Goal: Information Seeking & Learning: Compare options

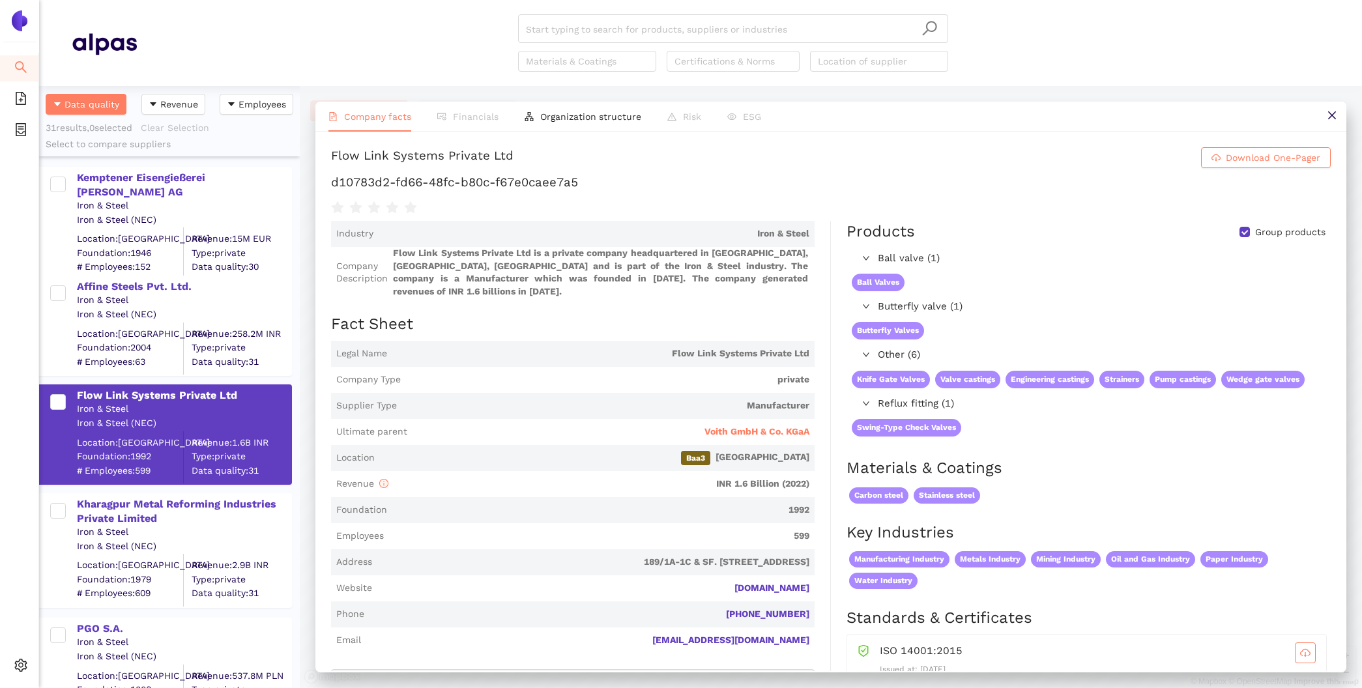
scroll to position [27, 0]
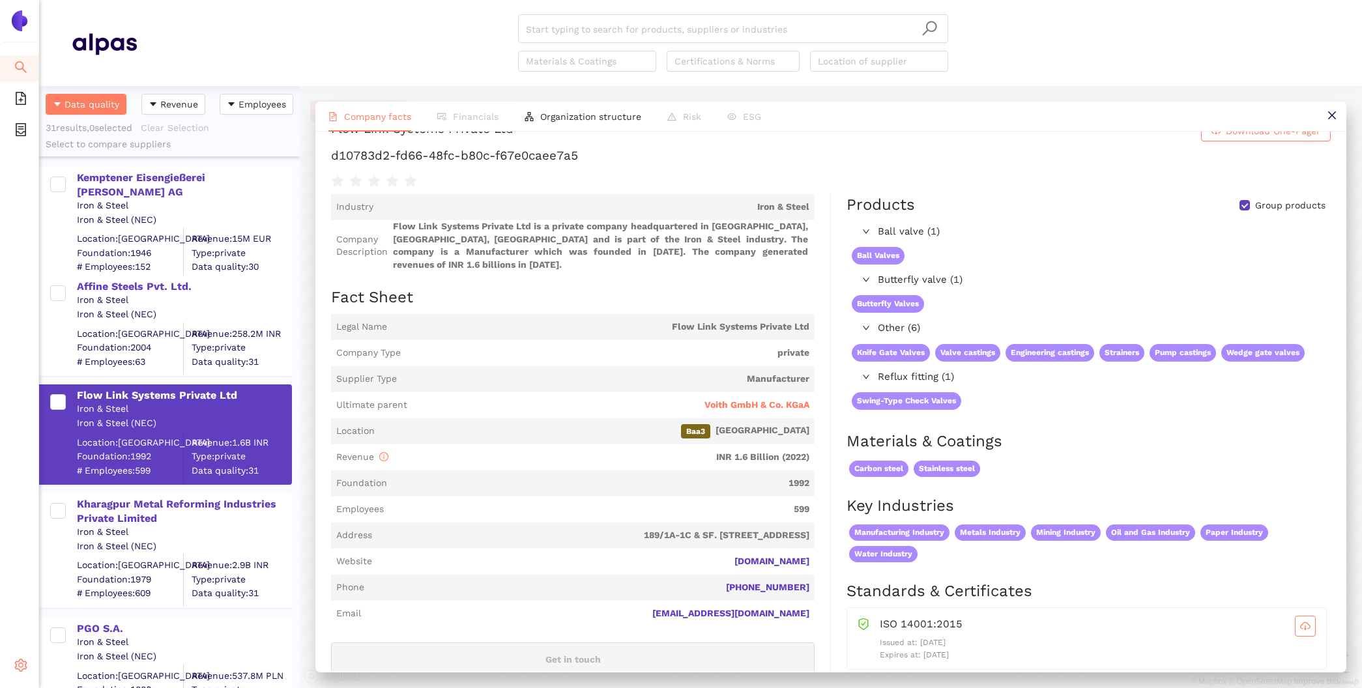
click at [22, 675] on span "setting" at bounding box center [20, 667] width 13 height 26
click at [82, 572] on span "Internal Area" at bounding box center [94, 572] width 58 height 10
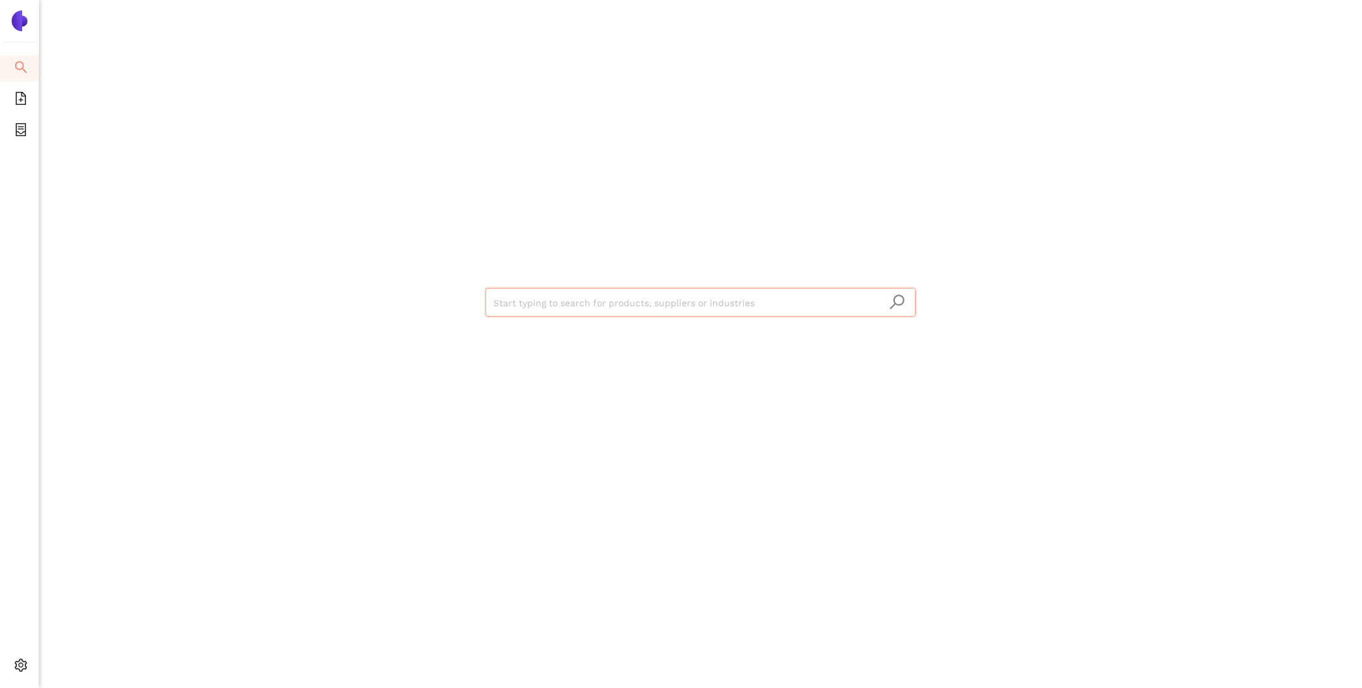
click at [565, 305] on input "search" at bounding box center [700, 303] width 414 height 29
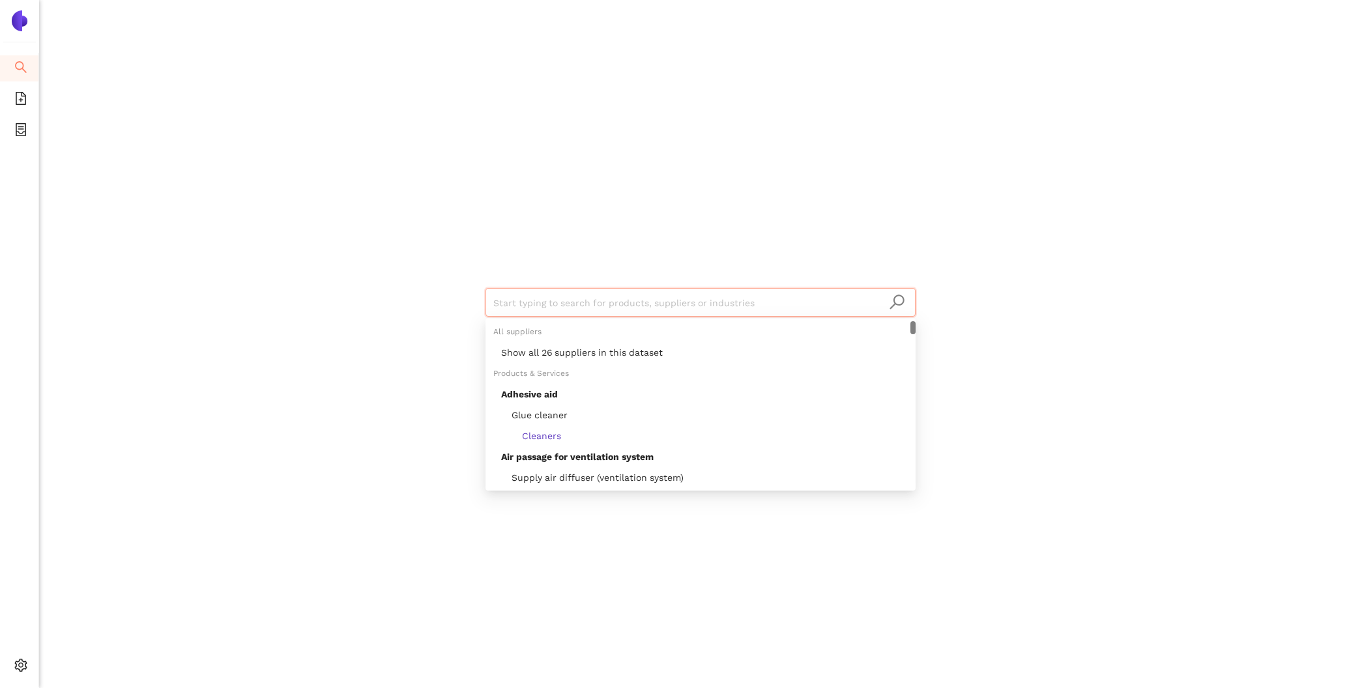
click at [581, 303] on input "search" at bounding box center [700, 303] width 414 height 29
click at [597, 347] on div "Show all 26 suppliers in this dataset" at bounding box center [704, 352] width 407 height 14
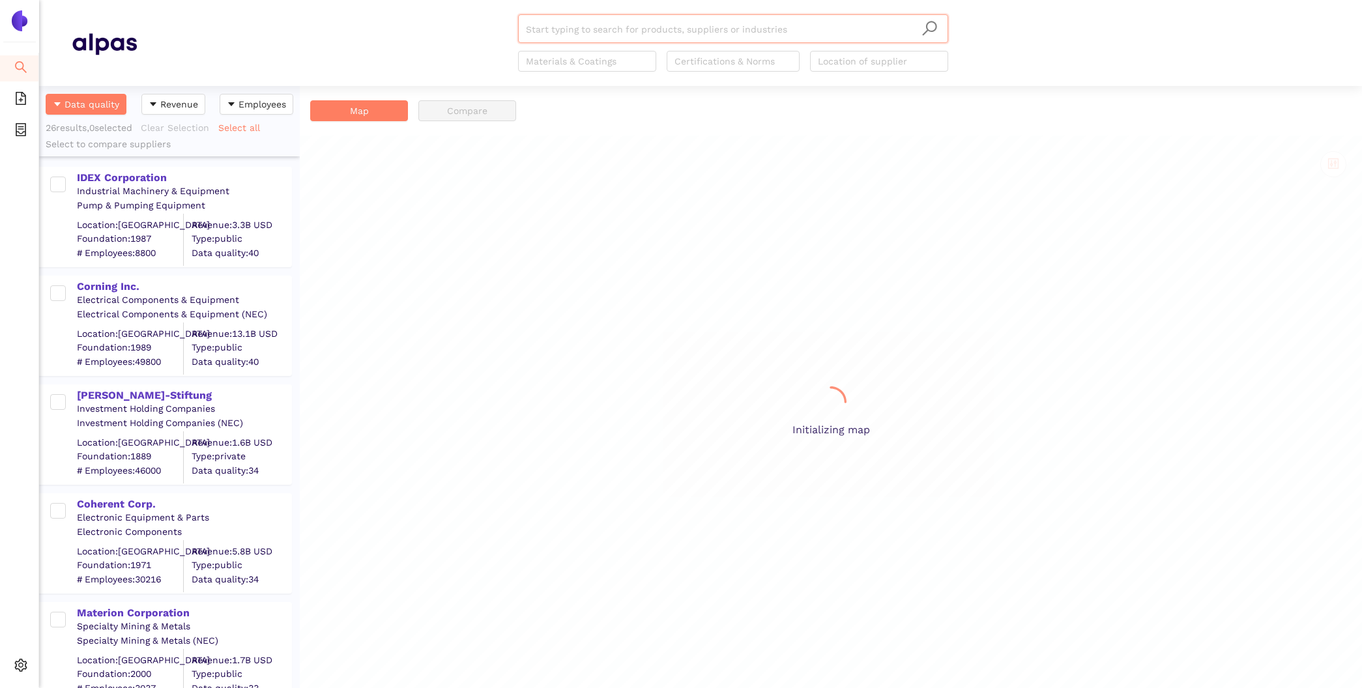
scroll to position [602, 261]
click at [111, 186] on div "Industrial Machinery & Equipment" at bounding box center [184, 191] width 214 height 13
click at [105, 174] on div "IDEX Corporation" at bounding box center [184, 178] width 214 height 14
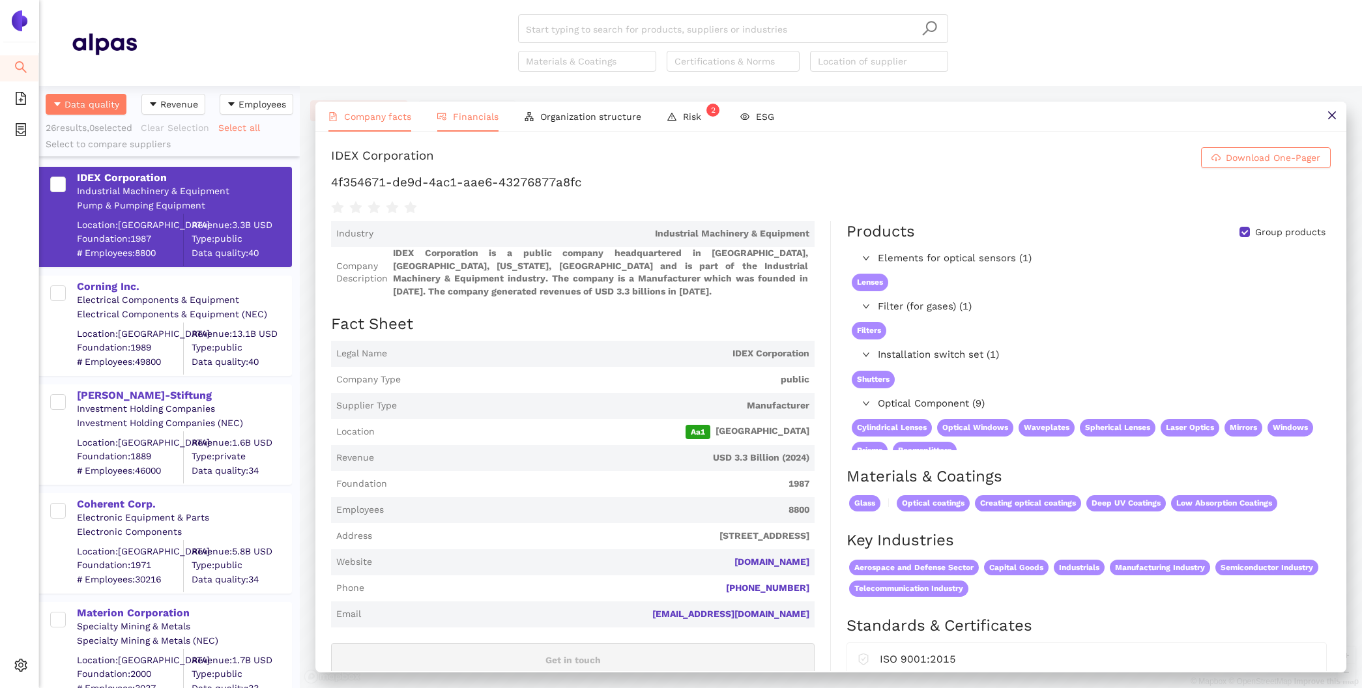
click at [446, 113] on li "Financials" at bounding box center [467, 117] width 87 height 30
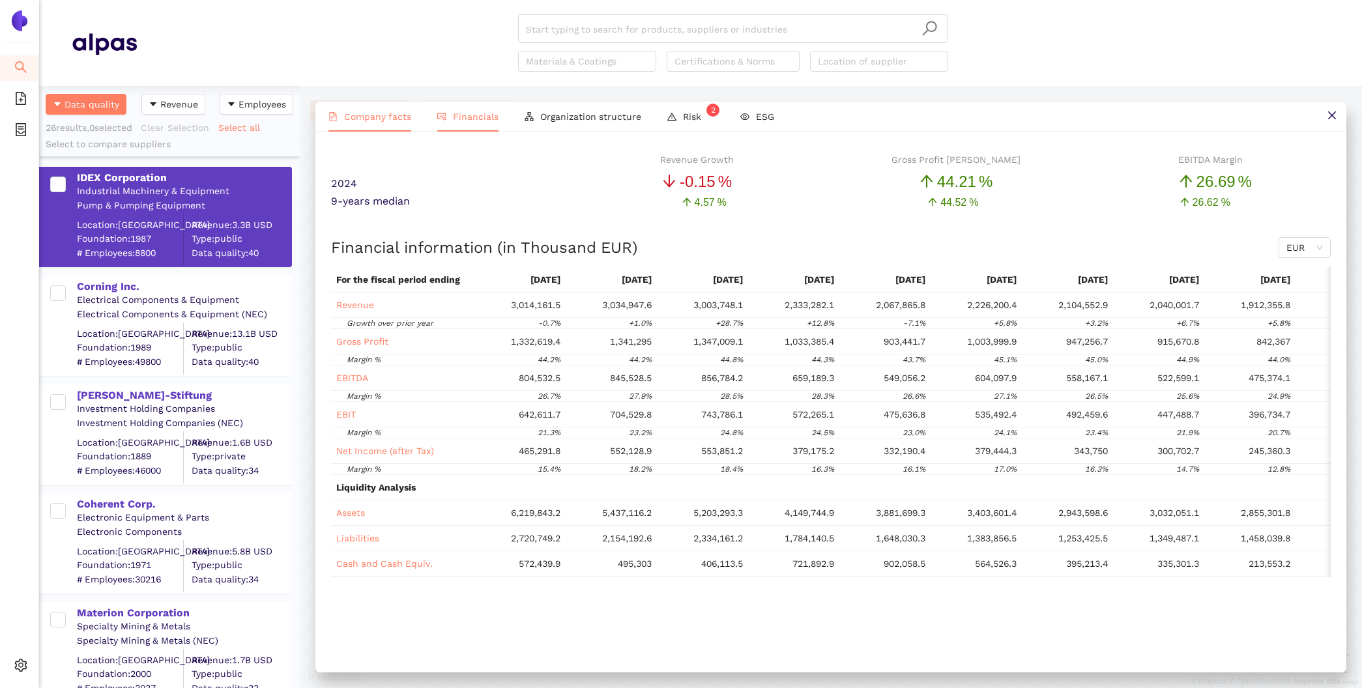
click at [369, 119] on span "Company facts" at bounding box center [377, 116] width 67 height 10
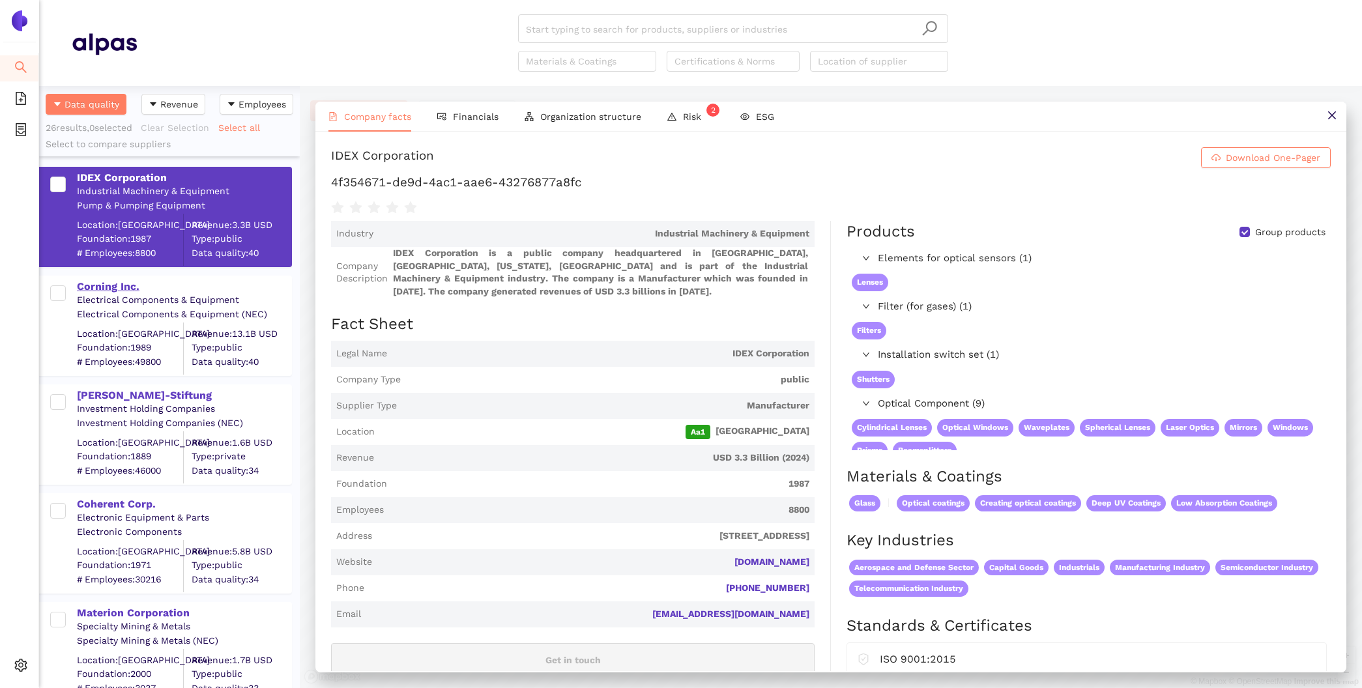
click at [113, 291] on div "Corning Inc." at bounding box center [184, 287] width 214 height 14
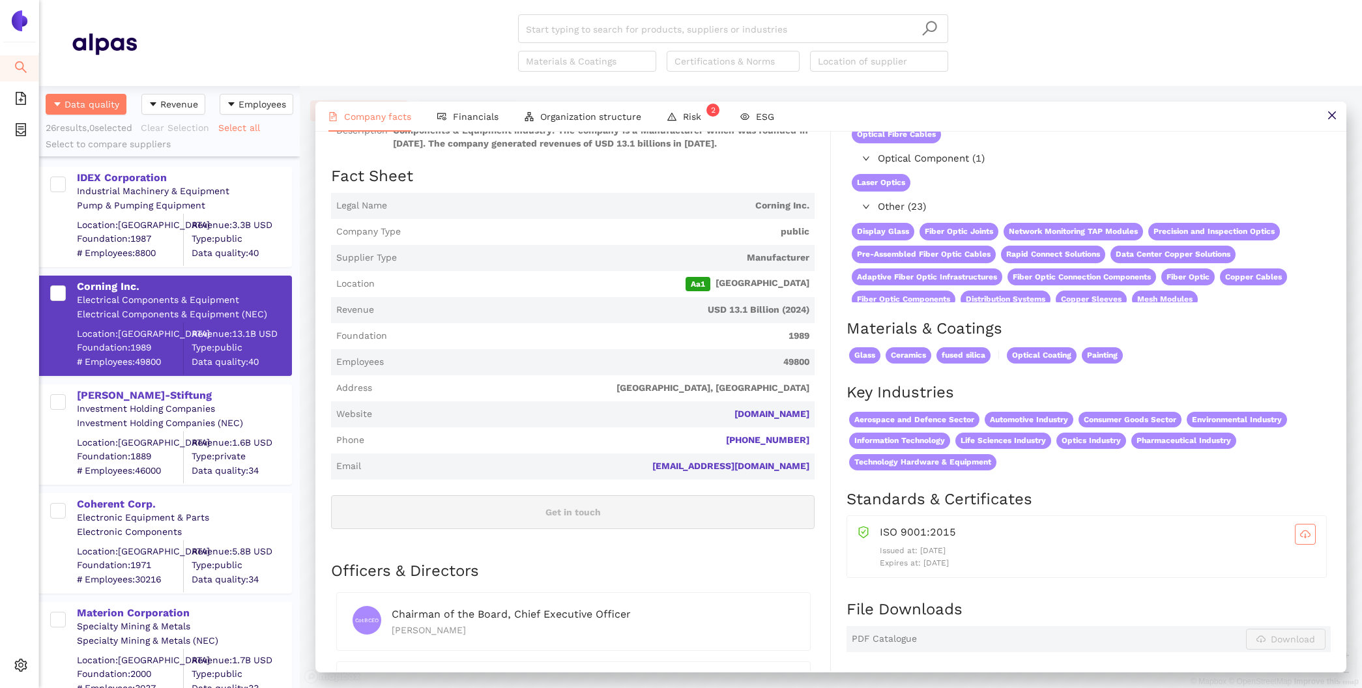
scroll to position [151, 0]
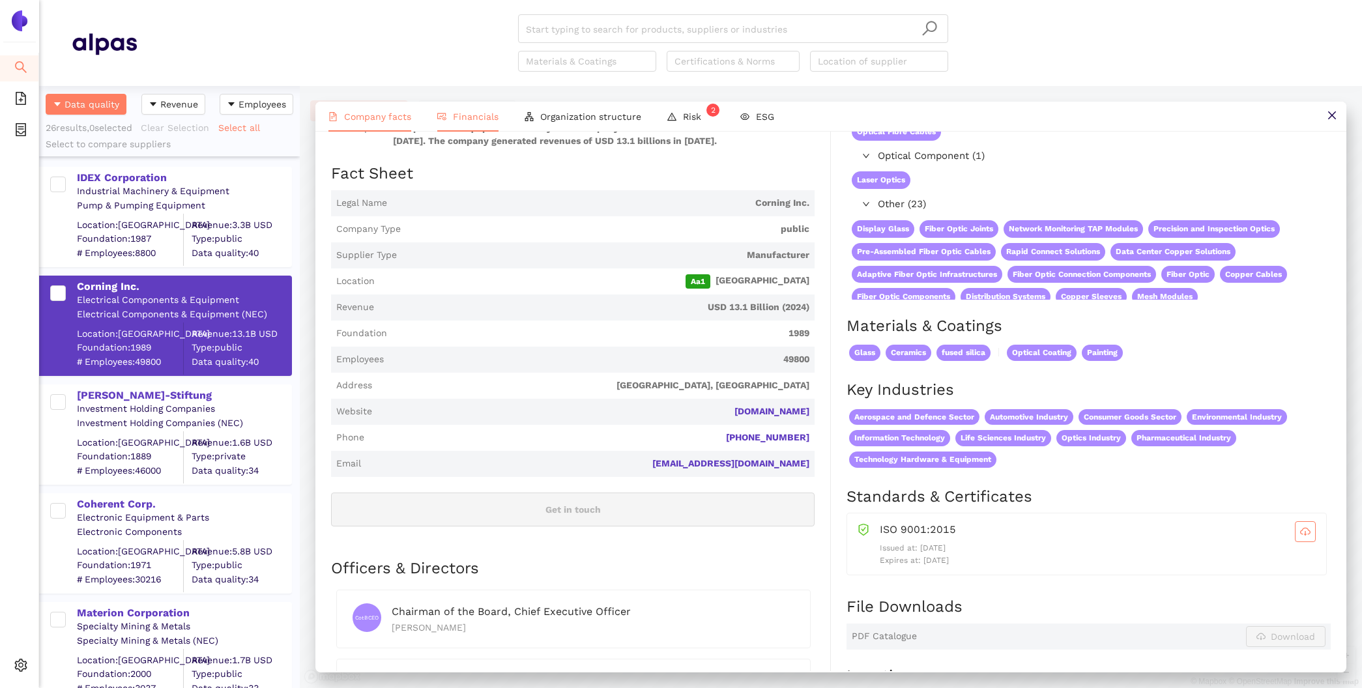
click at [467, 111] on span "Financials" at bounding box center [476, 116] width 46 height 10
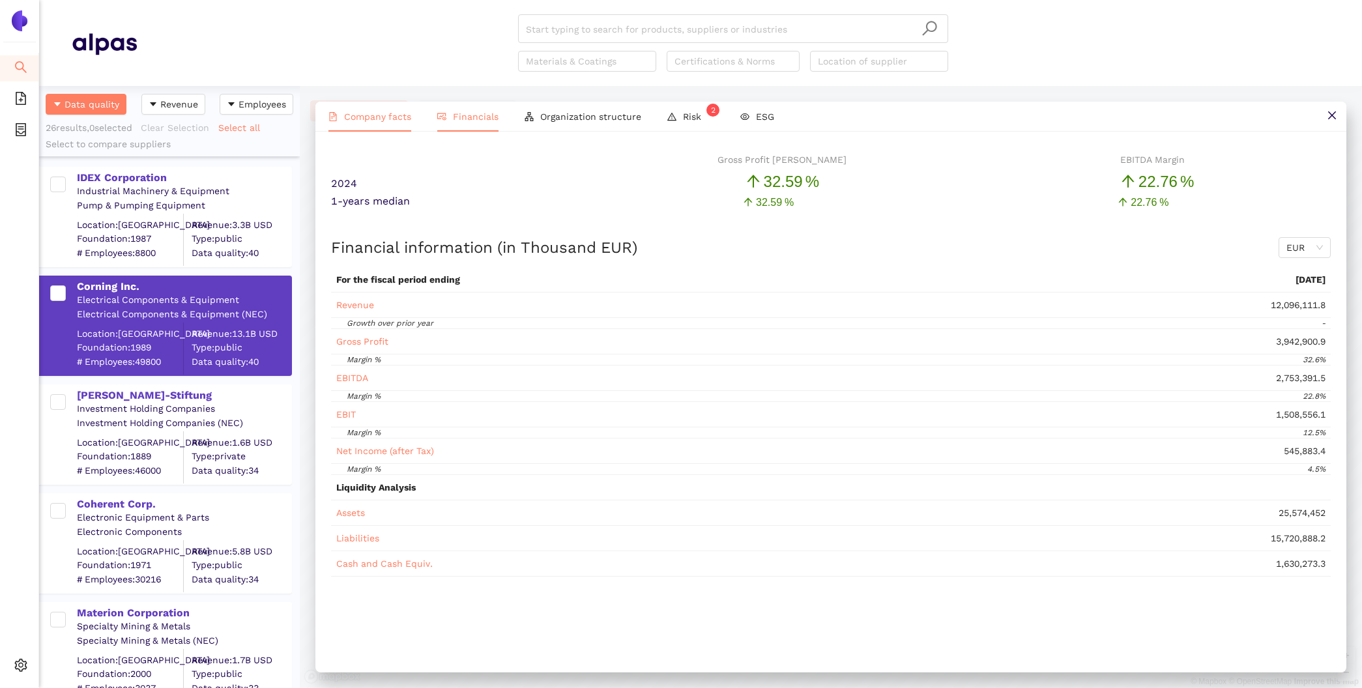
click at [388, 117] on span "Company facts" at bounding box center [377, 116] width 67 height 10
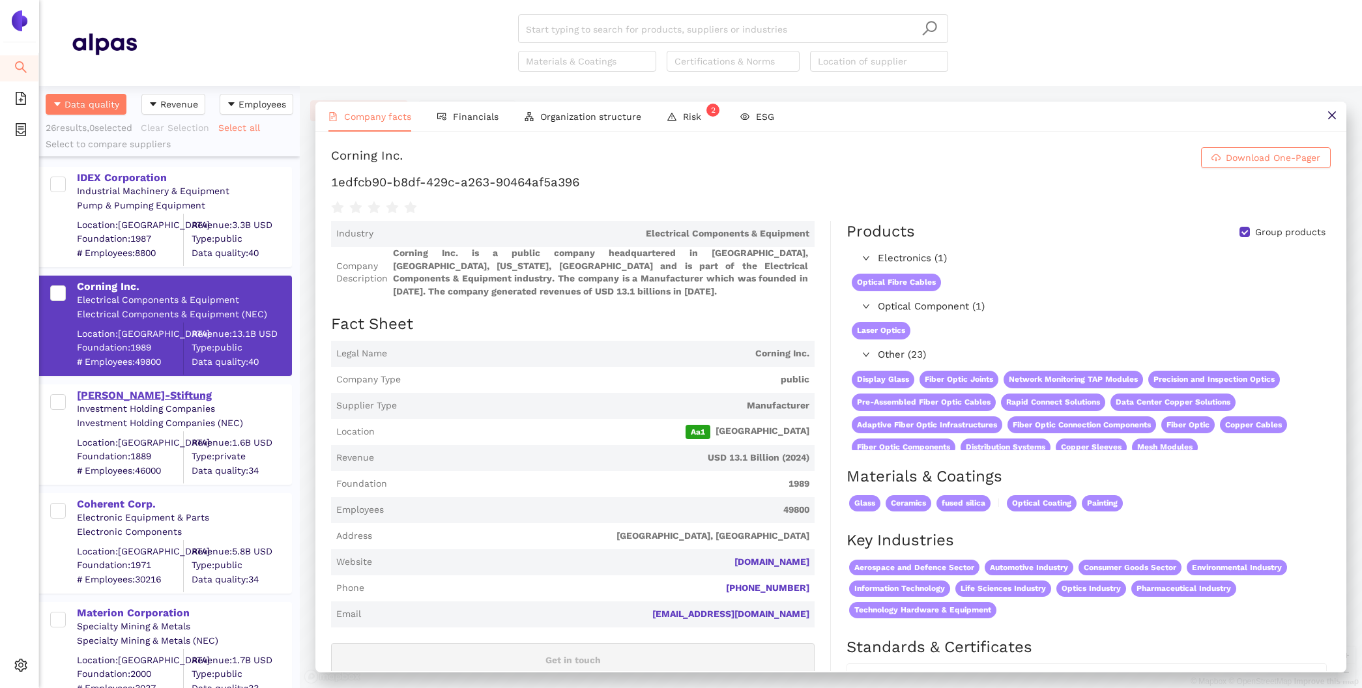
click at [100, 399] on div "Carl-Zeiss-Stiftung" at bounding box center [184, 395] width 214 height 14
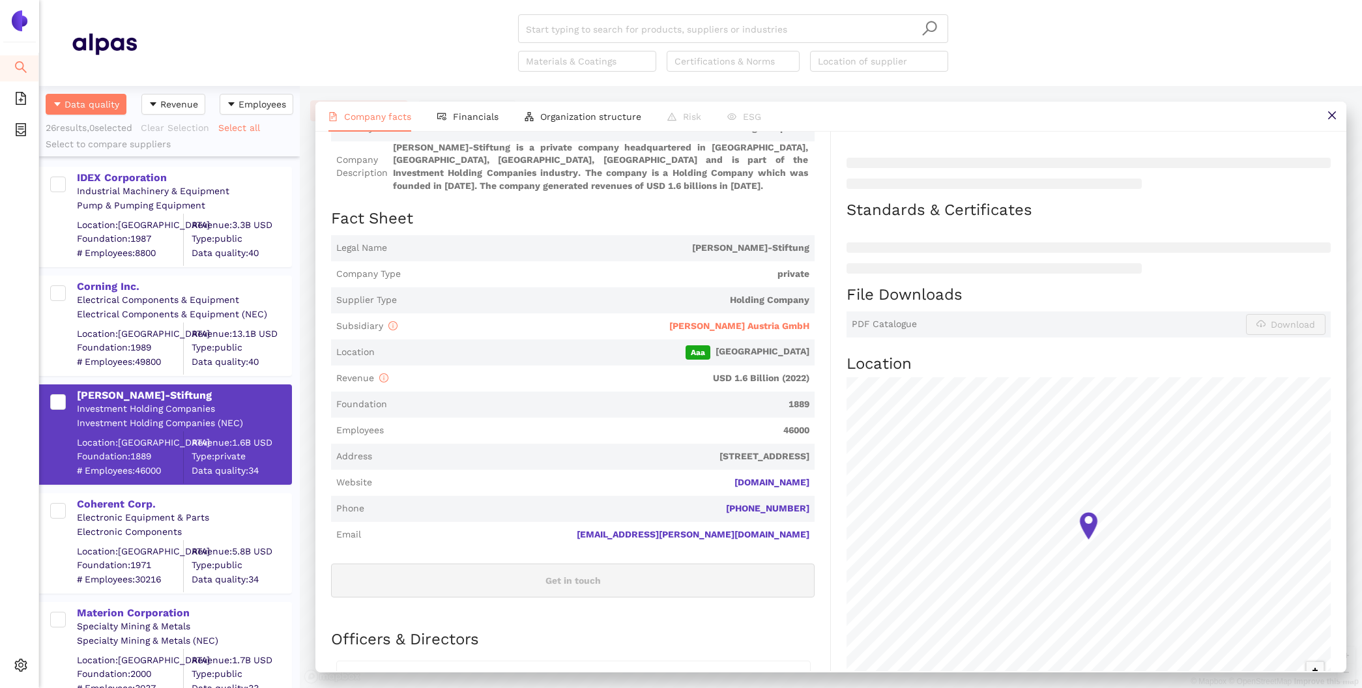
scroll to position [170, 0]
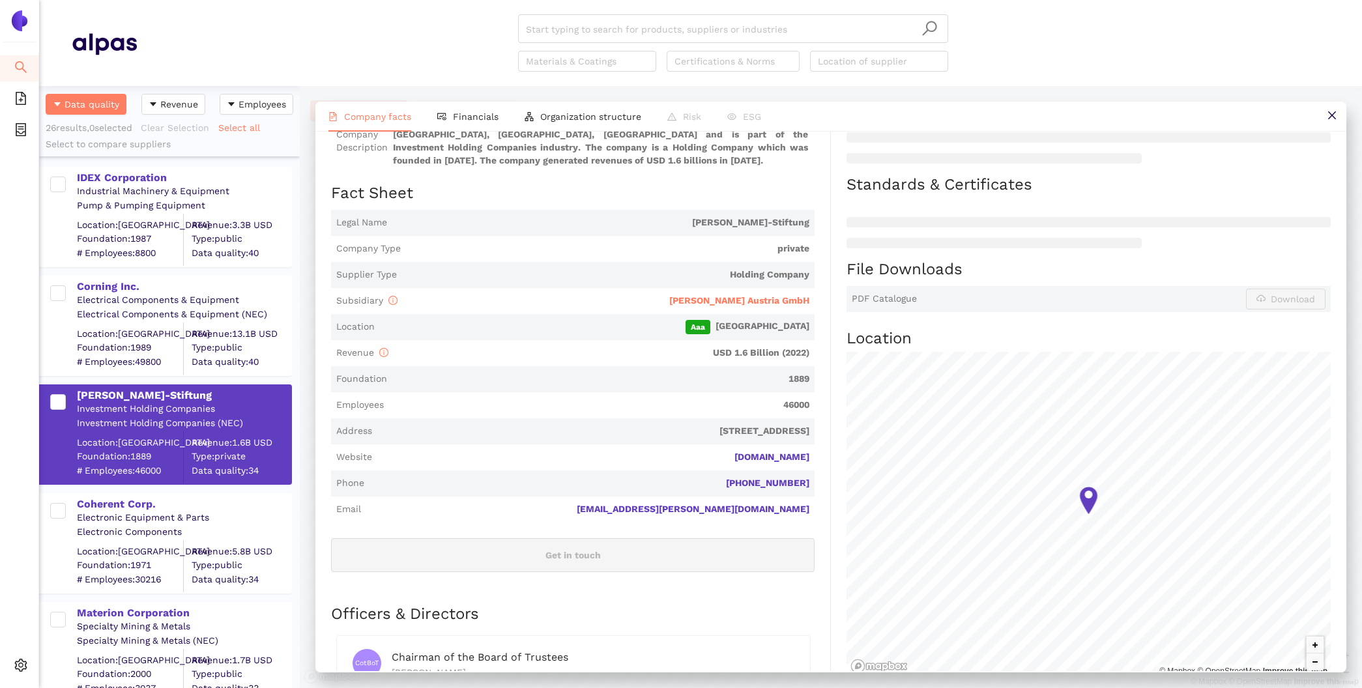
click at [470, 136] on span "Carl-Zeiss-Stiftung is a private company headquartered in Stuttgart, Stuttgart,…" at bounding box center [601, 141] width 416 height 51
click at [459, 116] on span "Financials" at bounding box center [476, 116] width 46 height 10
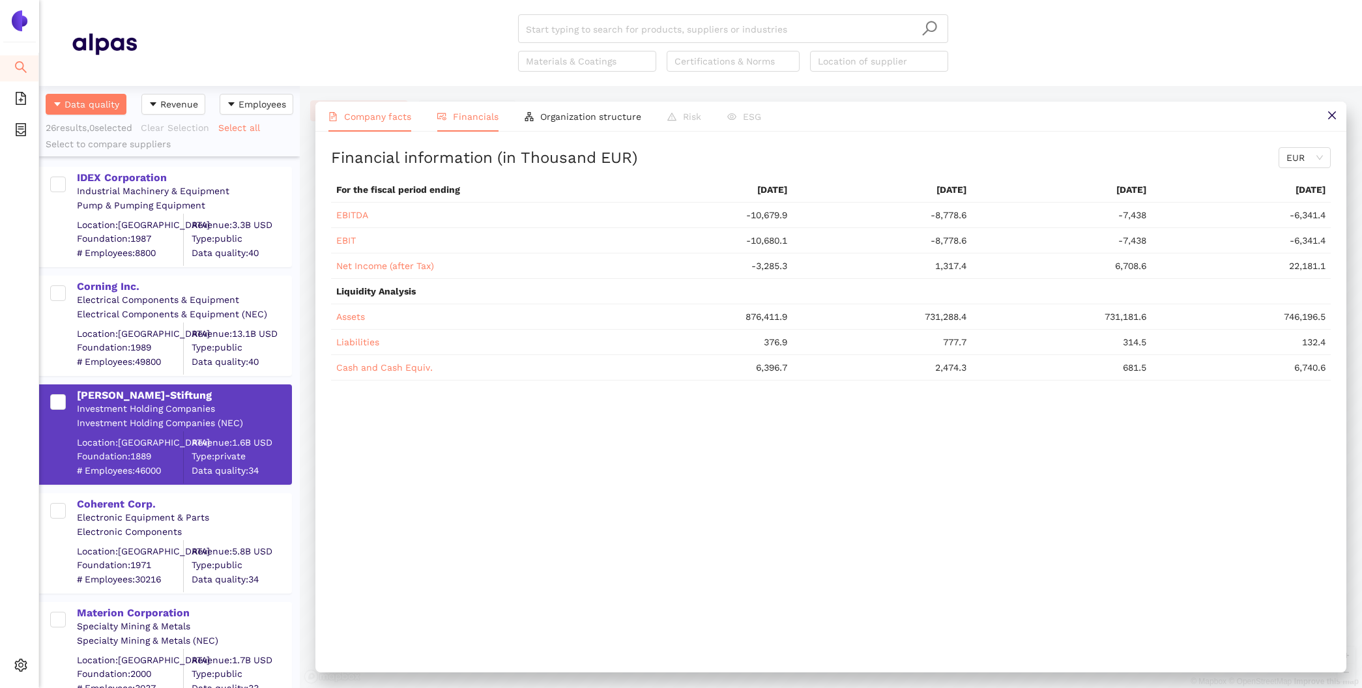
click at [374, 119] on span "Company facts" at bounding box center [377, 116] width 67 height 10
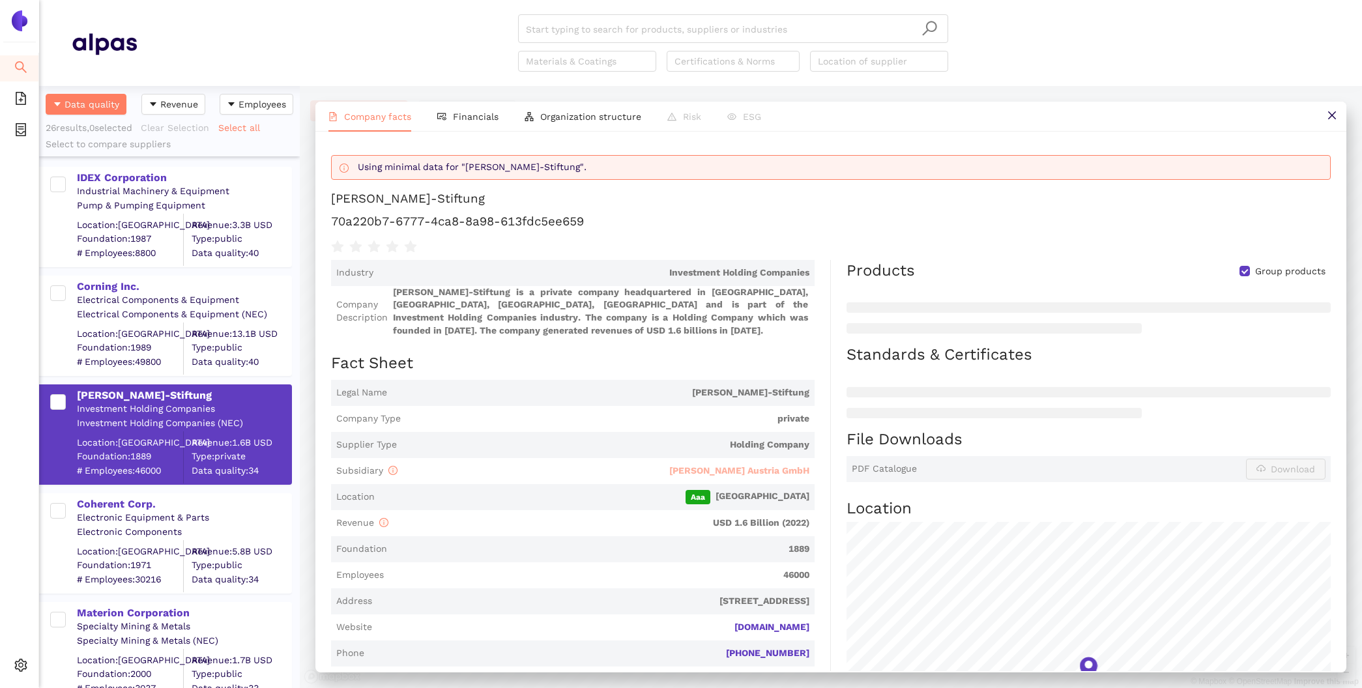
click at [769, 470] on span "Schott Austria GmbH" at bounding box center [739, 470] width 140 height 10
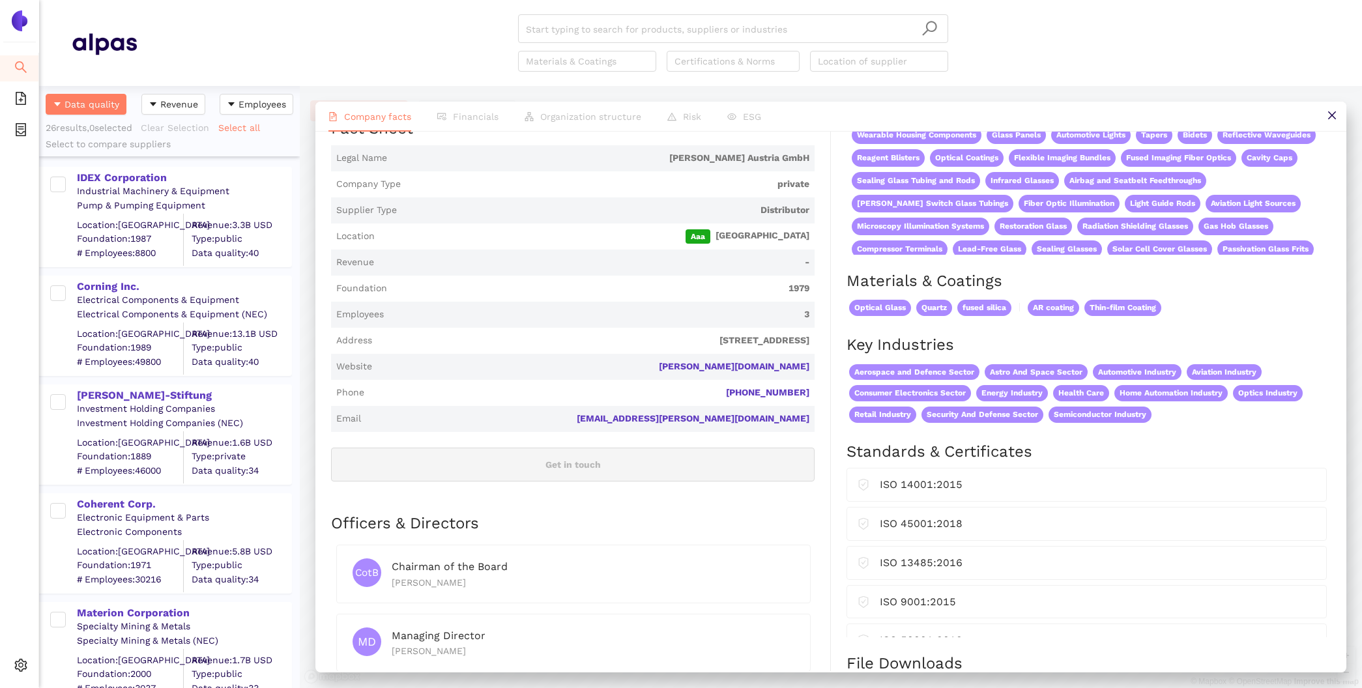
scroll to position [265, 0]
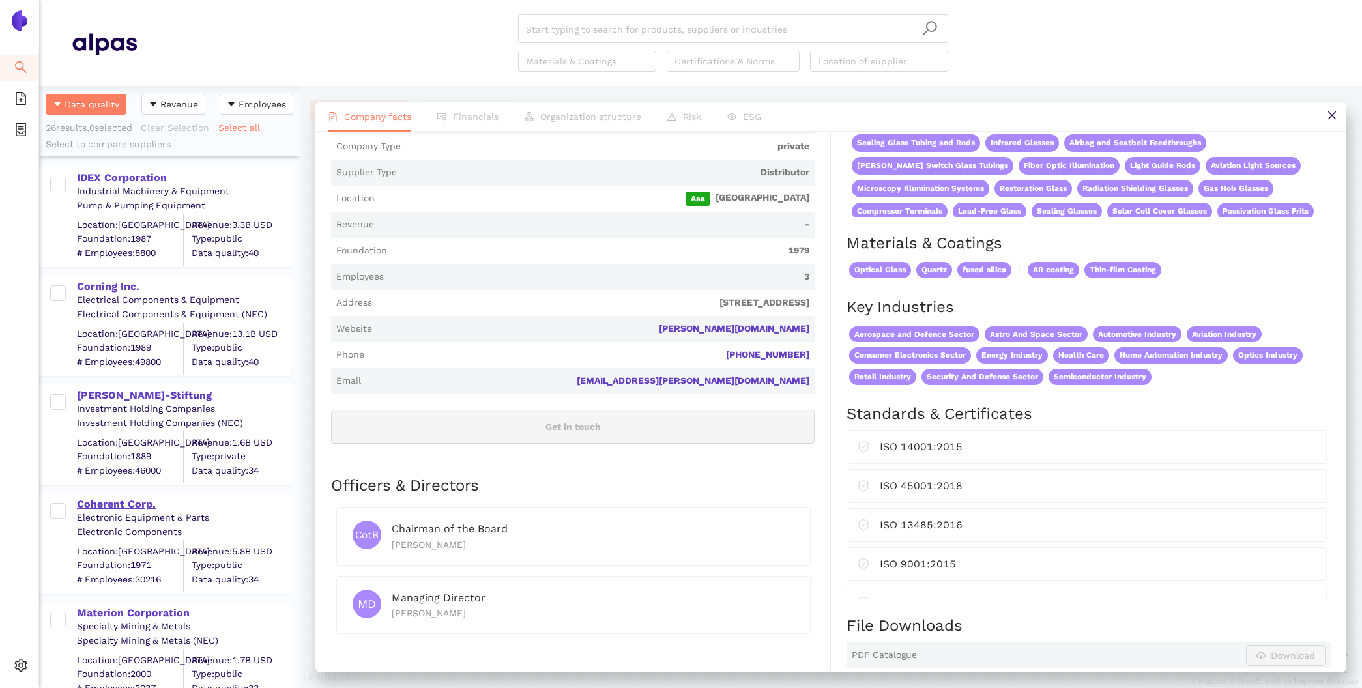
click at [130, 506] on div "Coherent Corp." at bounding box center [184, 504] width 214 height 14
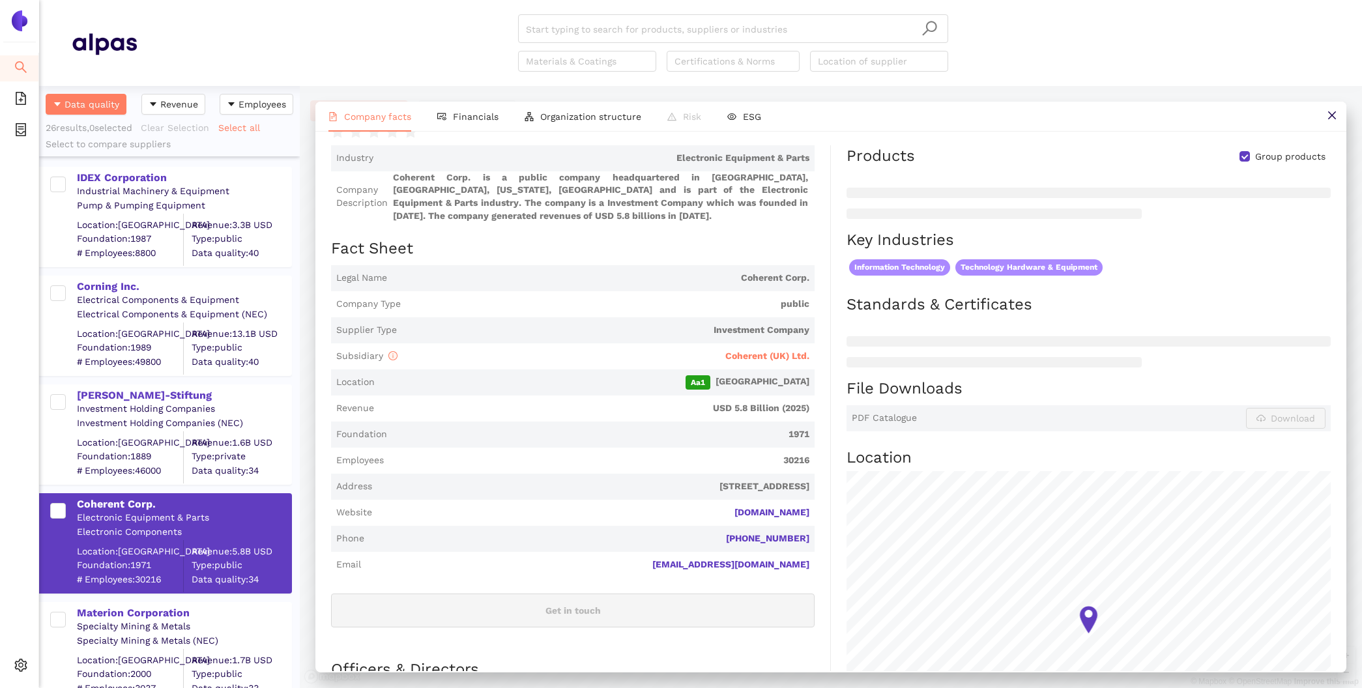
scroll to position [135, 0]
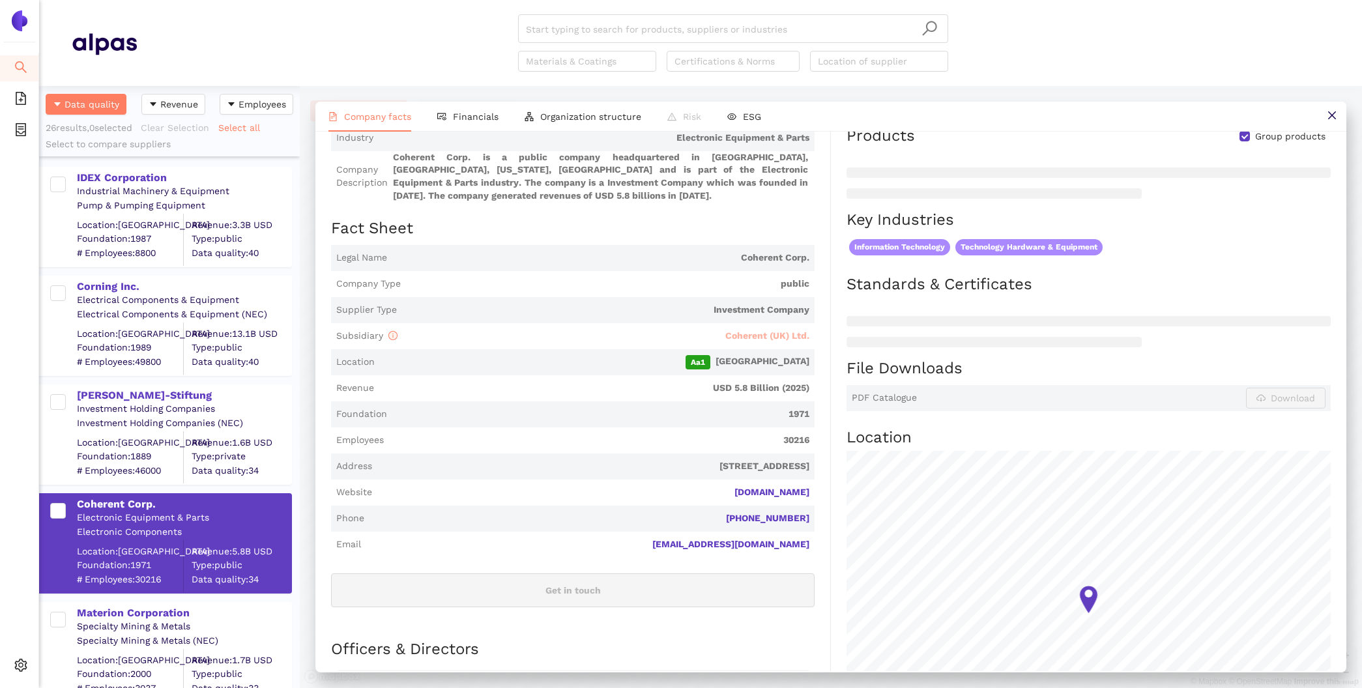
click at [792, 333] on span "Coherent (UK) Ltd." at bounding box center [767, 335] width 84 height 10
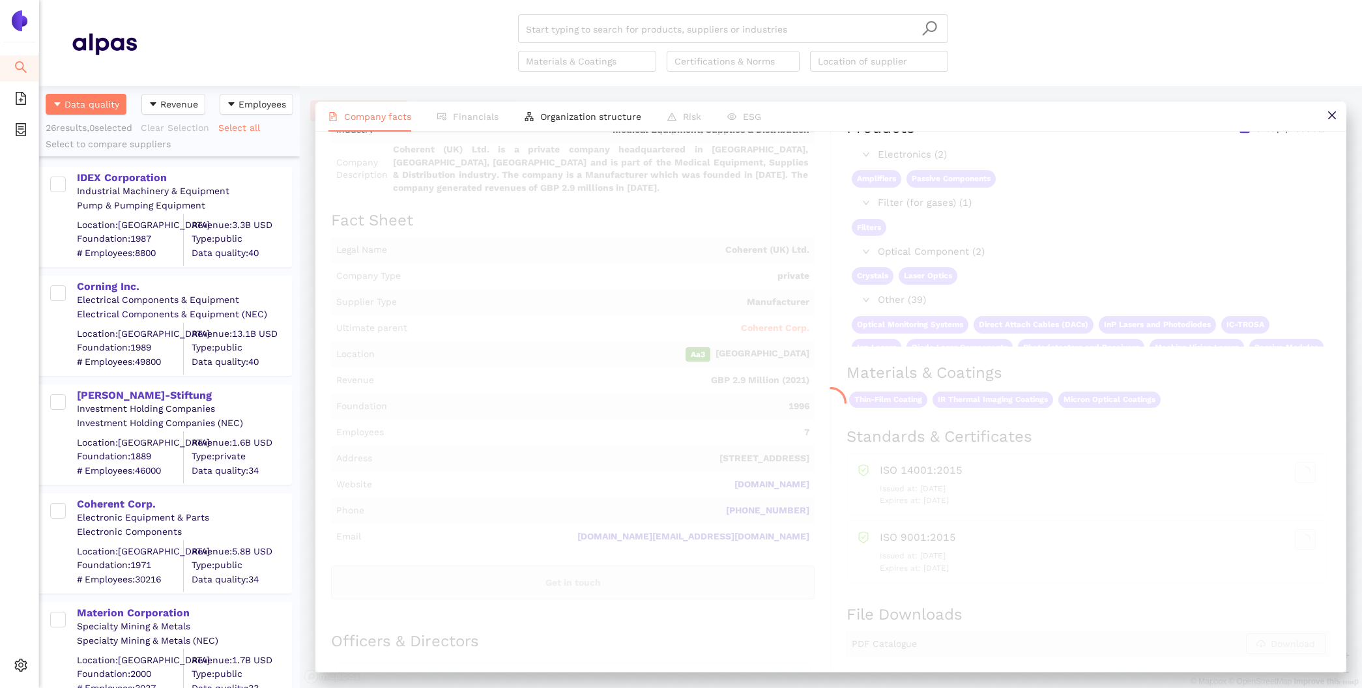
scroll to position [0, 0]
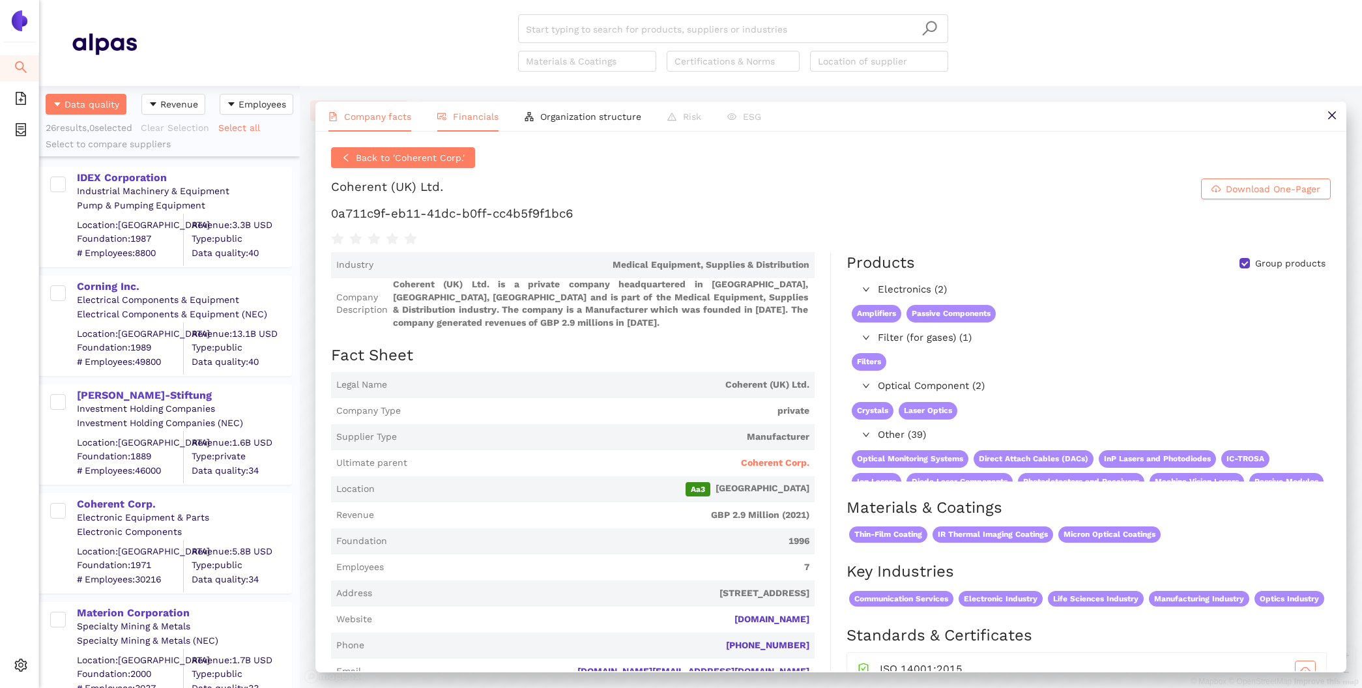
click at [470, 126] on li "Financials" at bounding box center [467, 117] width 87 height 30
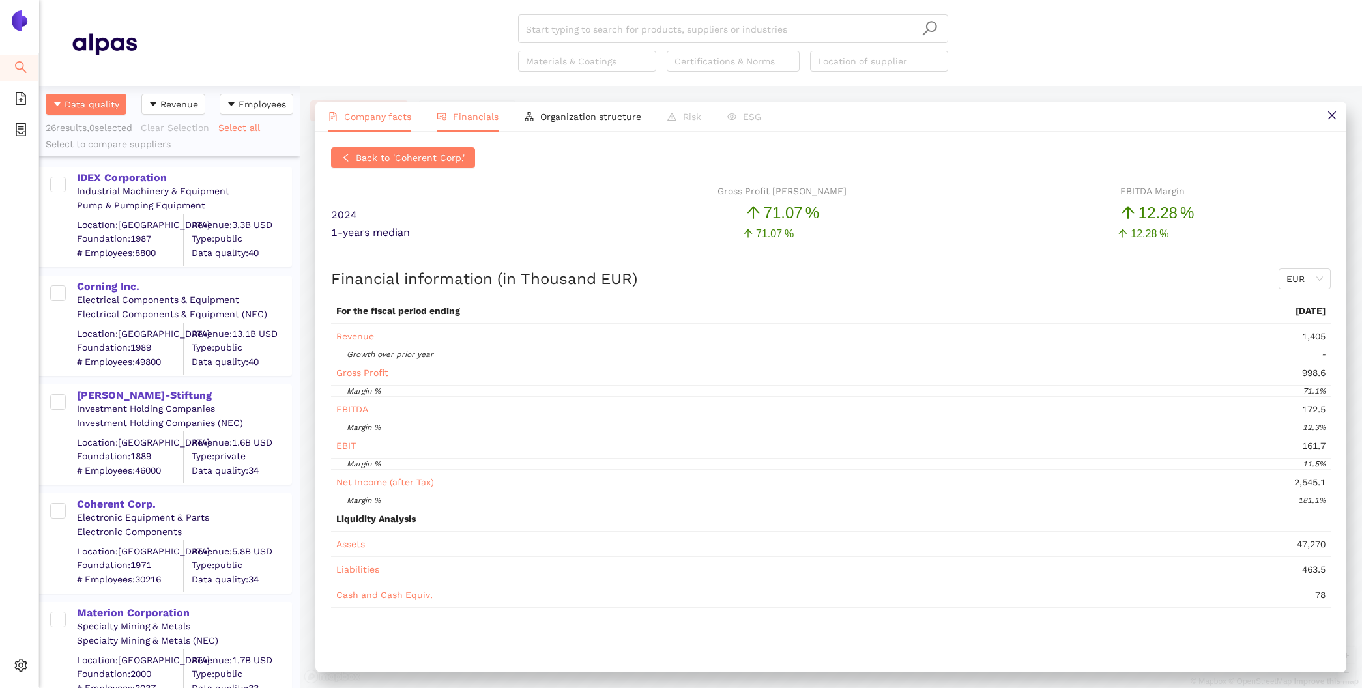
click at [356, 113] on span "Company facts" at bounding box center [377, 116] width 67 height 10
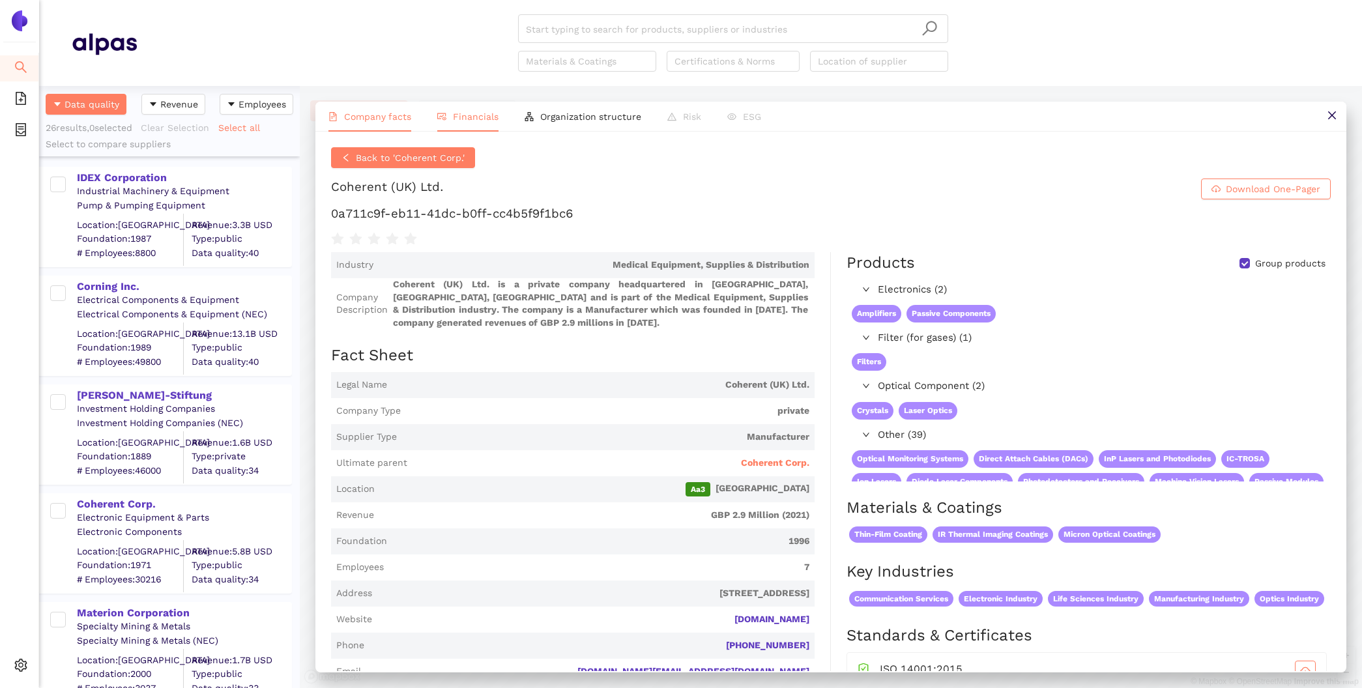
click at [444, 115] on icon "fund-view" at bounding box center [441, 116] width 8 height 6
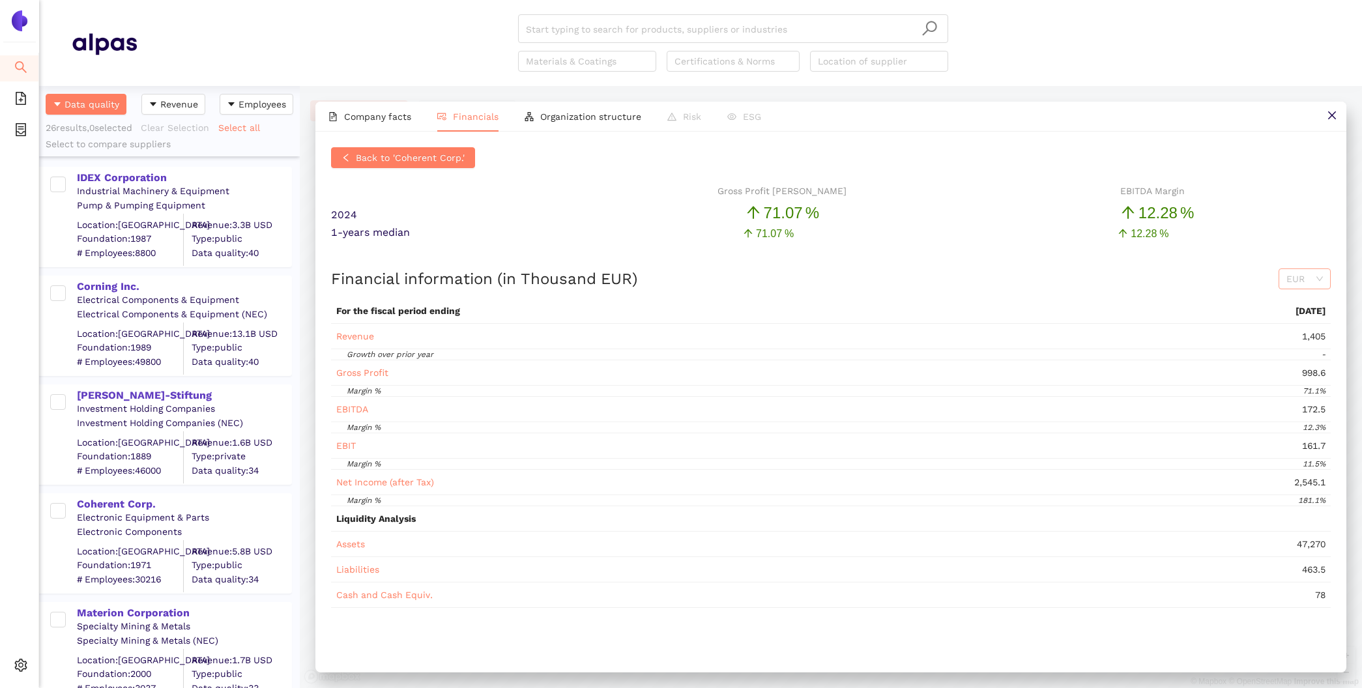
click at [1303, 280] on span "EUR" at bounding box center [1304, 279] width 36 height 20
click at [384, 119] on span "Company facts" at bounding box center [377, 116] width 67 height 10
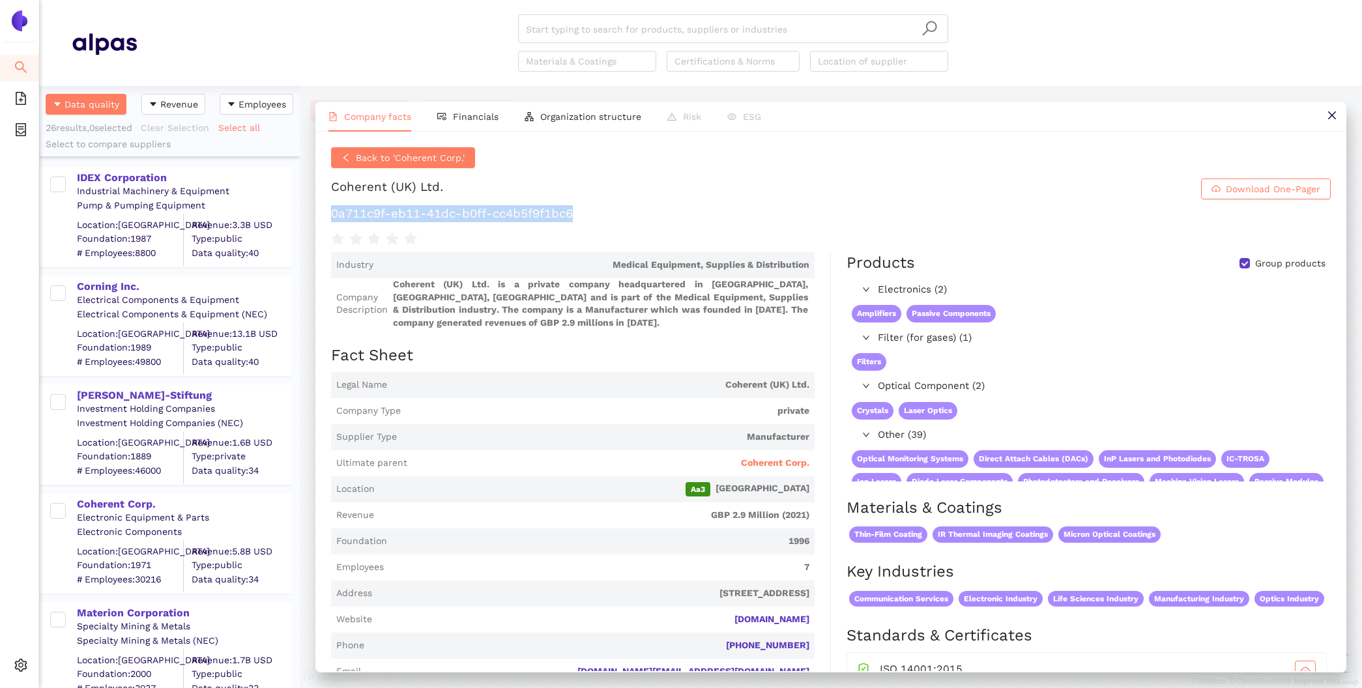
drag, startPoint x: 599, startPoint y: 220, endPoint x: 321, endPoint y: 208, distance: 279.1
click at [321, 208] on div "Back to 'Coherent Corp.' Coherent (UK) Ltd. Download One-Pager 0a711c9f-eb11-41…" at bounding box center [830, 401] width 1031 height 539
copy h1 "0a711c9f-eb11-41dc-b0ff-cc4b5f9f1bc6"
click at [402, 165] on button "Back to 'Coherent Corp.'" at bounding box center [403, 157] width 144 height 21
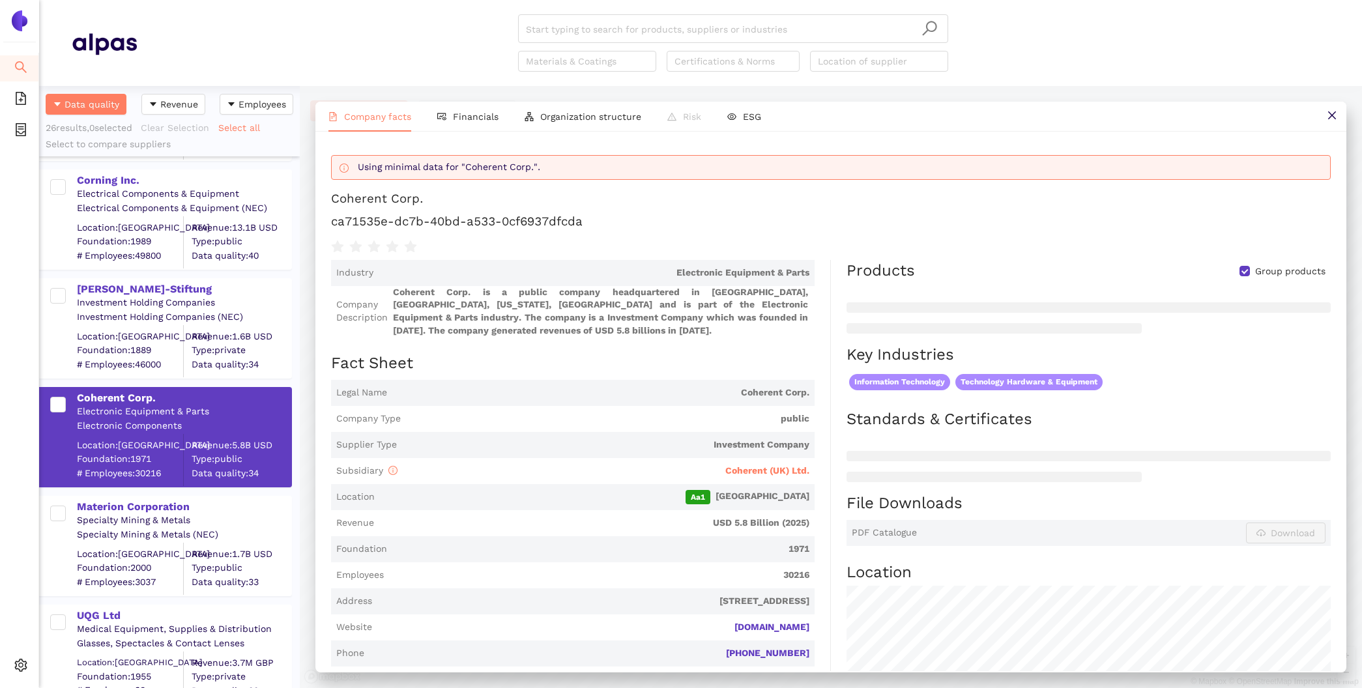
scroll to position [106, 0]
click at [160, 508] on div "Materion Corporation" at bounding box center [184, 507] width 214 height 14
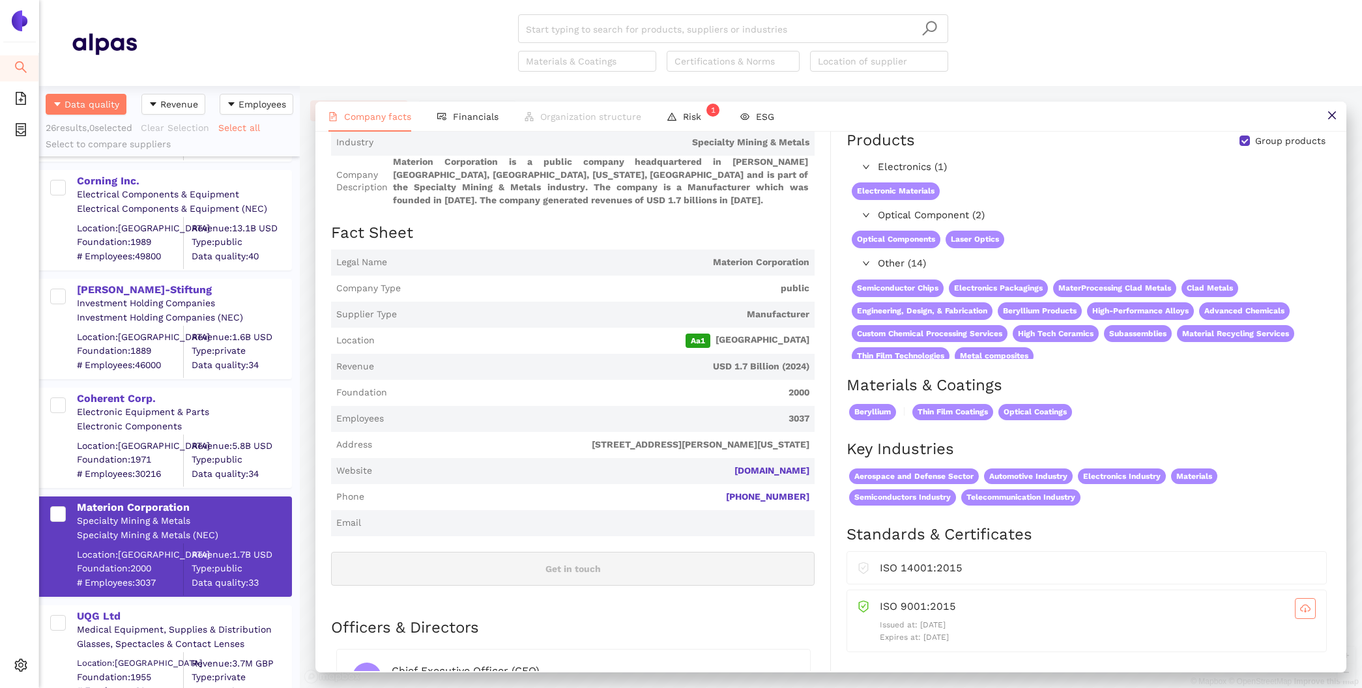
scroll to position [151, 0]
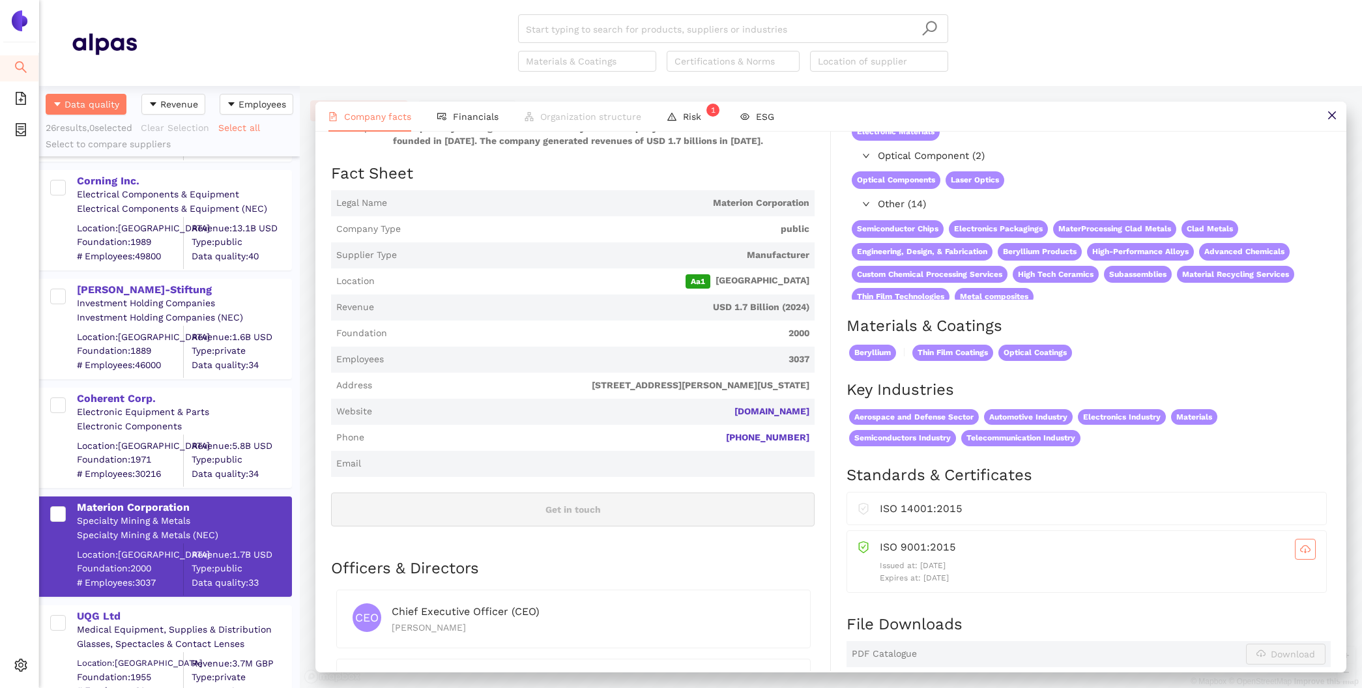
click at [467, 96] on div "Company facts Financials Organization structure Risk 1 ESG Materion Corporation…" at bounding box center [831, 387] width 1062 height 602
click at [467, 117] on span "Financials" at bounding box center [476, 116] width 46 height 10
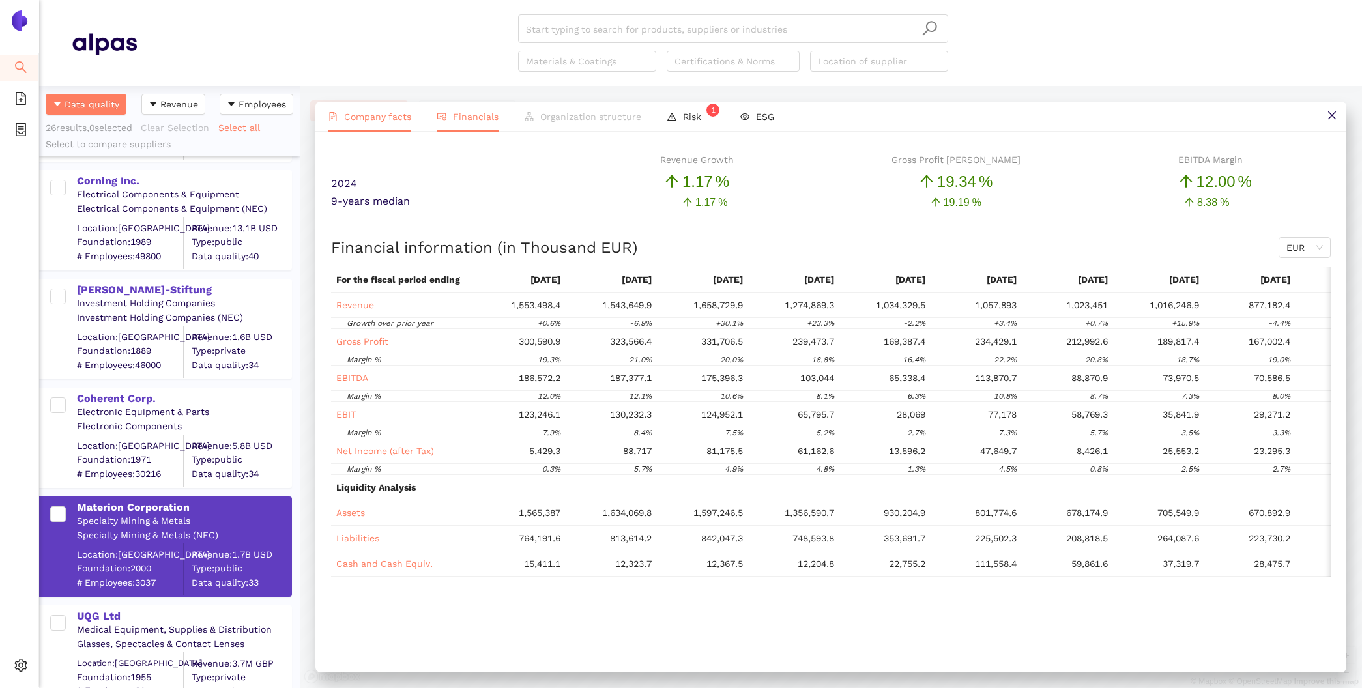
click at [368, 121] on span "Company facts" at bounding box center [377, 116] width 67 height 10
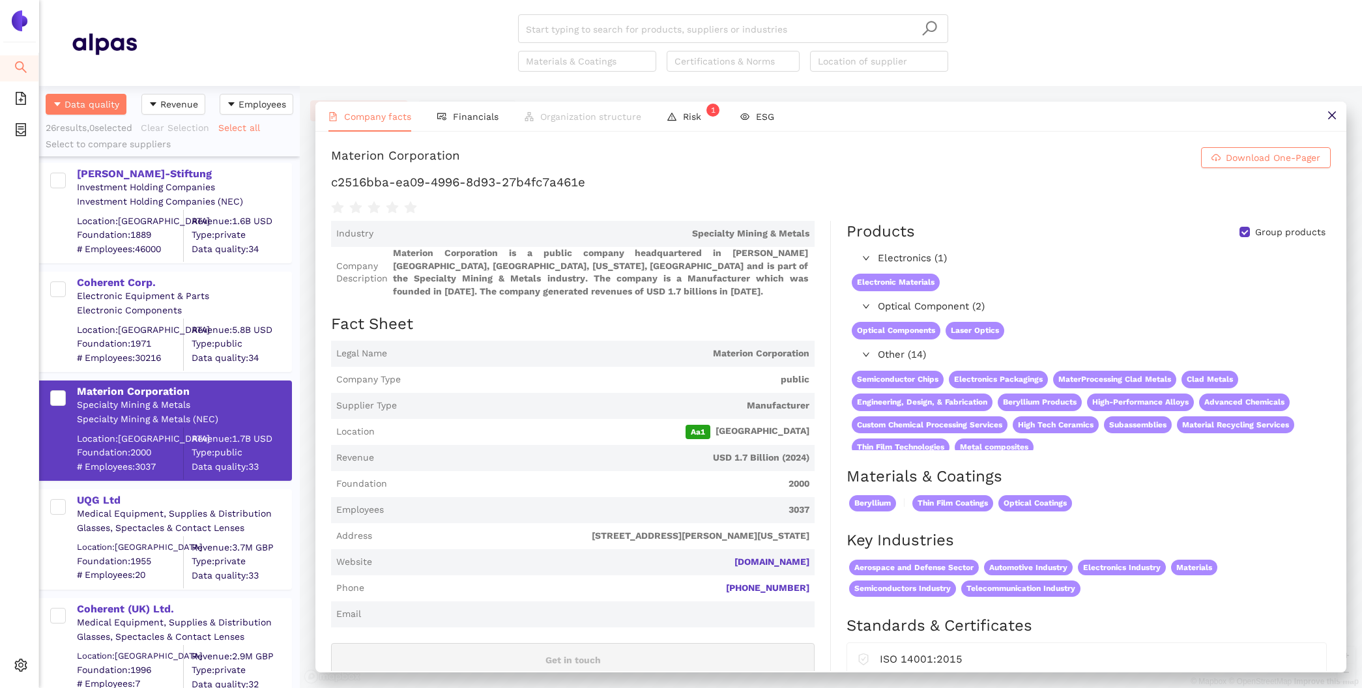
scroll to position [222, 0]
click at [89, 495] on div "UQG Ltd" at bounding box center [184, 500] width 214 height 14
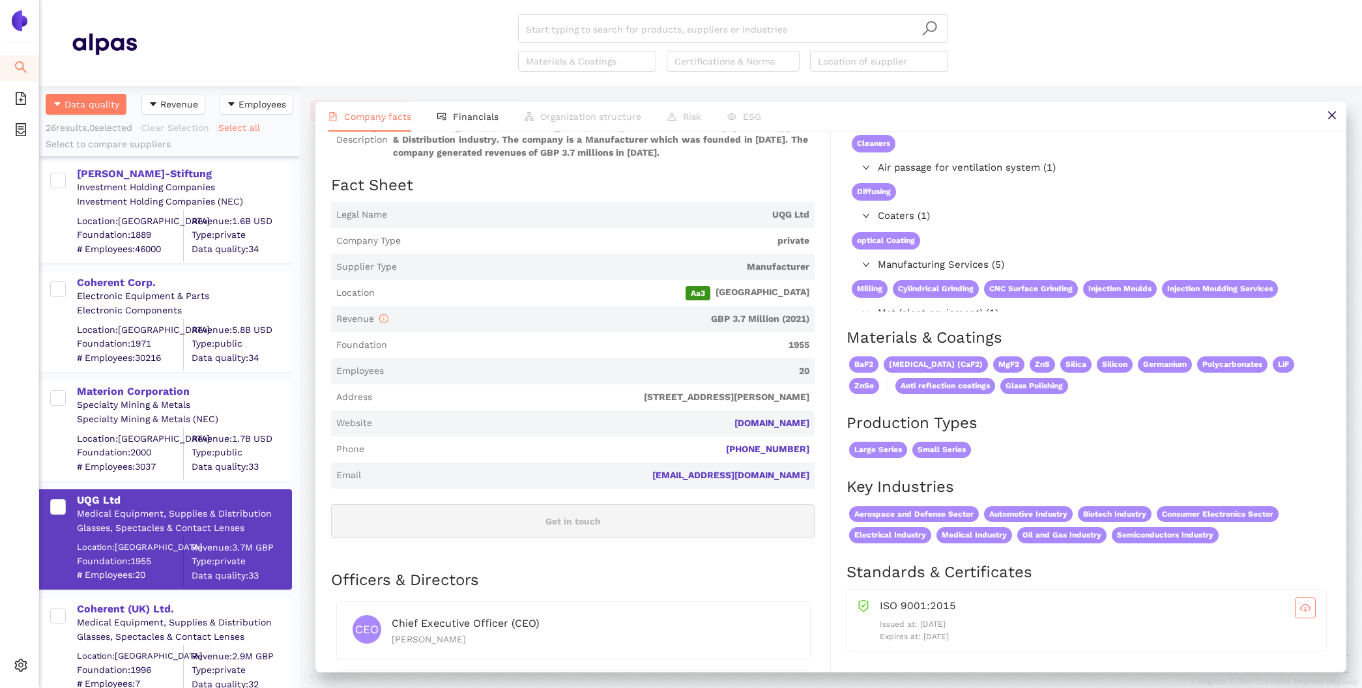
scroll to position [142, 0]
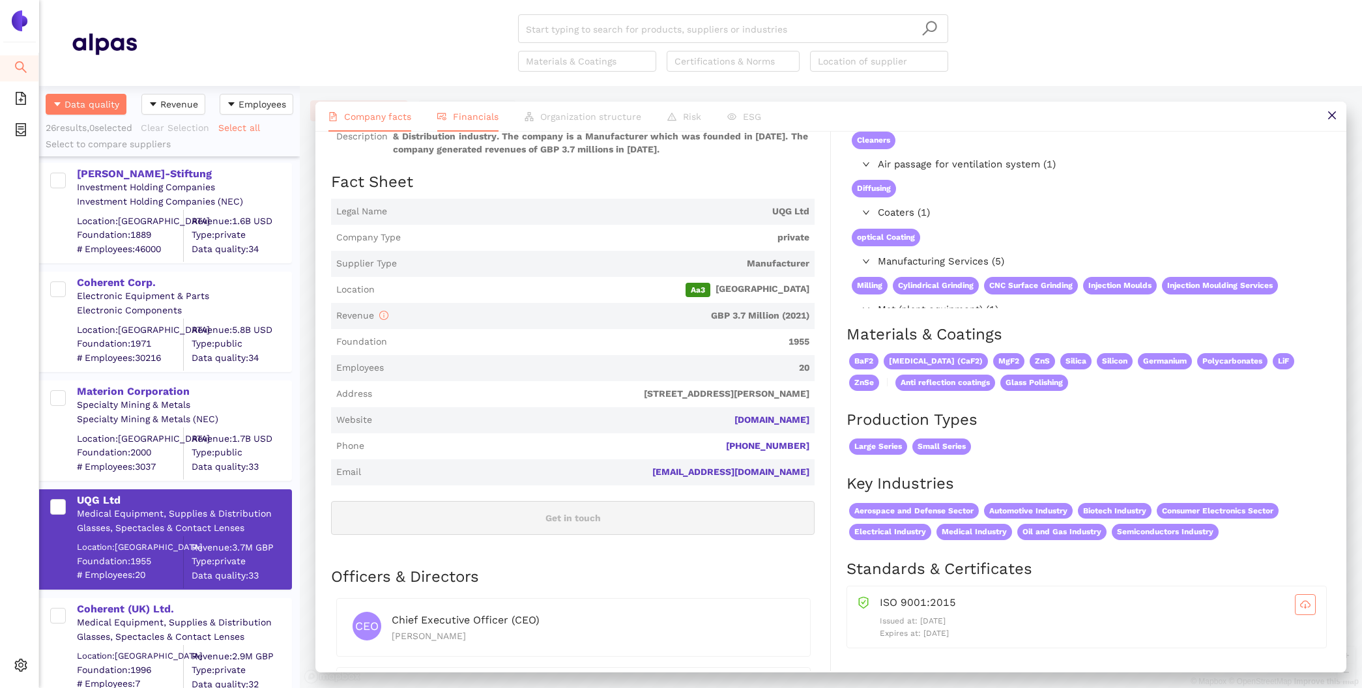
click at [457, 117] on span "Financials" at bounding box center [476, 116] width 46 height 10
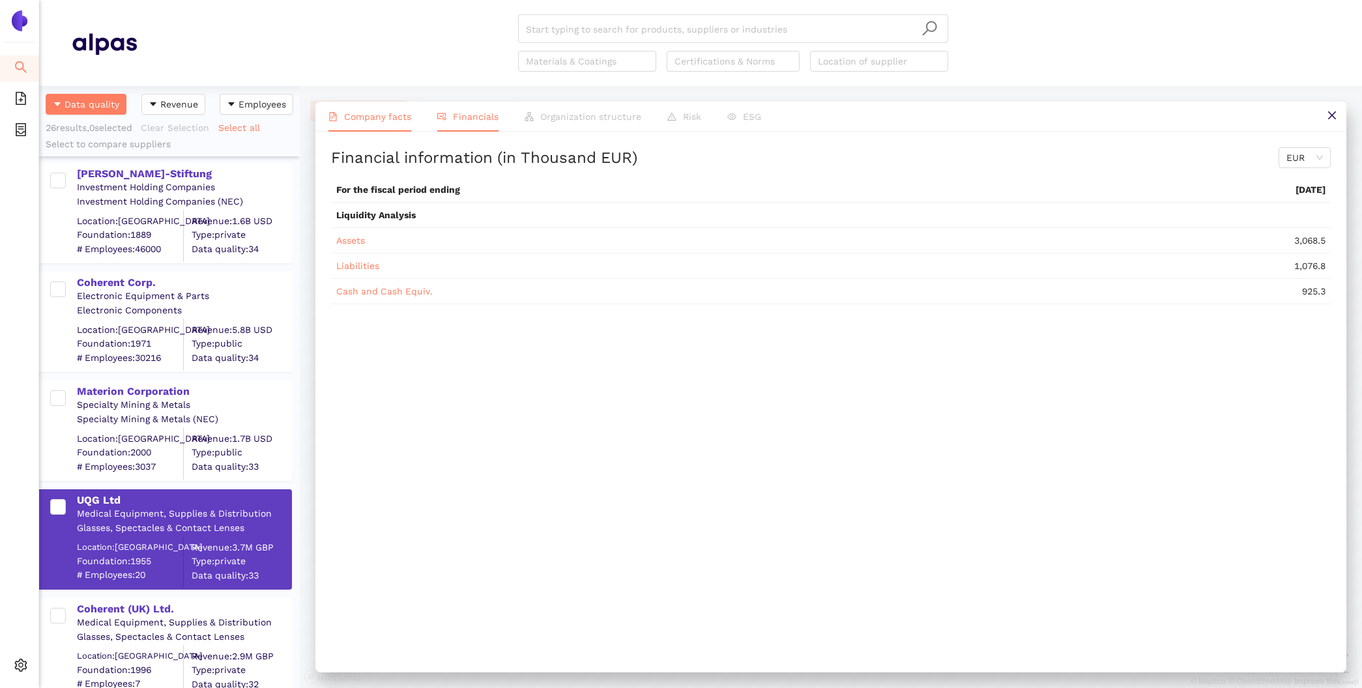
click at [394, 119] on span "Company facts" at bounding box center [377, 116] width 67 height 10
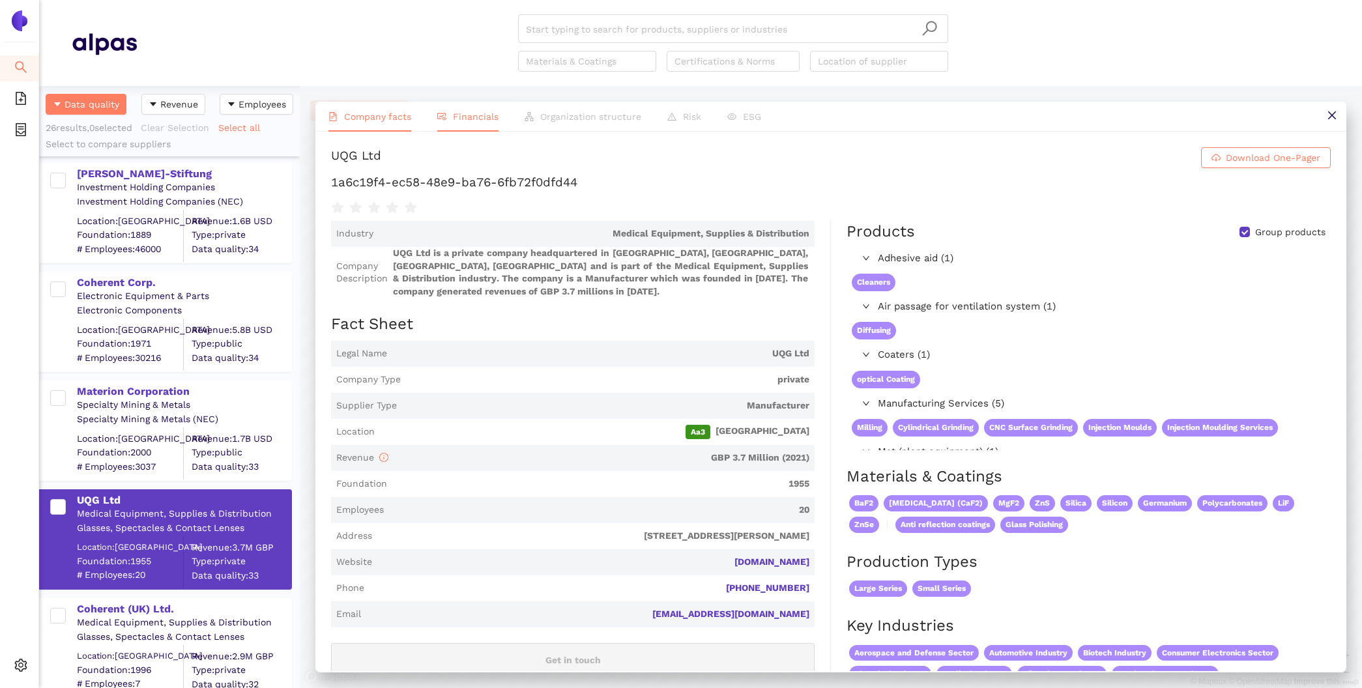
click at [461, 119] on span "Financials" at bounding box center [476, 116] width 46 height 10
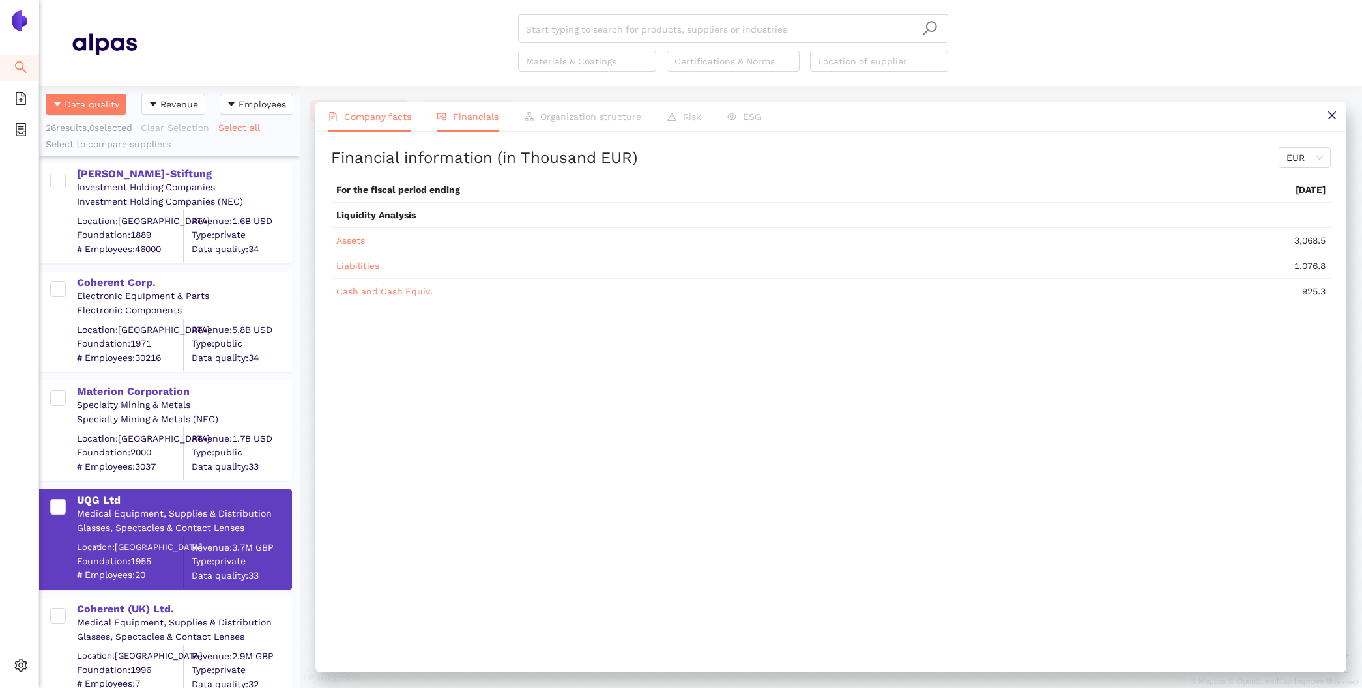
click at [364, 114] on span "Company facts" at bounding box center [377, 116] width 67 height 10
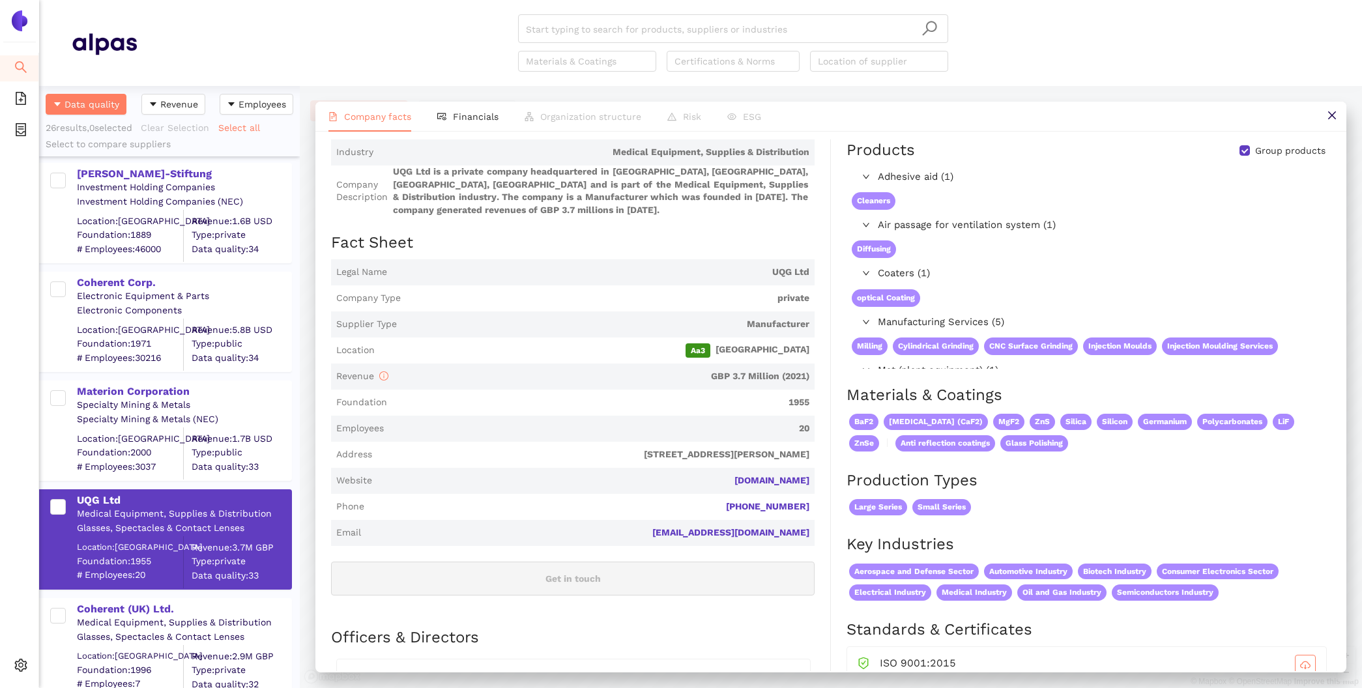
scroll to position [104, 0]
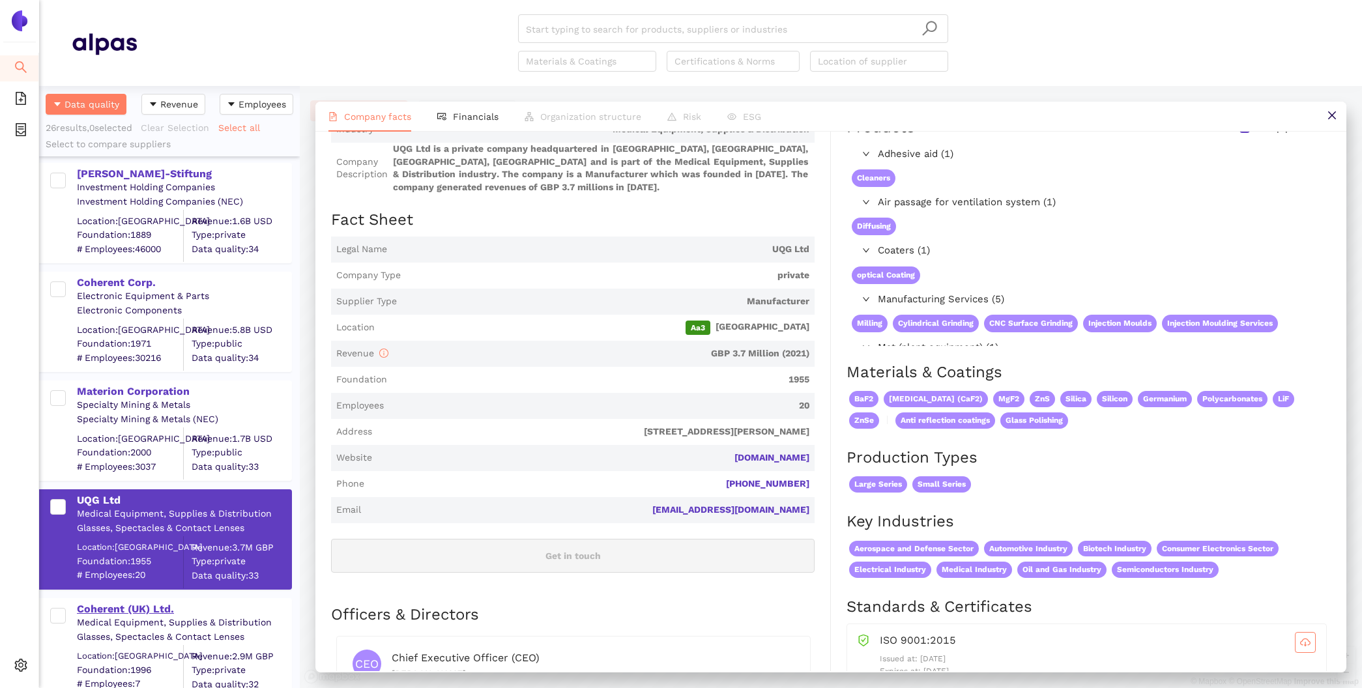
click at [139, 603] on div "Coherent (UK) Ltd." at bounding box center [184, 609] width 214 height 14
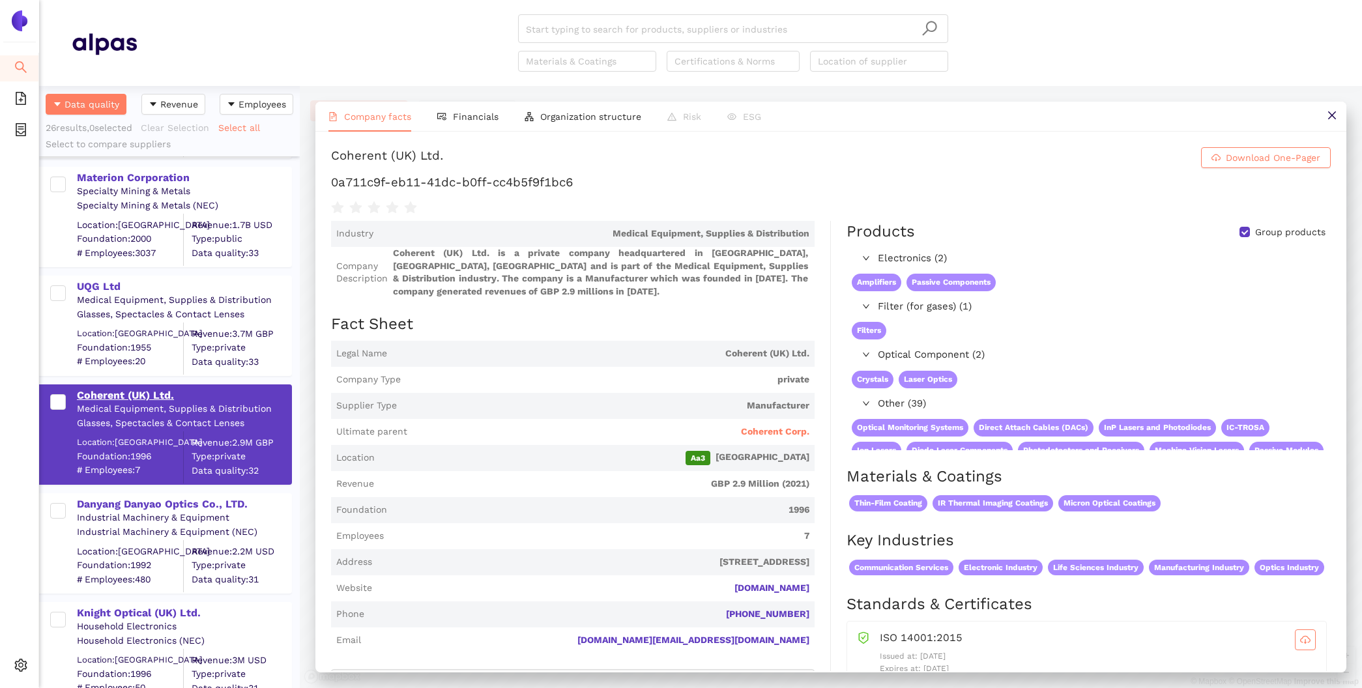
scroll to position [435, 0]
click at [124, 500] on div "Danyang Danyao Optics Co., LTD." at bounding box center [184, 505] width 214 height 14
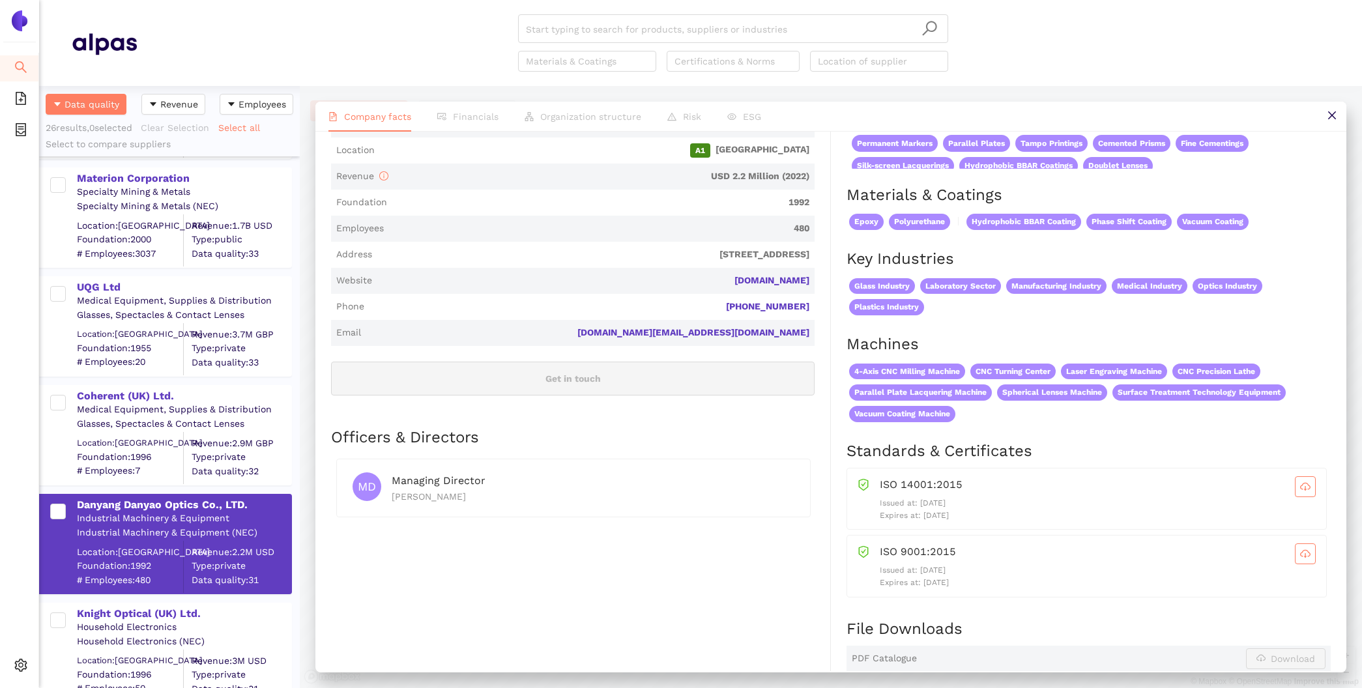
scroll to position [294, 0]
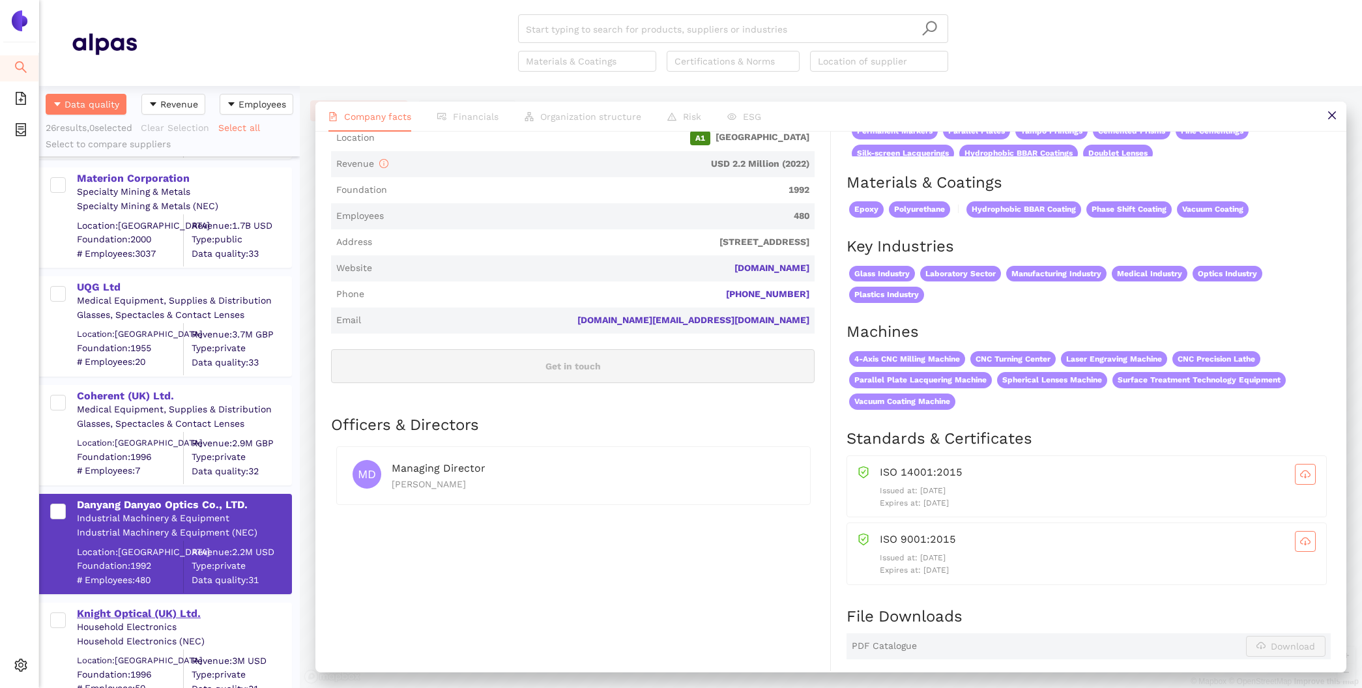
click at [92, 616] on div "Knight Optical (UK) Ltd." at bounding box center [184, 614] width 214 height 14
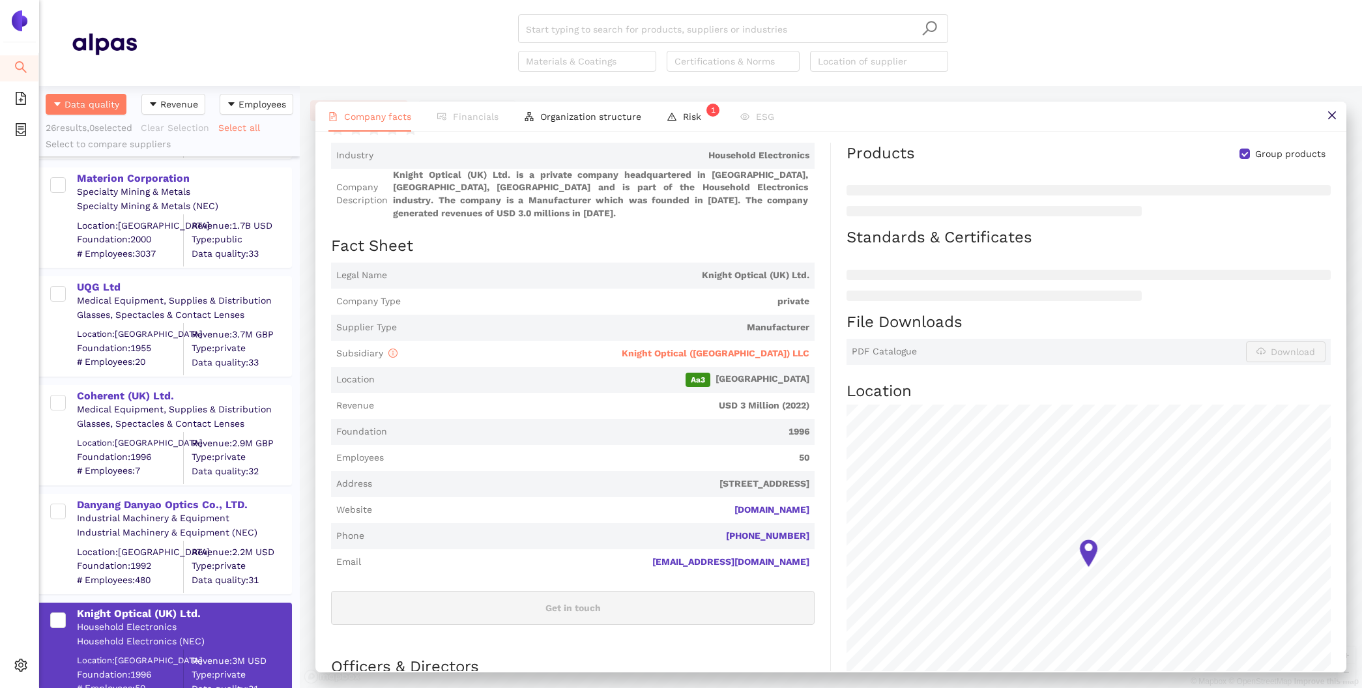
scroll to position [114, 0]
click at [790, 351] on span "Knight Optical (USA) LLC" at bounding box center [716, 356] width 188 height 10
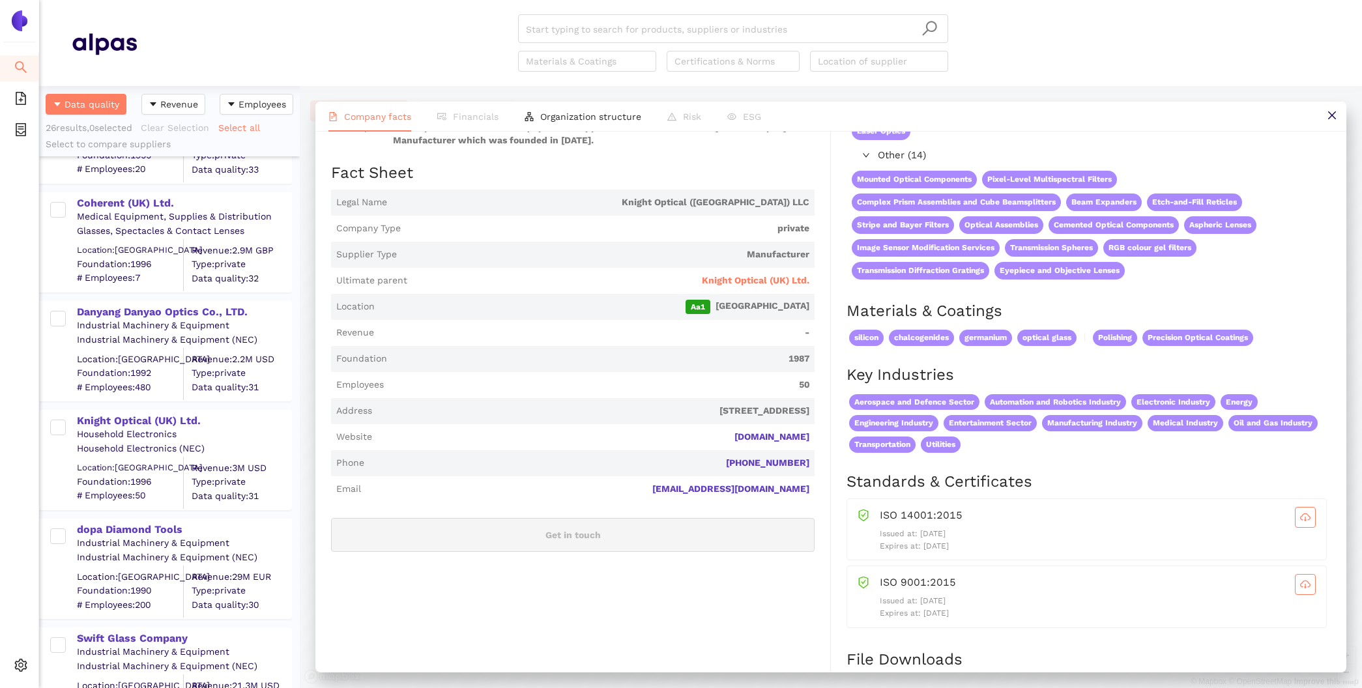
scroll to position [626, 0]
click at [134, 528] on div "dopa Diamond Tools" at bounding box center [184, 532] width 214 height 14
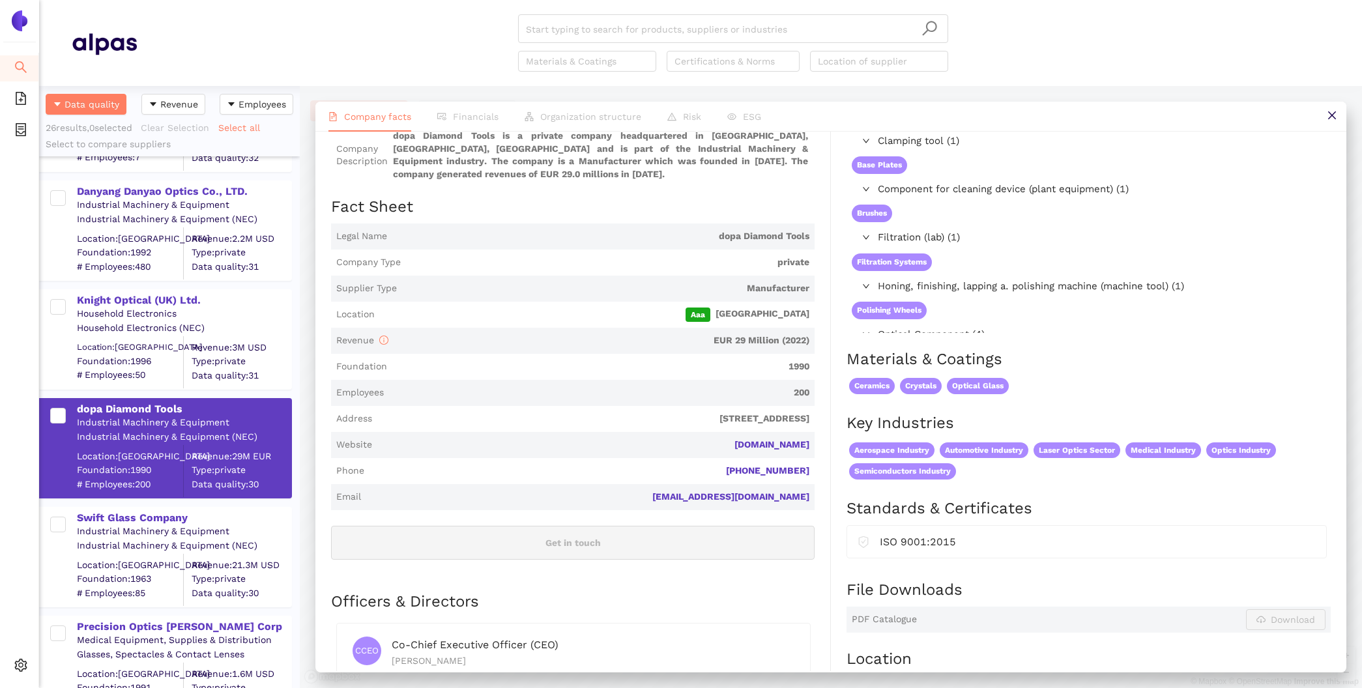
scroll to position [756, 0]
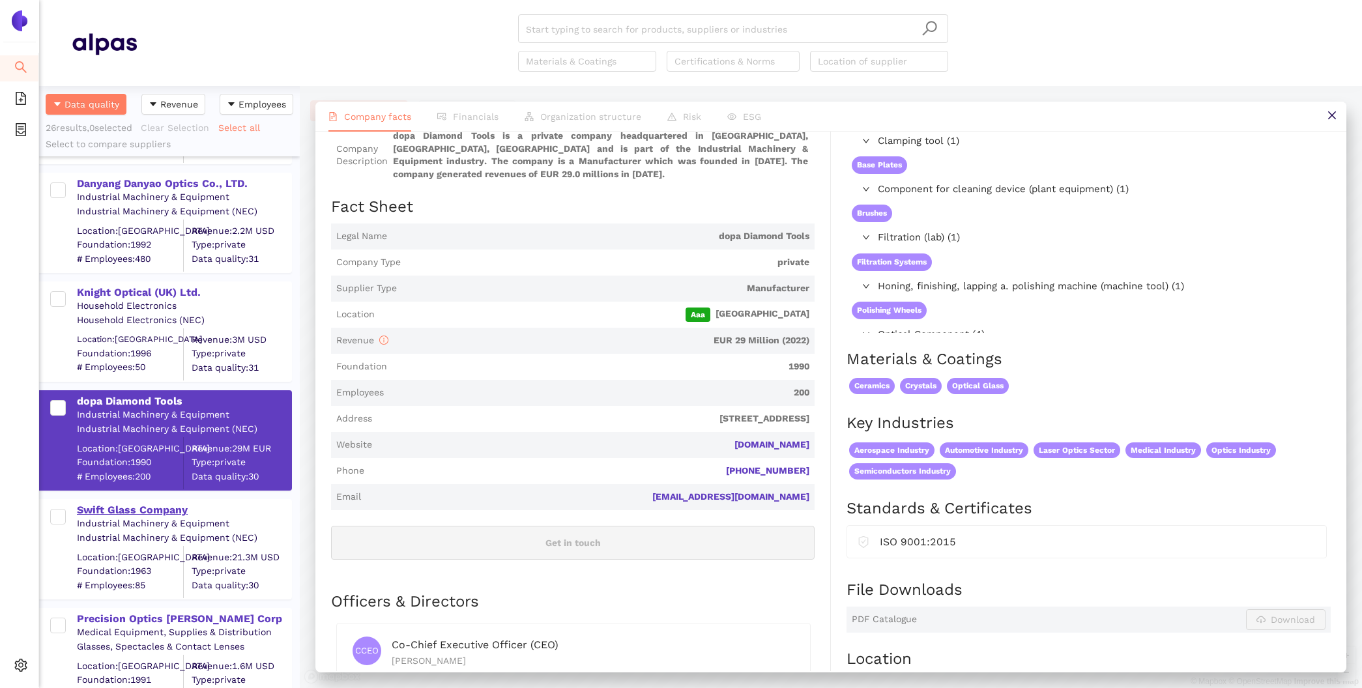
click at [164, 507] on div "Swift Glass Company" at bounding box center [184, 510] width 214 height 14
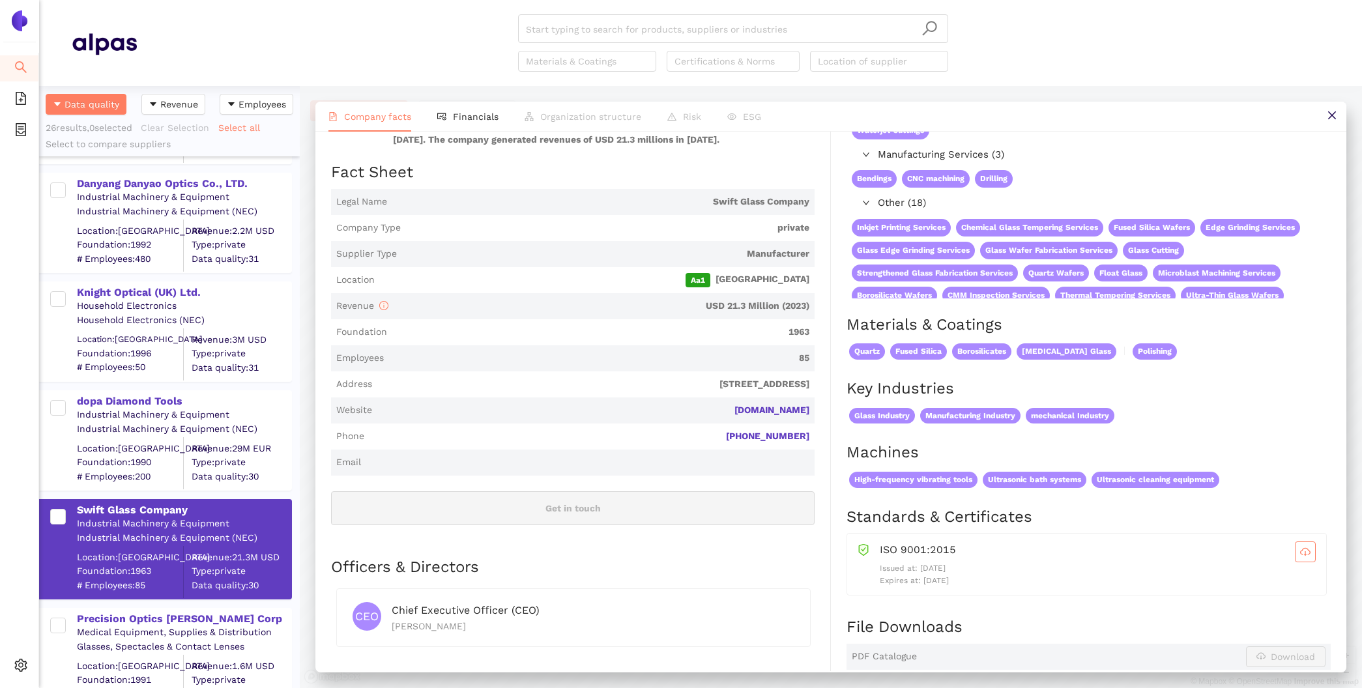
scroll to position [164, 0]
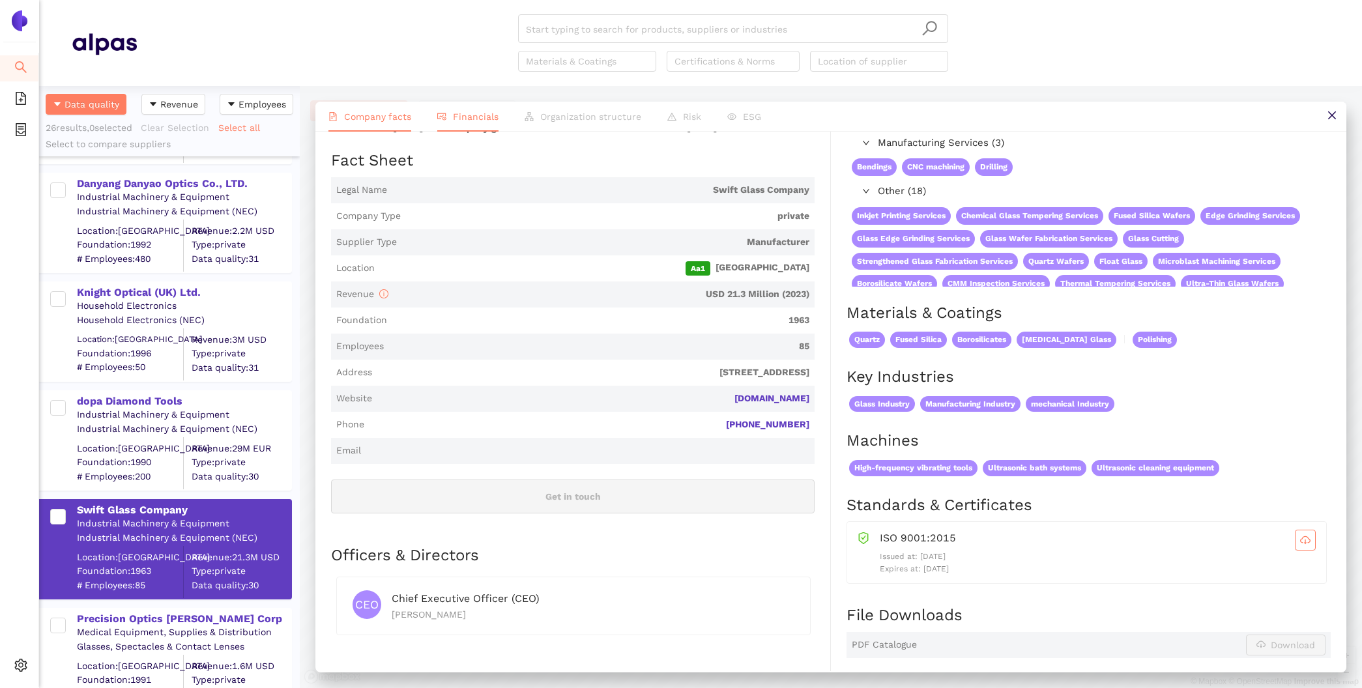
click at [478, 115] on span "Financials" at bounding box center [476, 116] width 46 height 10
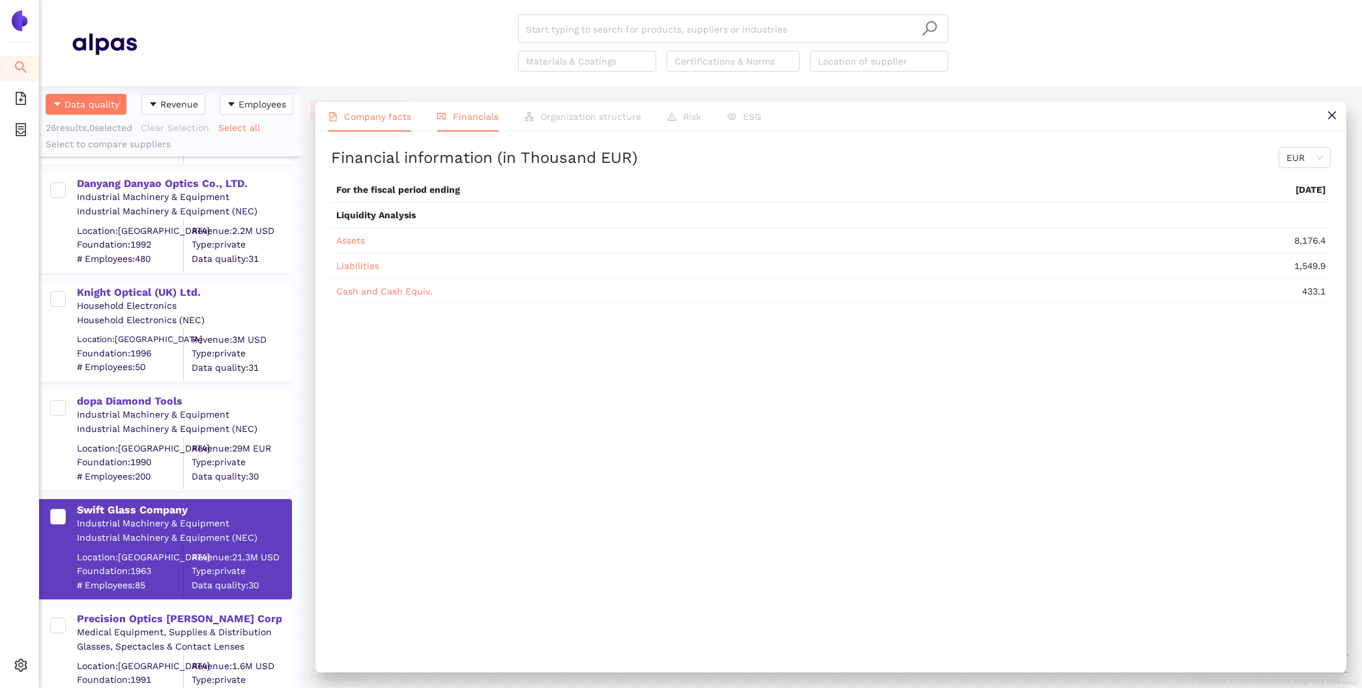
click at [363, 115] on span "Company facts" at bounding box center [377, 116] width 67 height 10
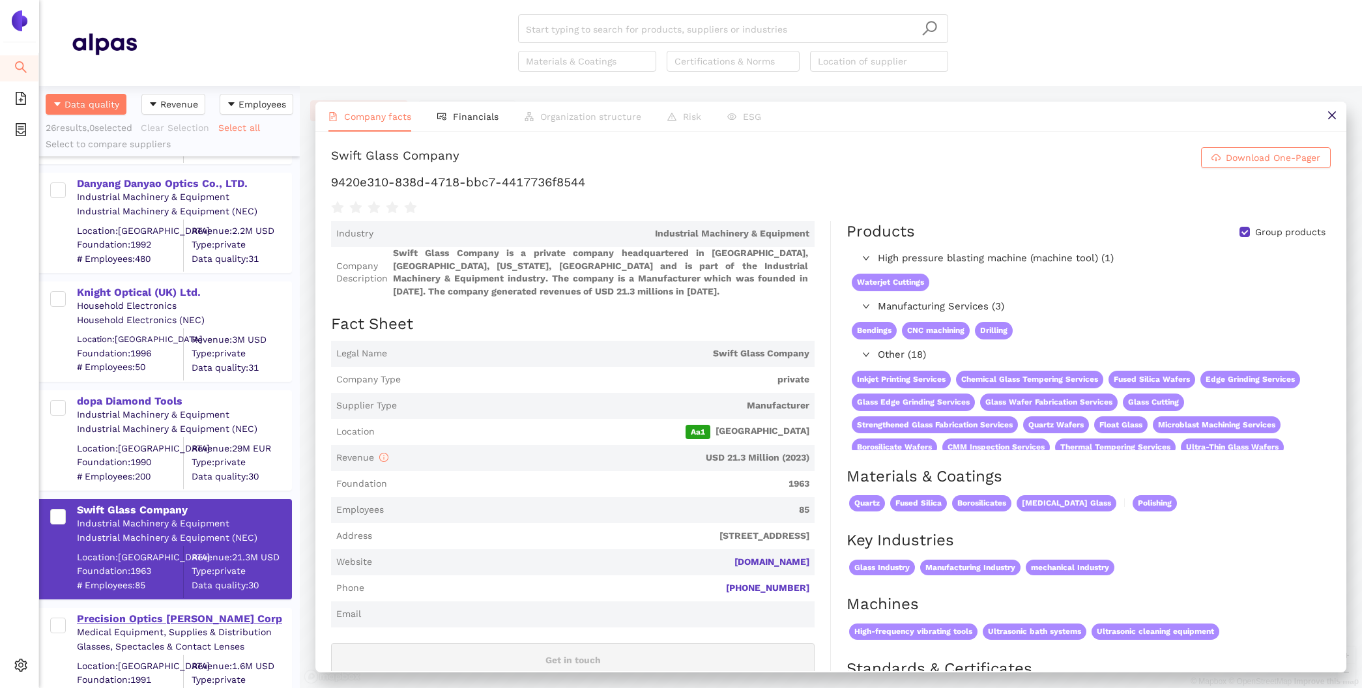
click at [155, 620] on div "Precision Optics Gera Corp" at bounding box center [184, 619] width 214 height 14
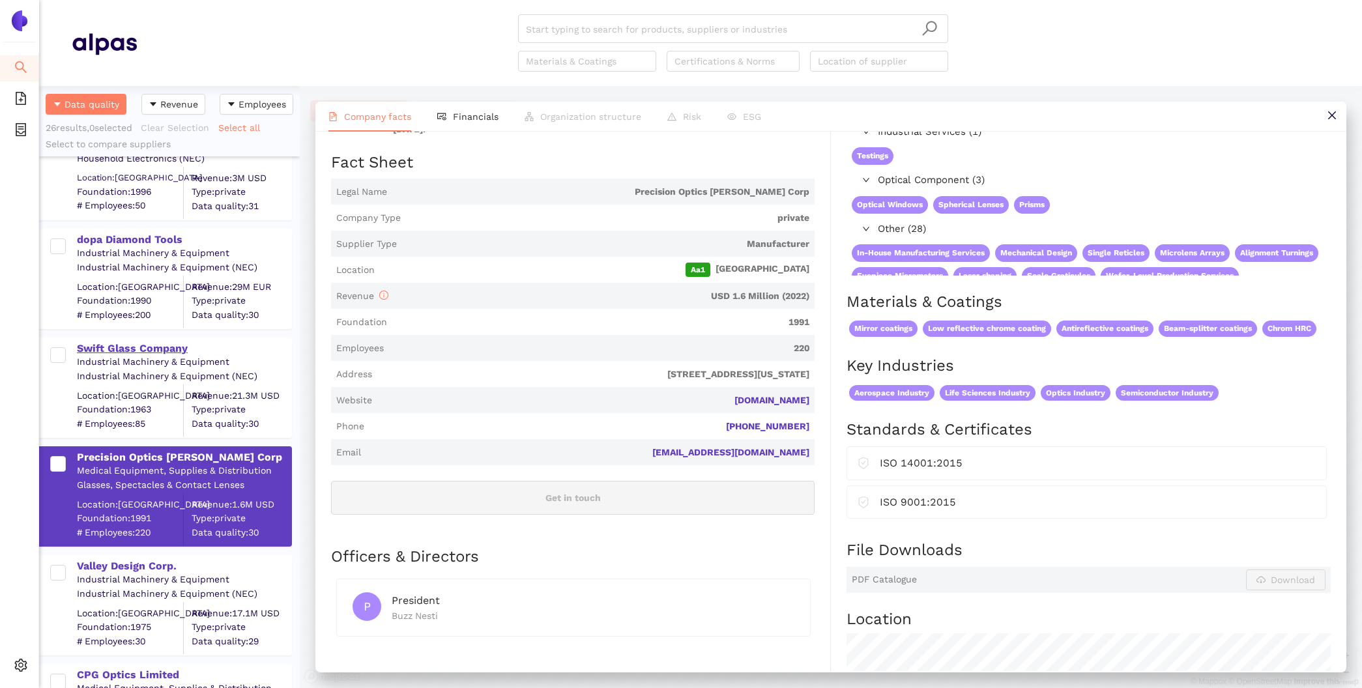
scroll to position [917, 0]
click at [147, 564] on div "Valley Design Corp." at bounding box center [184, 567] width 214 height 14
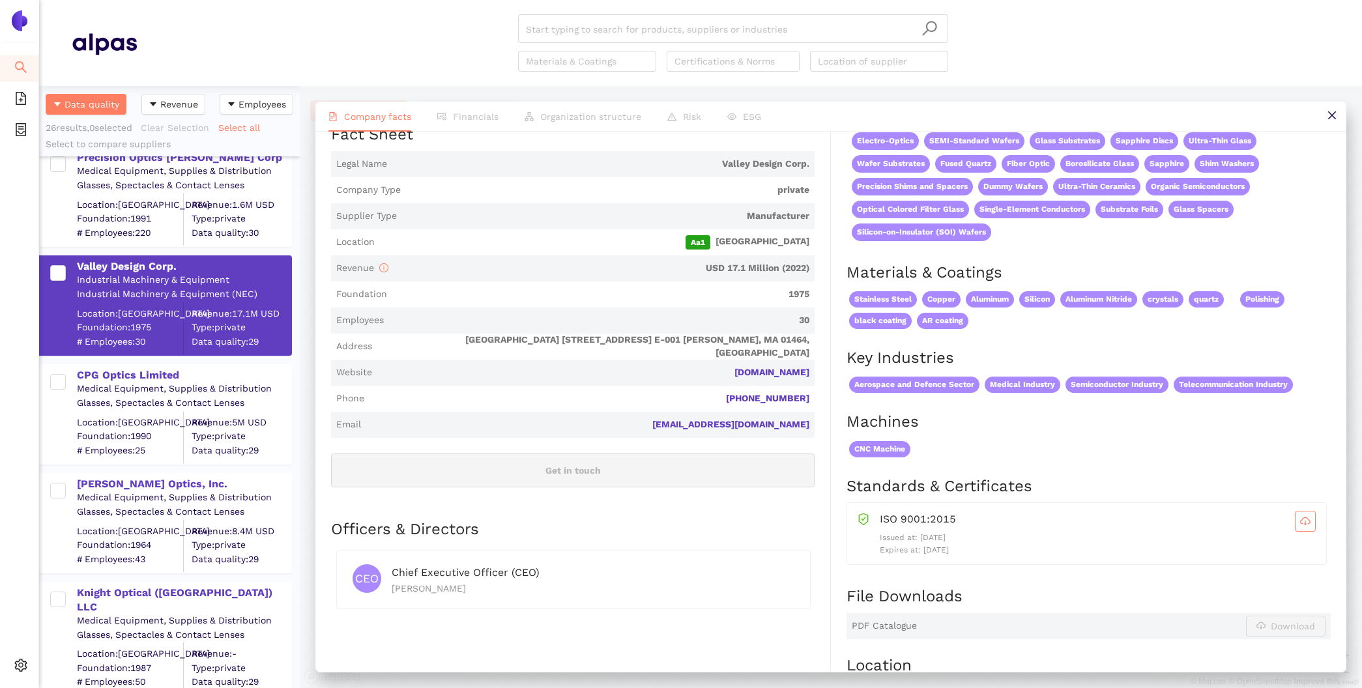
scroll to position [1220, 0]
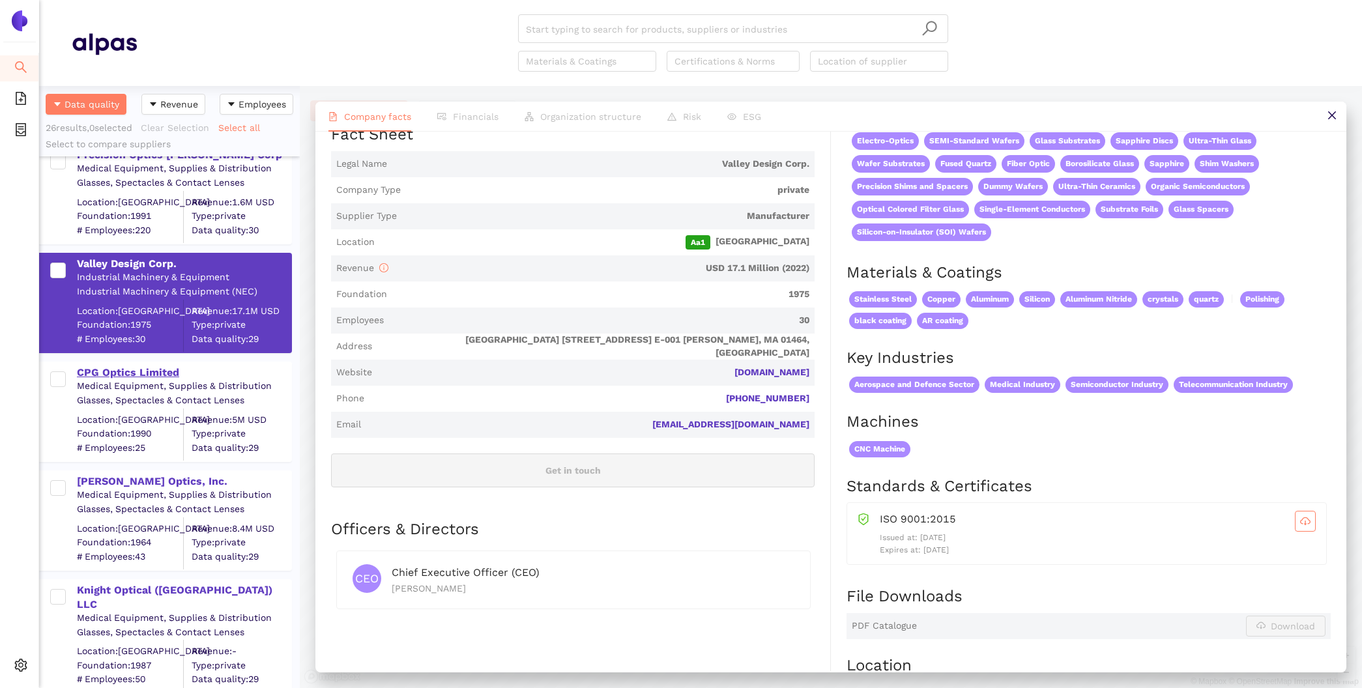
click at [135, 366] on div "CPG Optics Limited" at bounding box center [184, 373] width 214 height 14
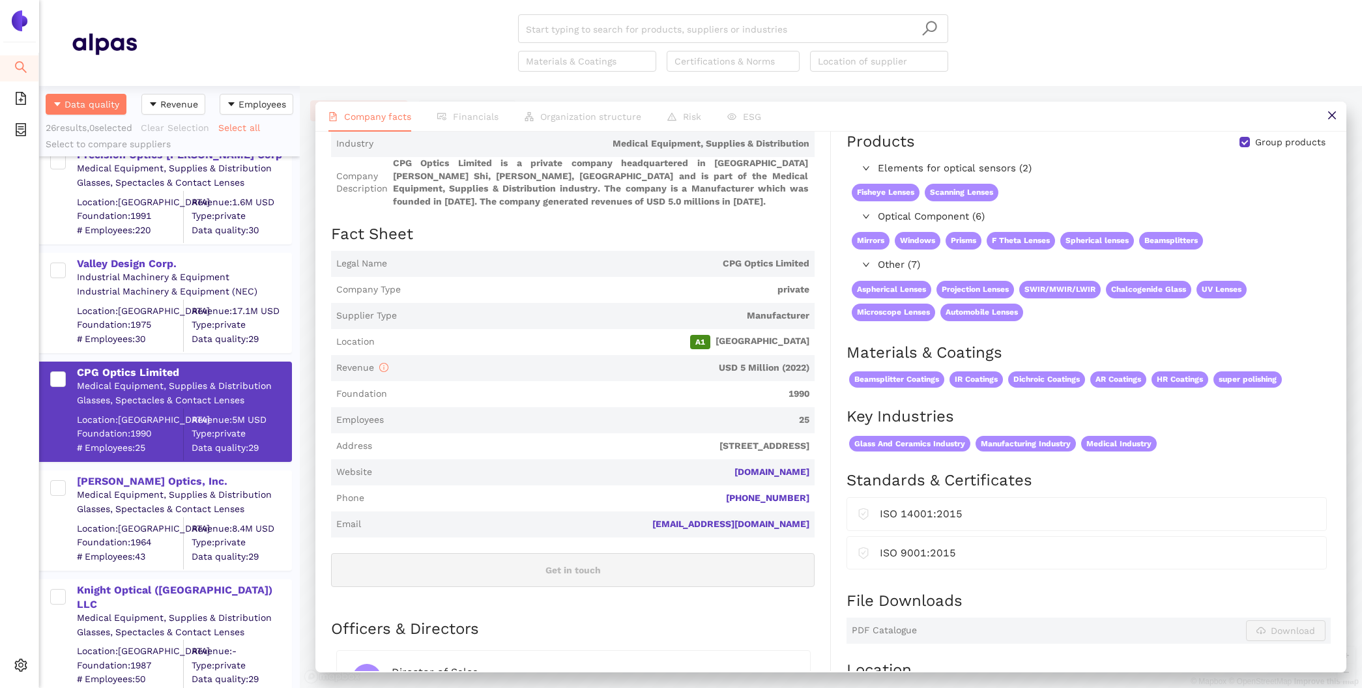
scroll to position [92, 0]
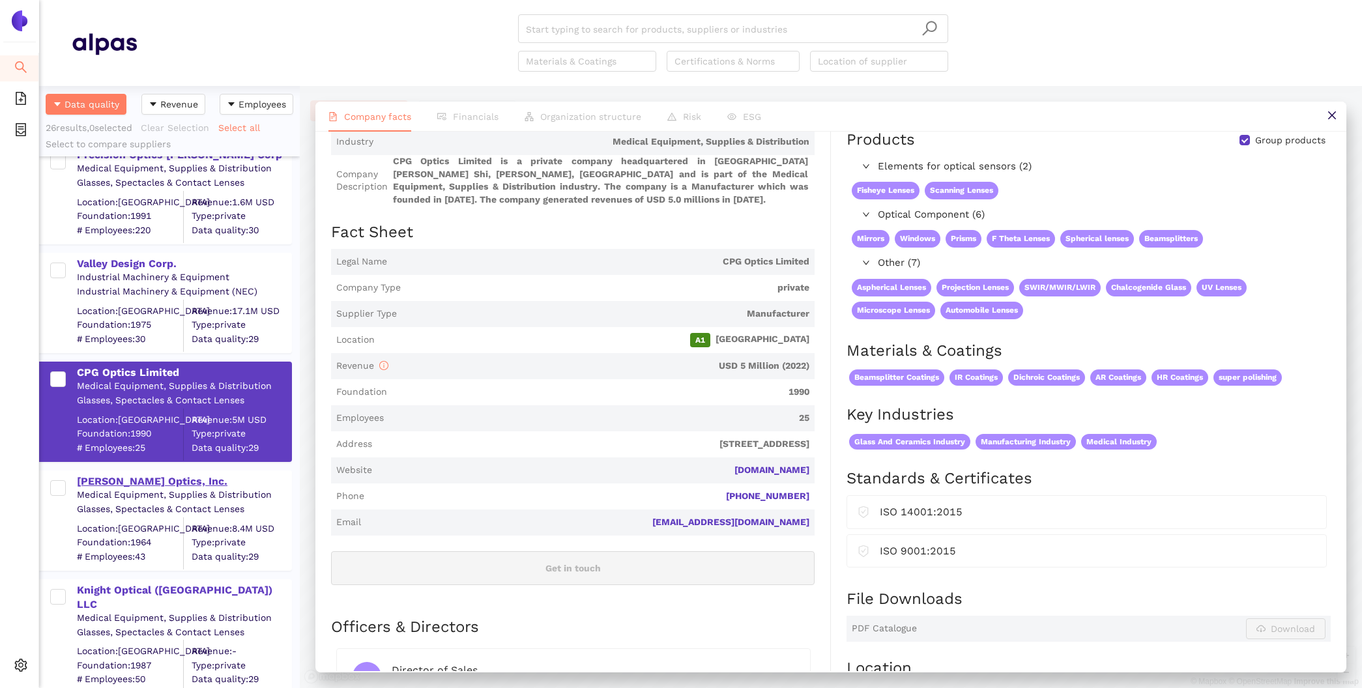
click at [160, 472] on div "Sydor Optics, Inc." at bounding box center [184, 480] width 214 height 17
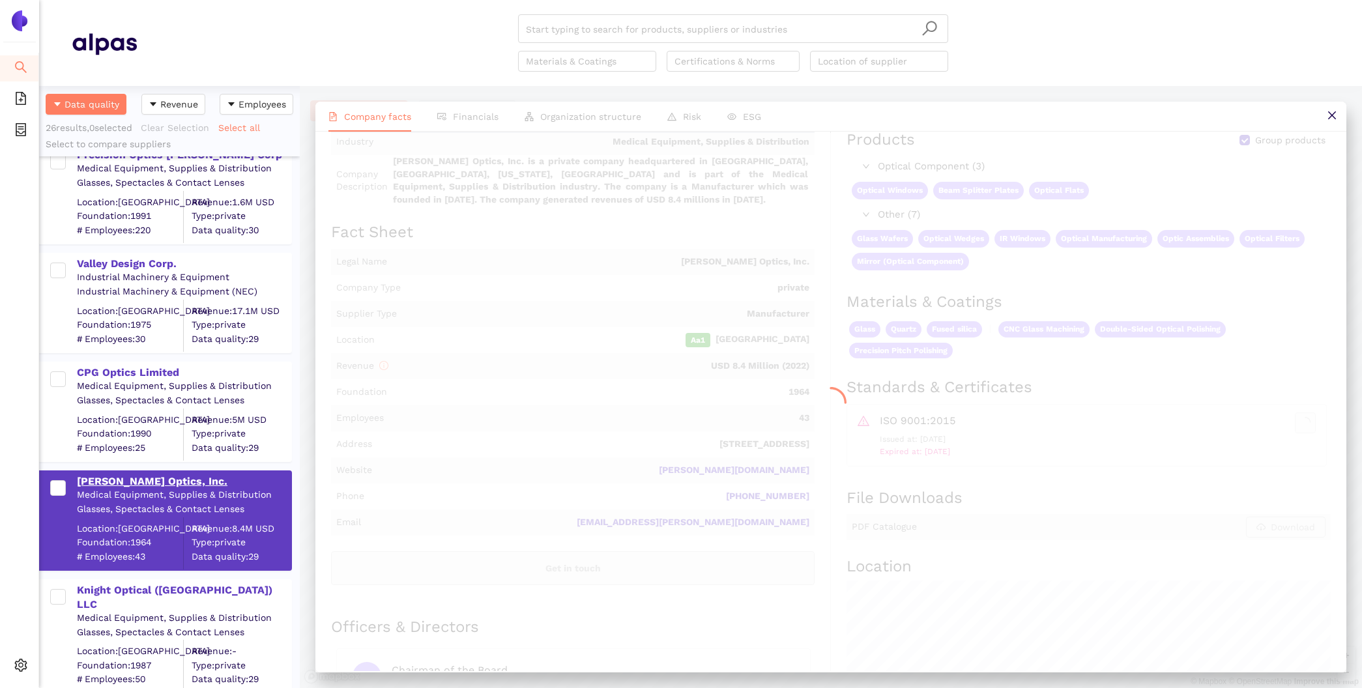
scroll to position [0, 0]
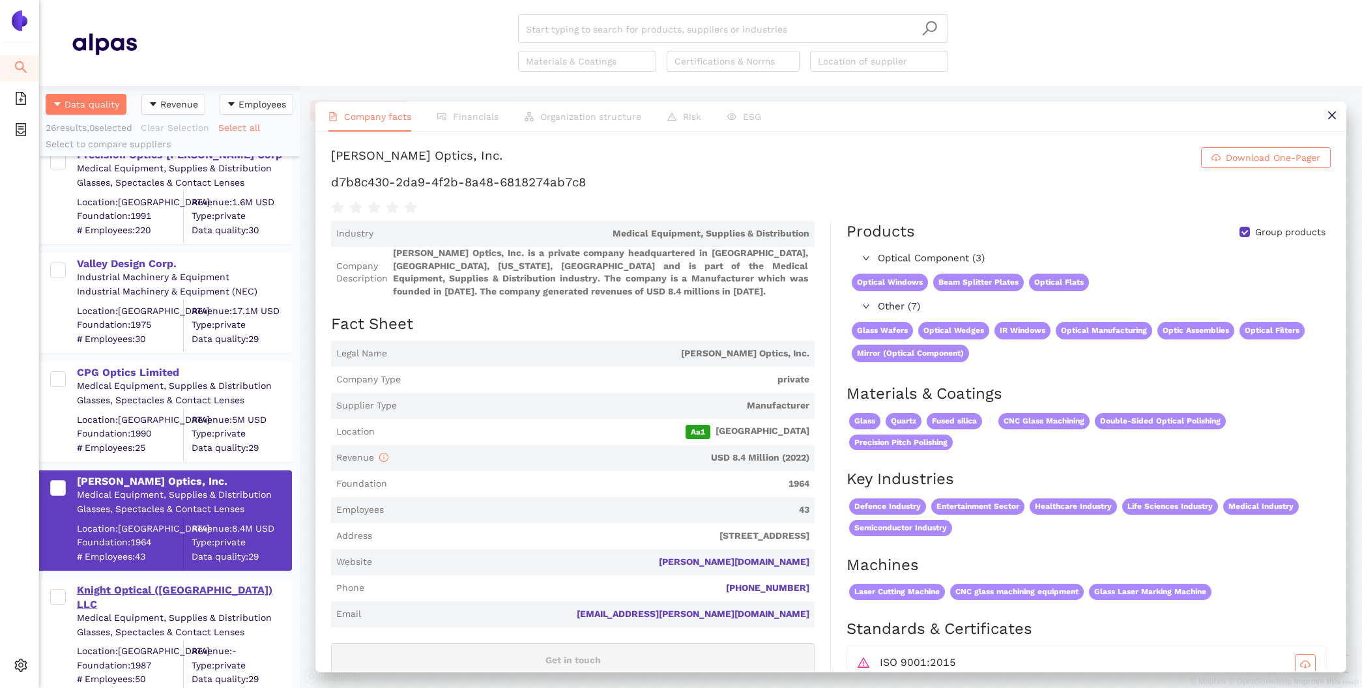
click at [128, 590] on div "Knight Optical (USA) LLC" at bounding box center [184, 597] width 214 height 29
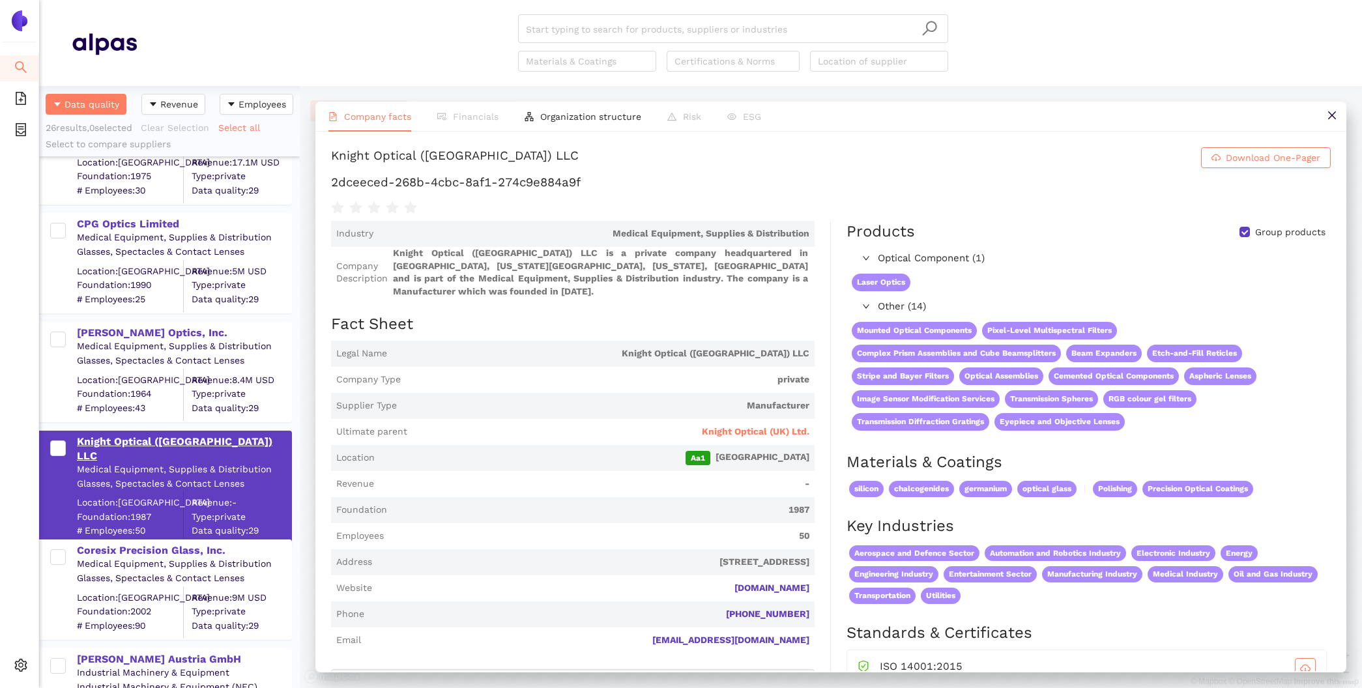
scroll to position [1364, 0]
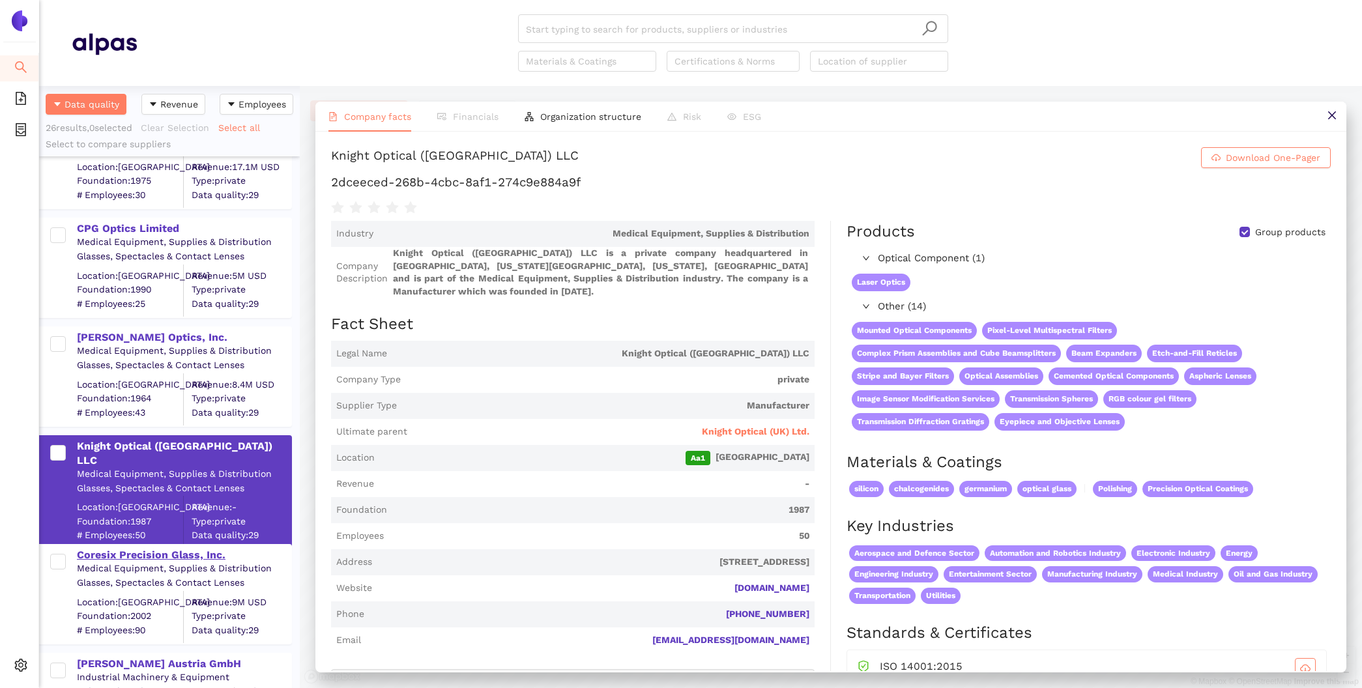
click at [123, 554] on div "Coresix Precision Glass, Inc." at bounding box center [184, 555] width 214 height 14
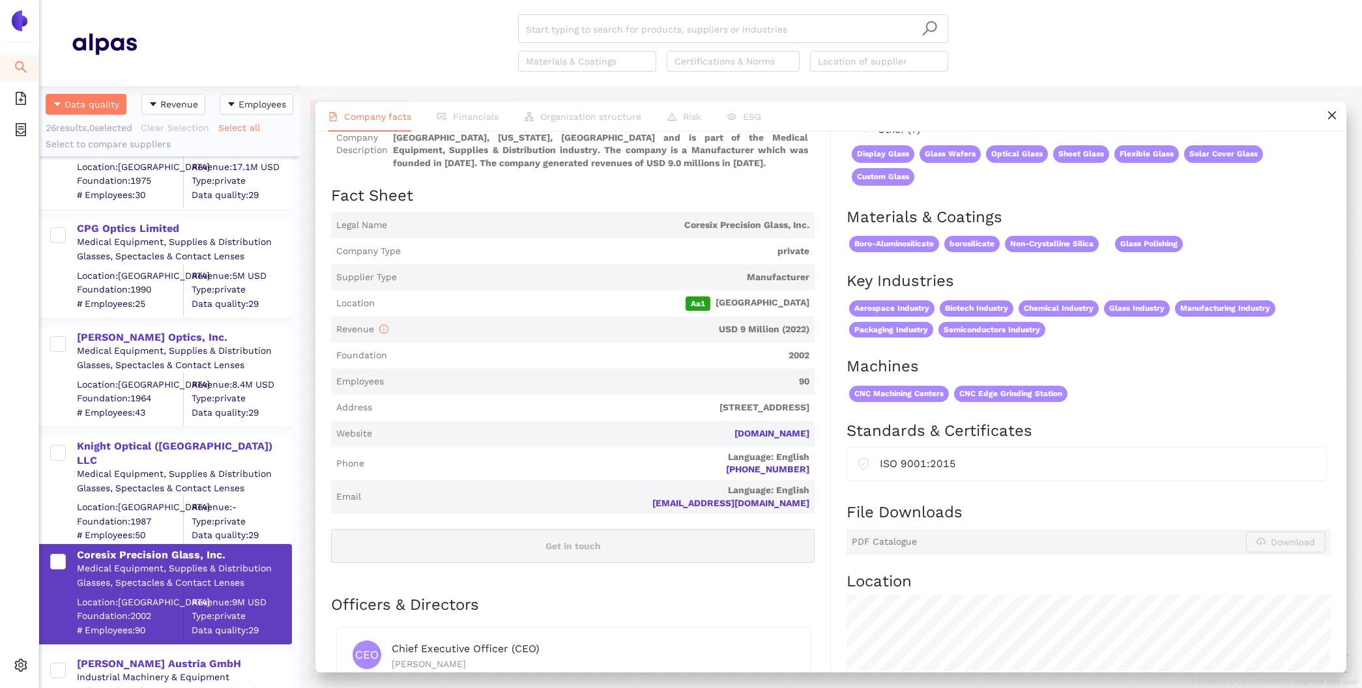
scroll to position [0, 0]
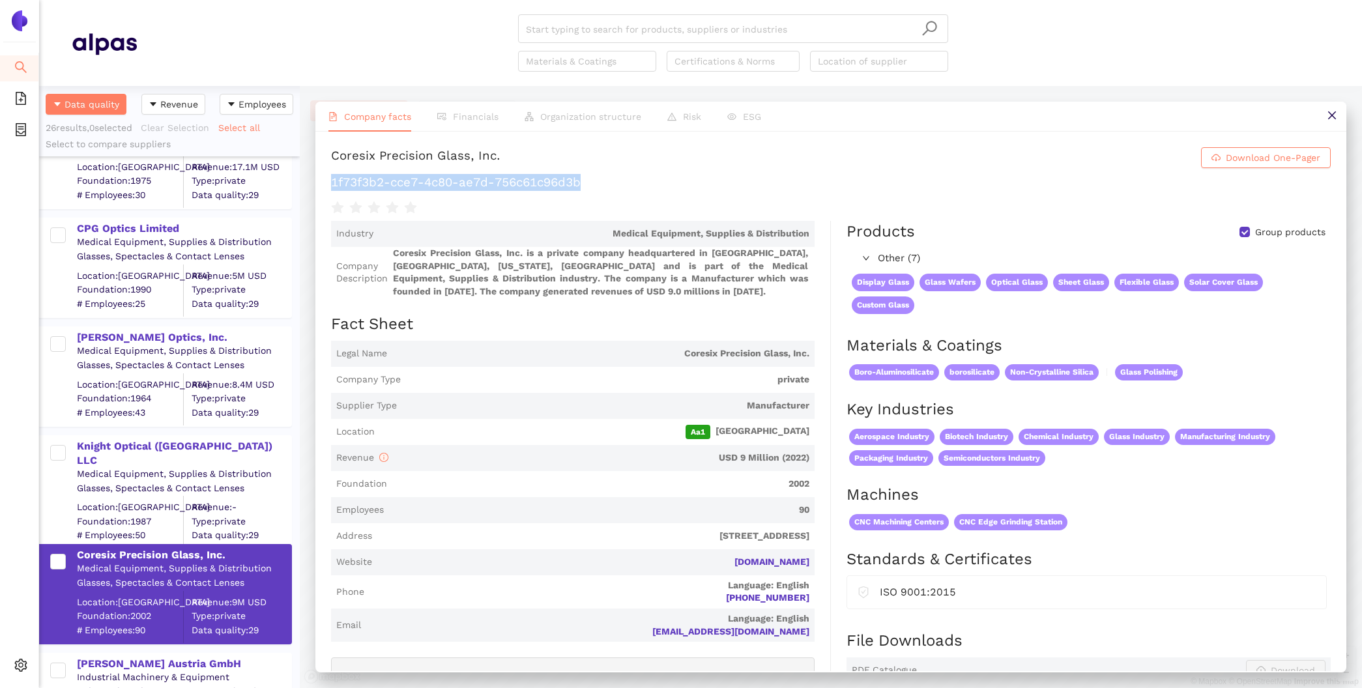
drag, startPoint x: 603, startPoint y: 184, endPoint x: 301, endPoint y: 173, distance: 301.9
click at [300, 173] on div "Company facts Financials Organization structure Risk ESG Coresix Precision Glas…" at bounding box center [831, 387] width 1062 height 602
copy h1 "1f73f3b2-cce7-4c80-ae7d-756c61c96d3b"
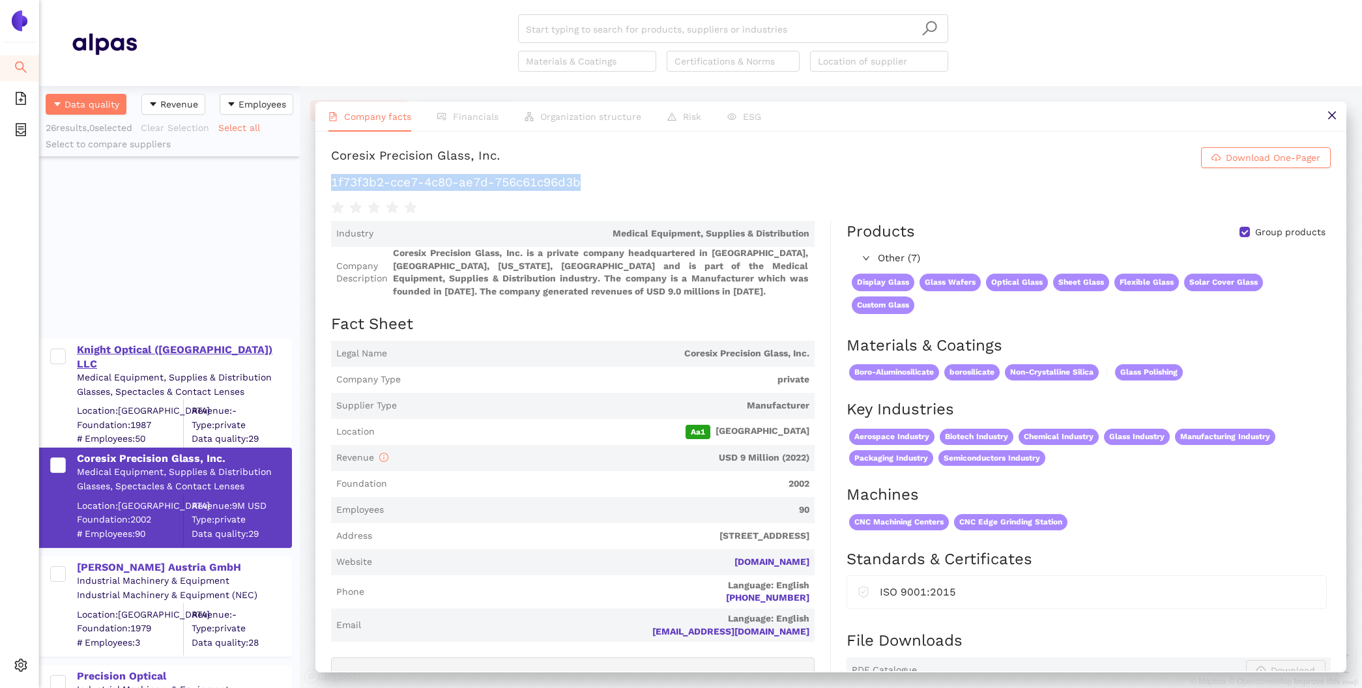
scroll to position [1787, 0]
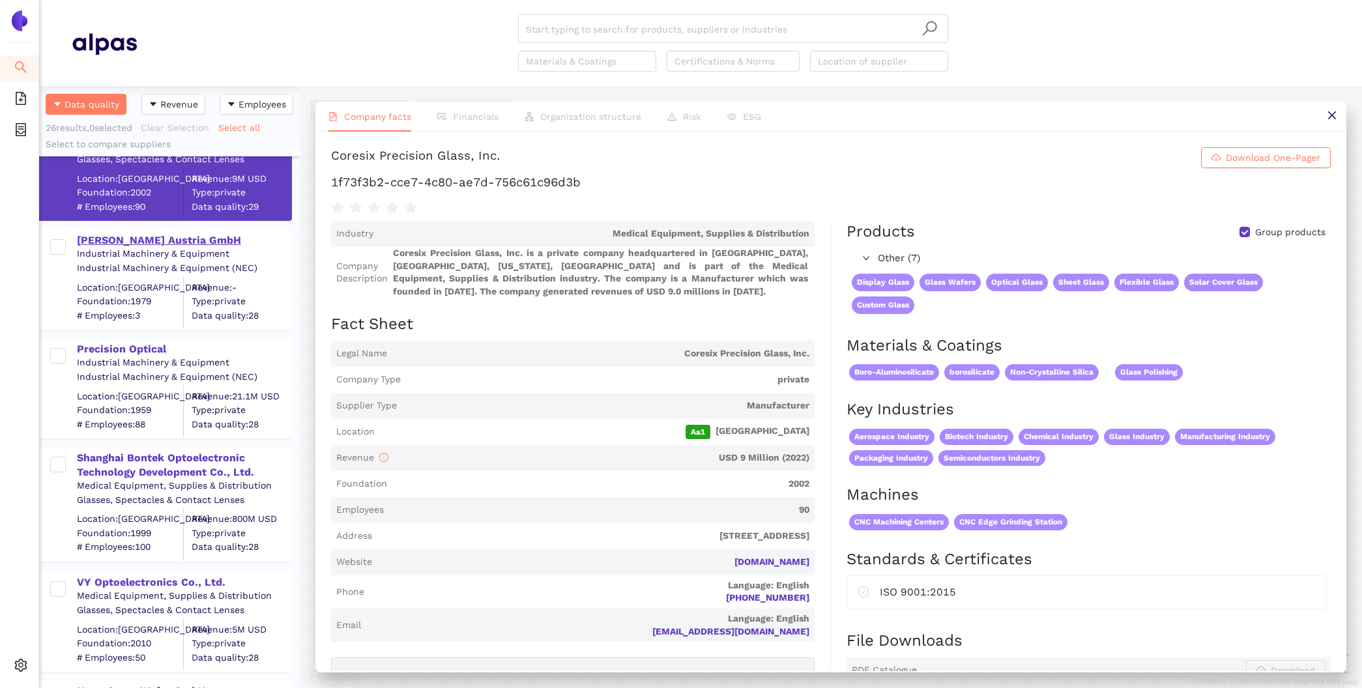
click at [141, 231] on div "Schott Austria GmbH" at bounding box center [184, 239] width 214 height 17
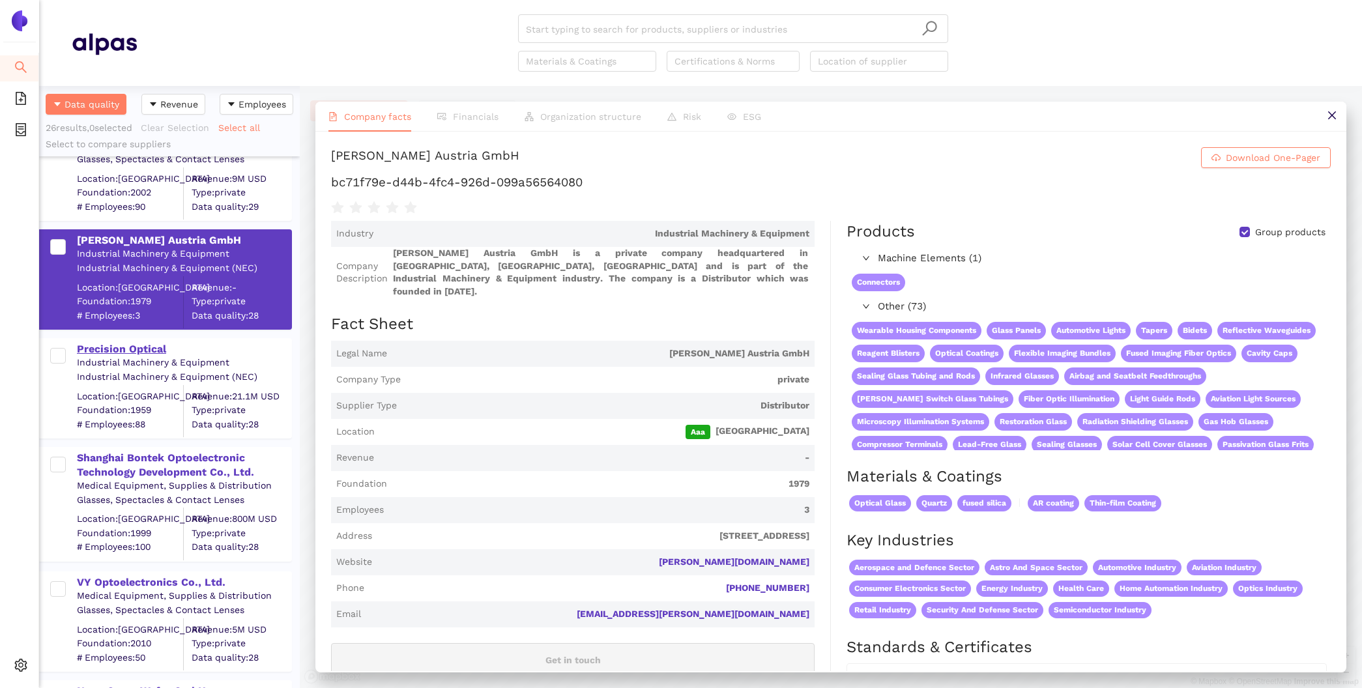
click at [109, 349] on div "Precision Optical" at bounding box center [184, 349] width 214 height 14
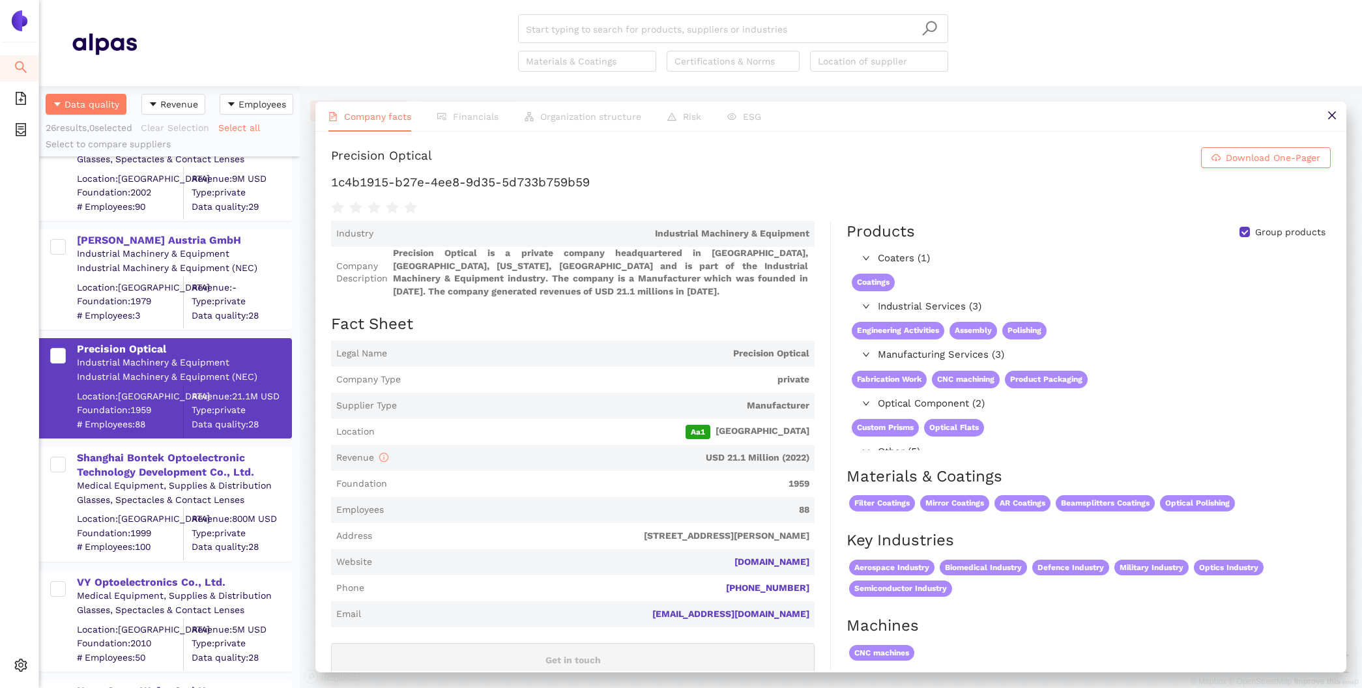
scroll to position [255, 0]
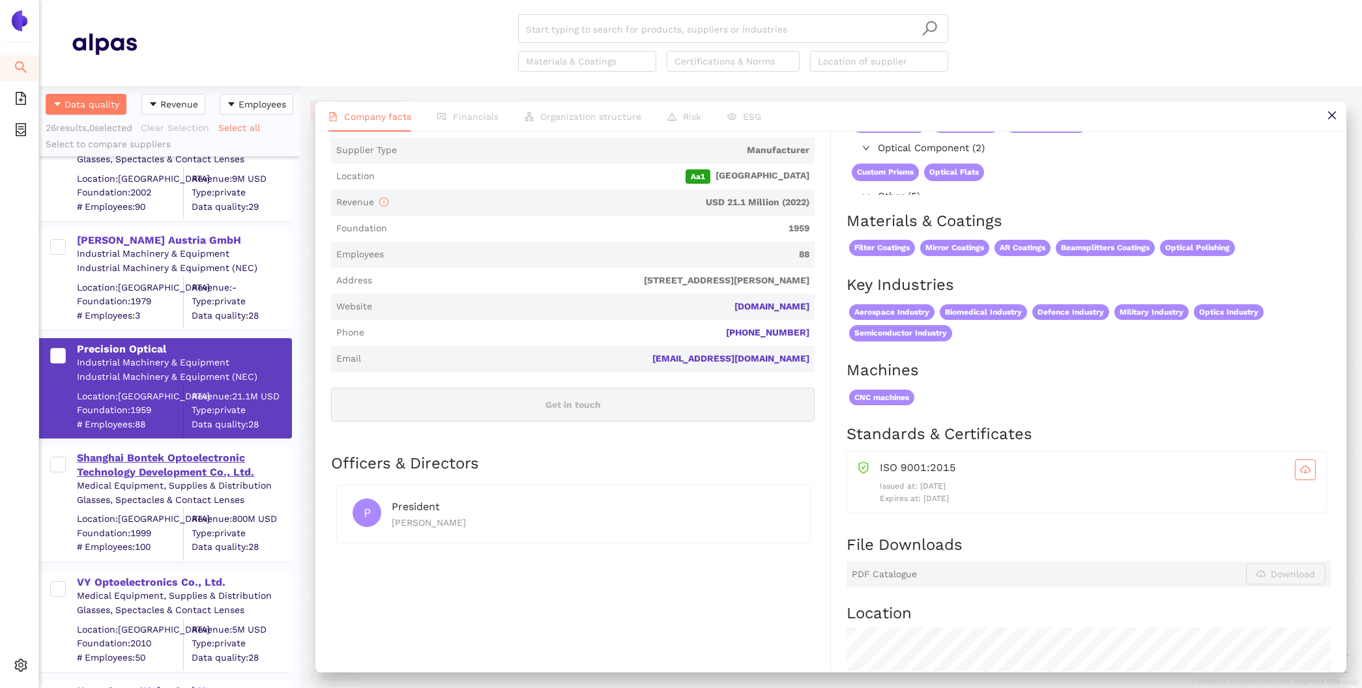
click at [215, 463] on div "Shanghai Bontek Optoelectronic Technology Development Co., Ltd." at bounding box center [184, 465] width 214 height 29
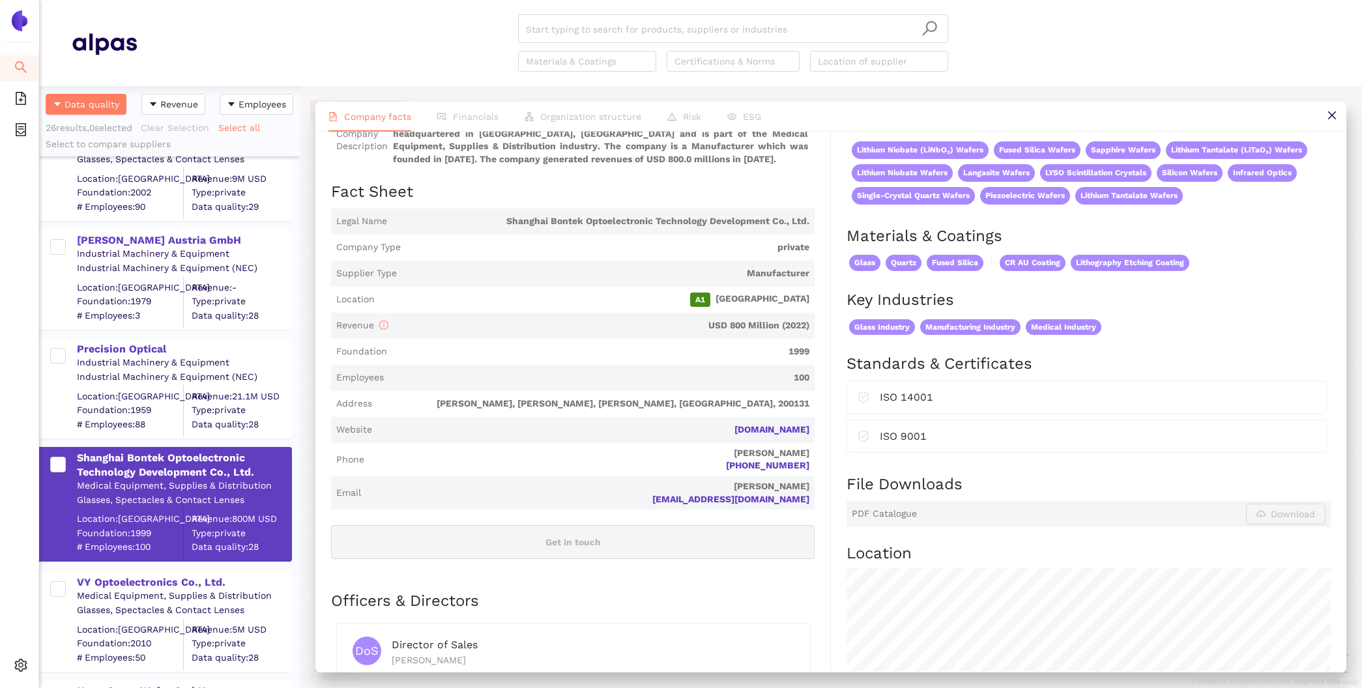
scroll to position [131, 0]
click at [119, 569] on div "VY Optoelectronics Co., Ltd. Medical Equipment, Supplies & Distribution Glasses…" at bounding box center [169, 615] width 261 height 109
click at [124, 584] on div "VY Optoelectronics Co., Ltd." at bounding box center [184, 582] width 214 height 14
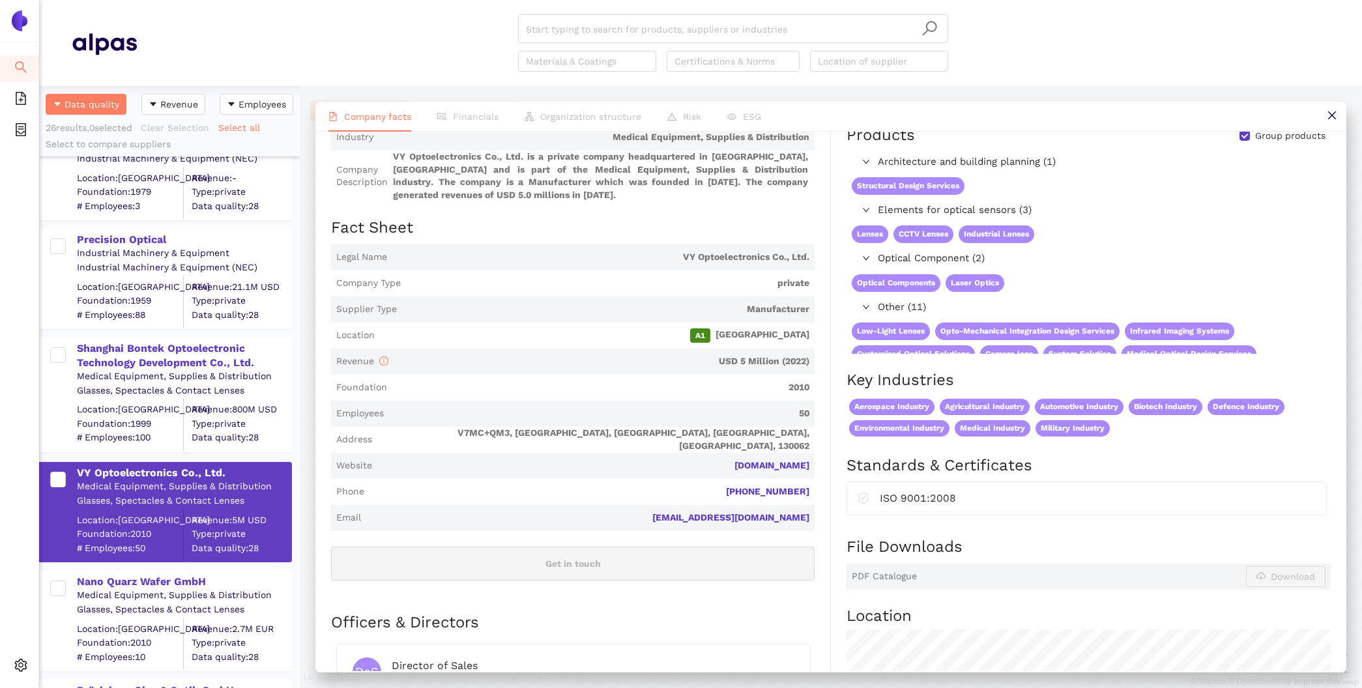
scroll to position [1896, 0]
click at [163, 580] on div "Nano Quarz Wafer GmbH" at bounding box center [184, 582] width 214 height 14
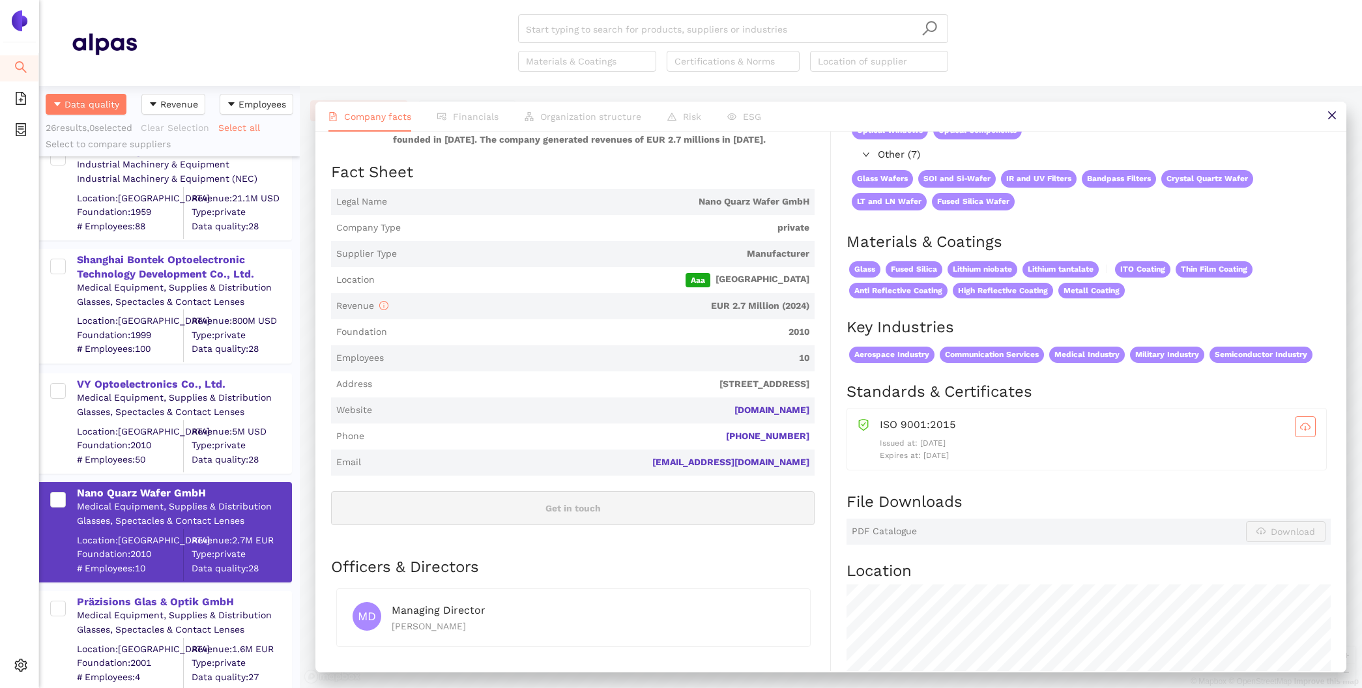
scroll to position [2125, 0]
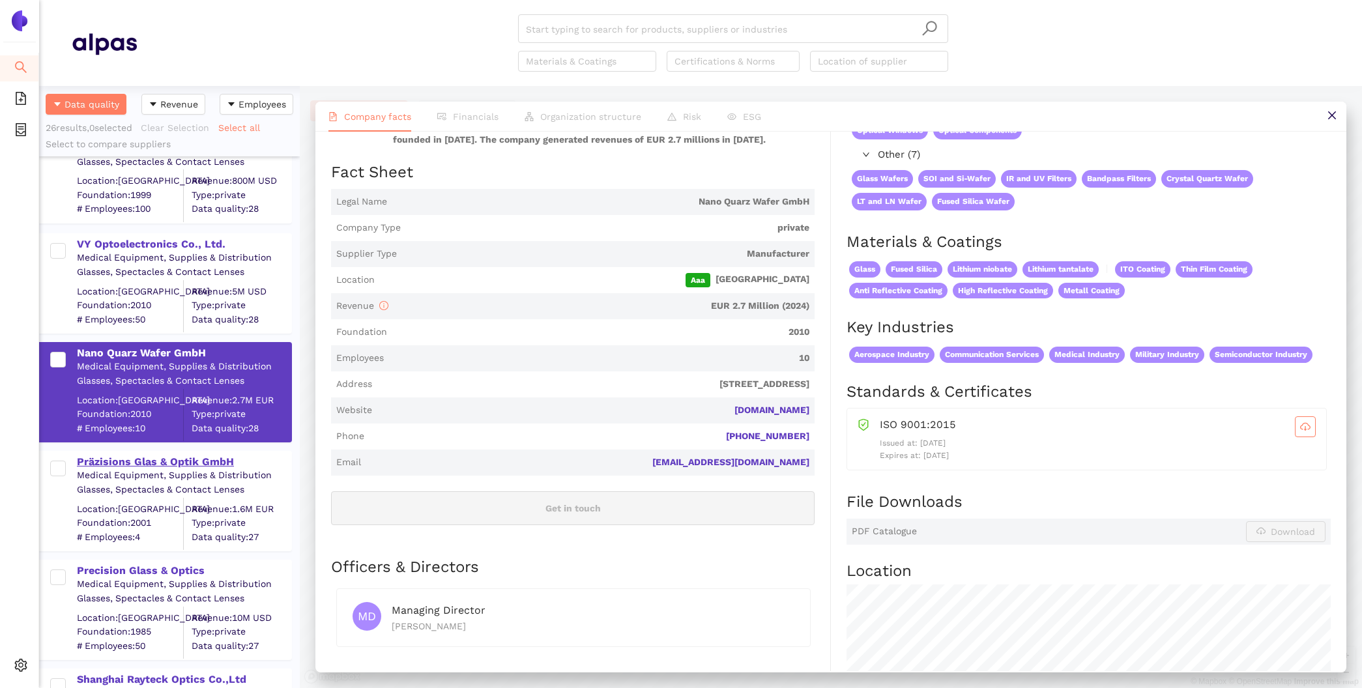
click at [231, 466] on div "Präzisions Glas & Optik GmbH" at bounding box center [184, 462] width 214 height 14
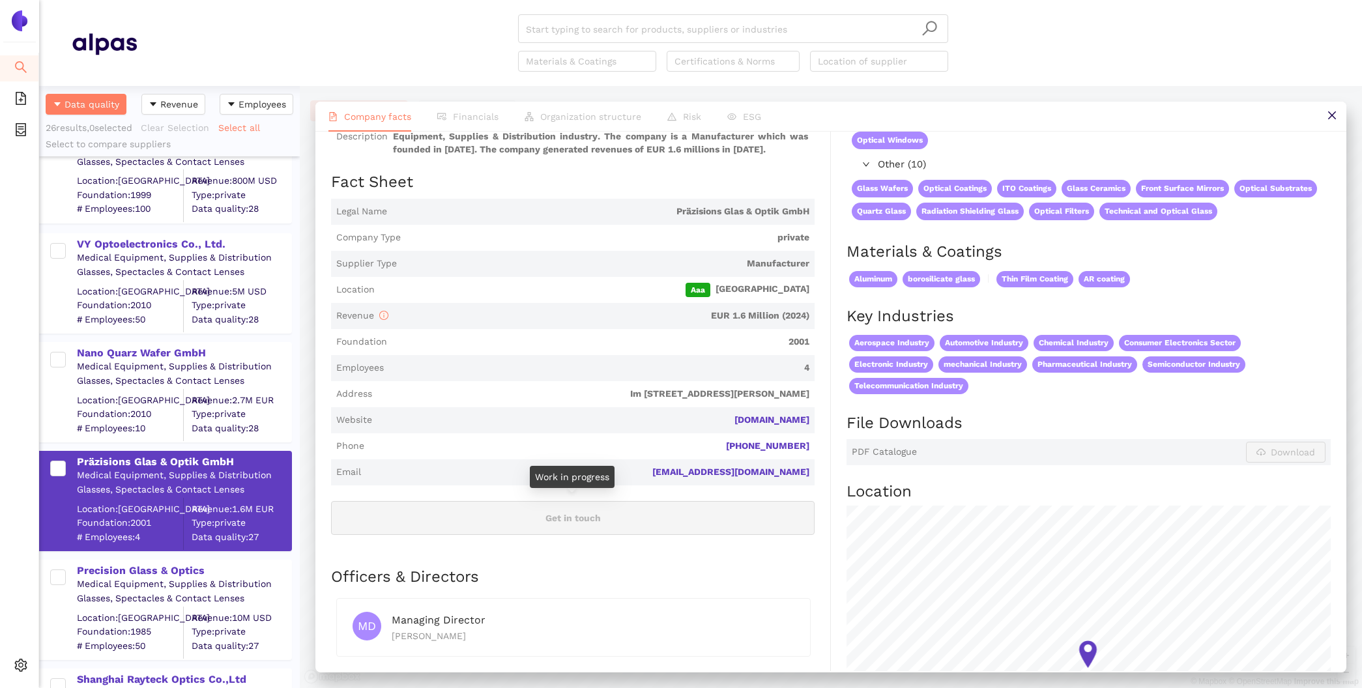
scroll to position [141, 0]
drag, startPoint x: 821, startPoint y: 422, endPoint x: 736, endPoint y: 421, distance: 84.7
click at [736, 421] on div "Industry Medical Equipment, Supplies & Distribution Company Description Präzisi…" at bounding box center [581, 463] width 500 height 768
copy link "pgo-online.com"
click at [94, 566] on div "Precision Glass & Optics" at bounding box center [184, 571] width 214 height 14
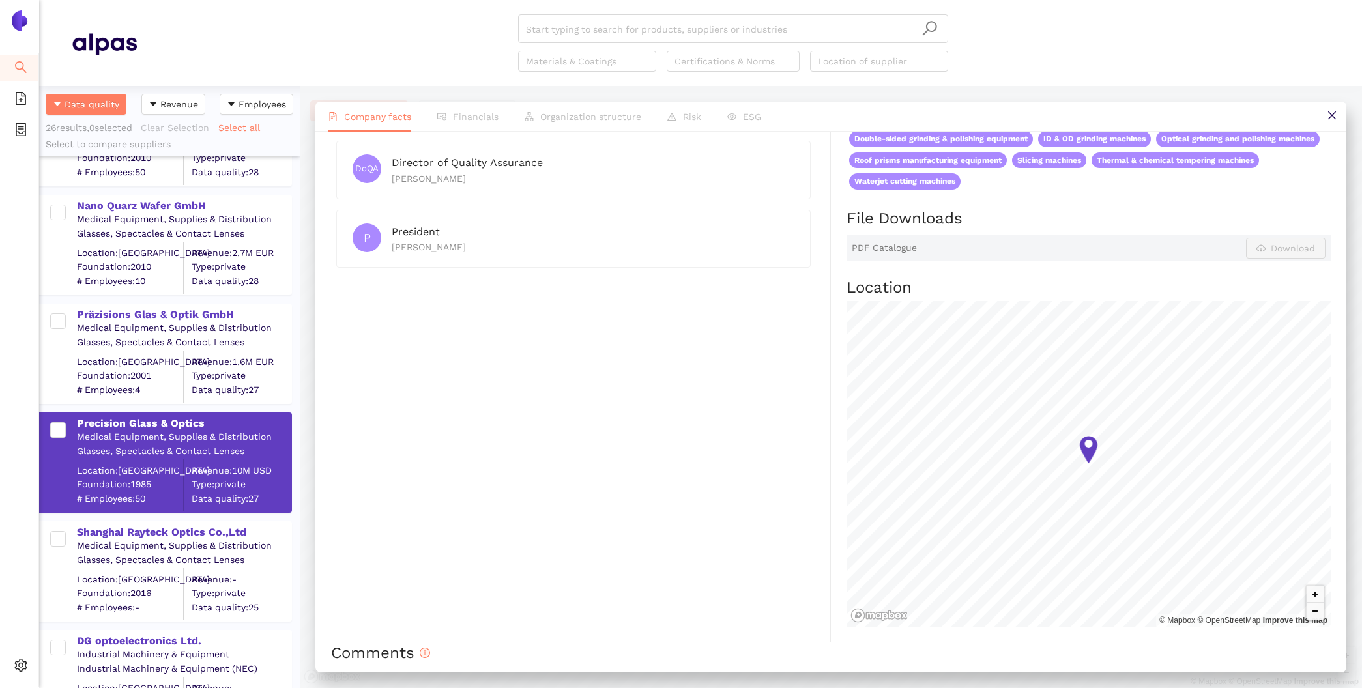
scroll to position [2314, 0]
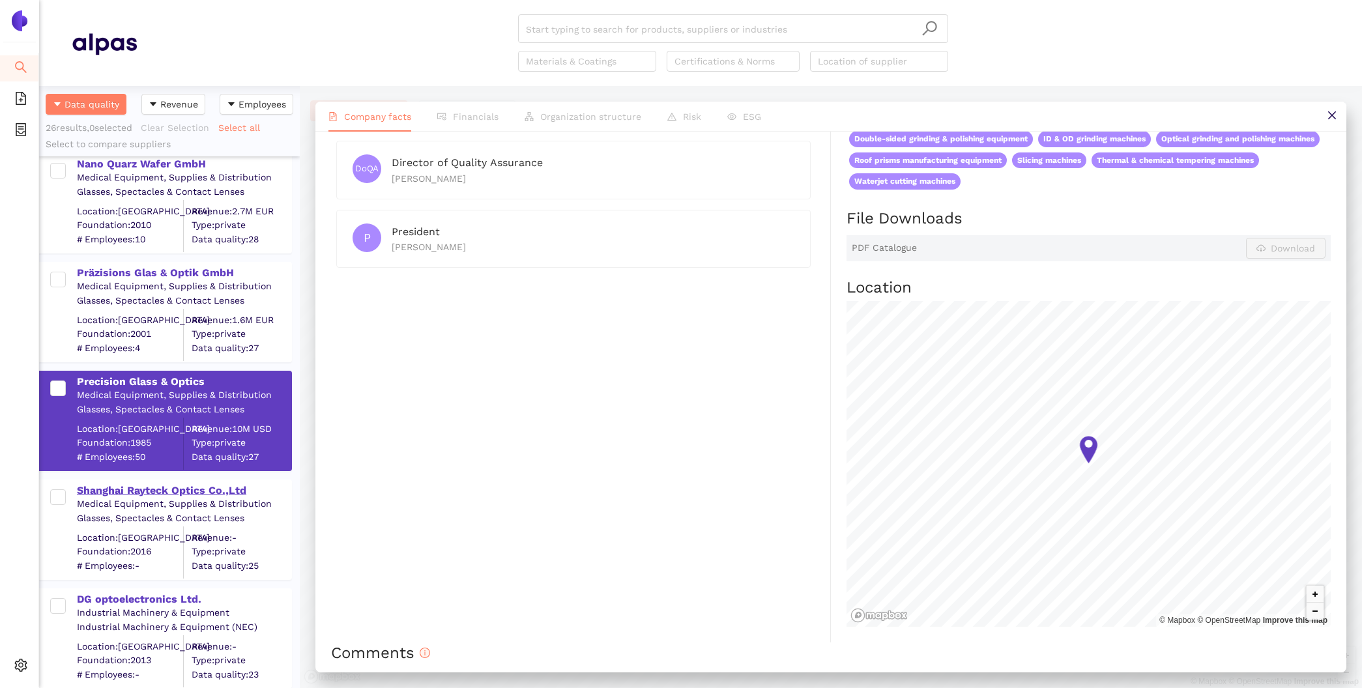
click at [106, 484] on div "Shanghai Rayteck Optics Co.,Ltd" at bounding box center [184, 490] width 214 height 14
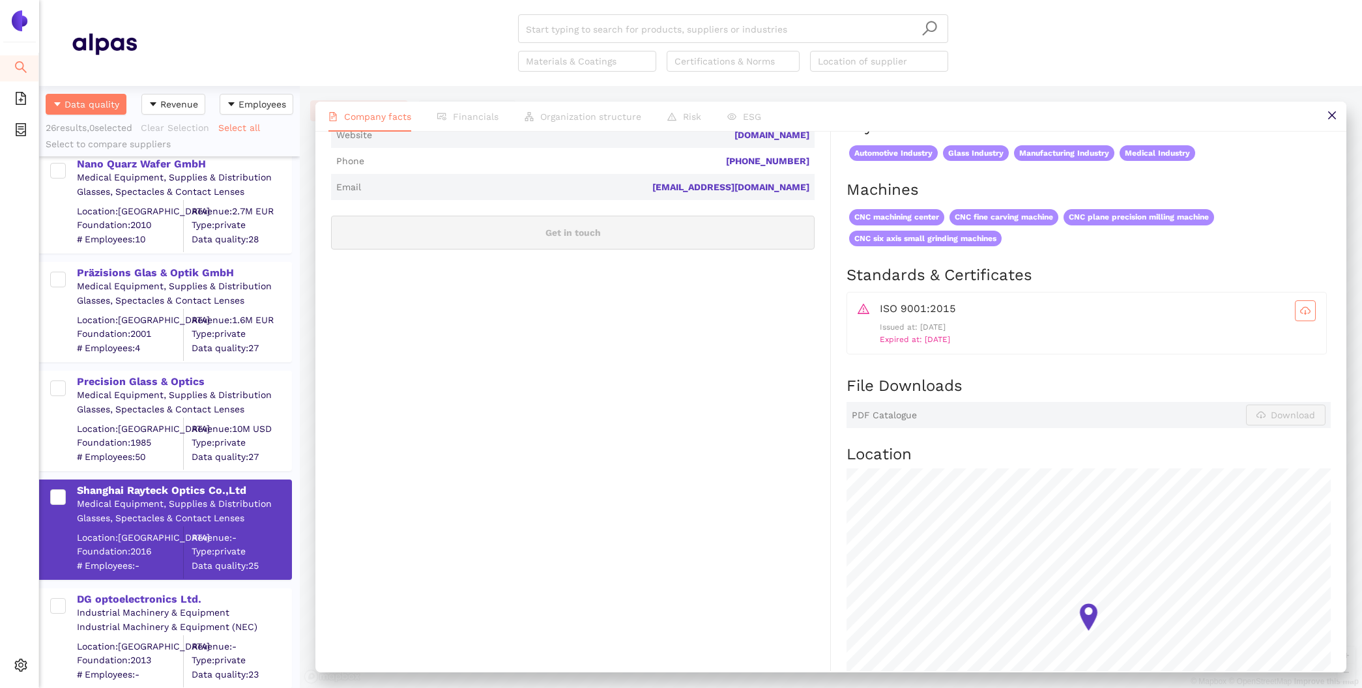
scroll to position [463, 0]
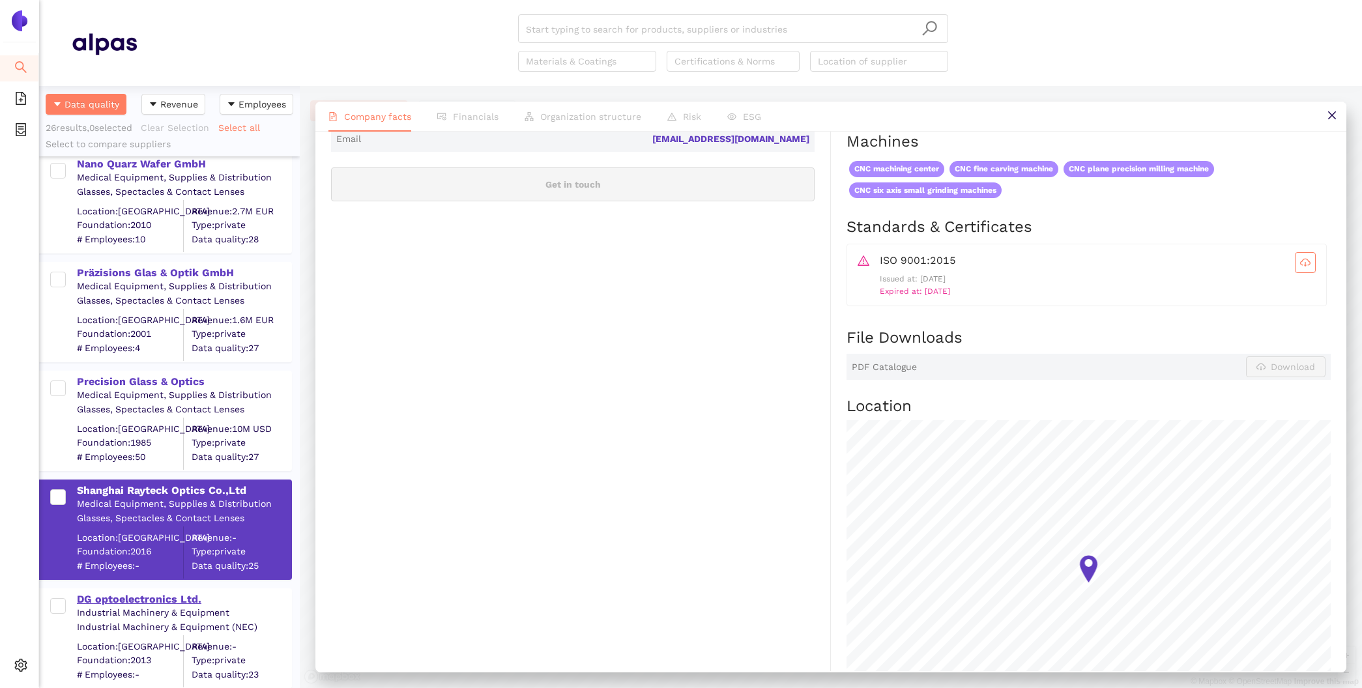
click at [165, 602] on div "DG optoelectronics Ltd." at bounding box center [184, 599] width 214 height 14
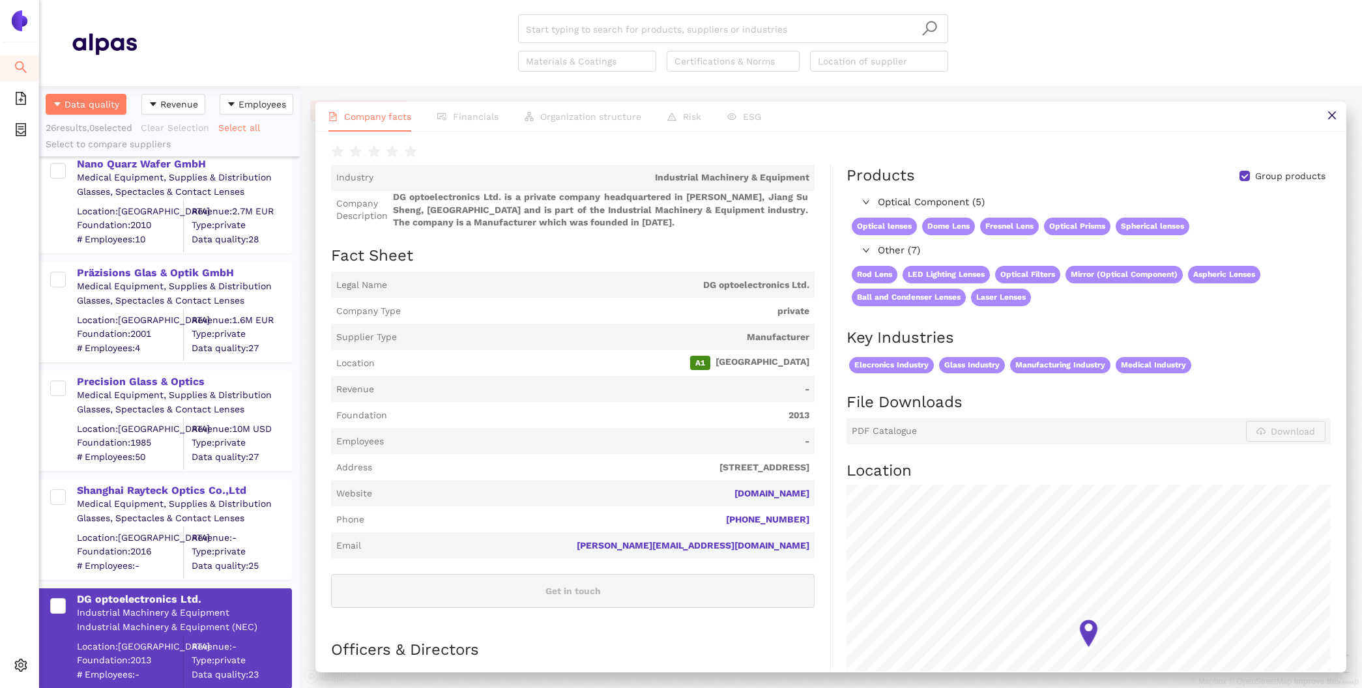
scroll to position [57, 0]
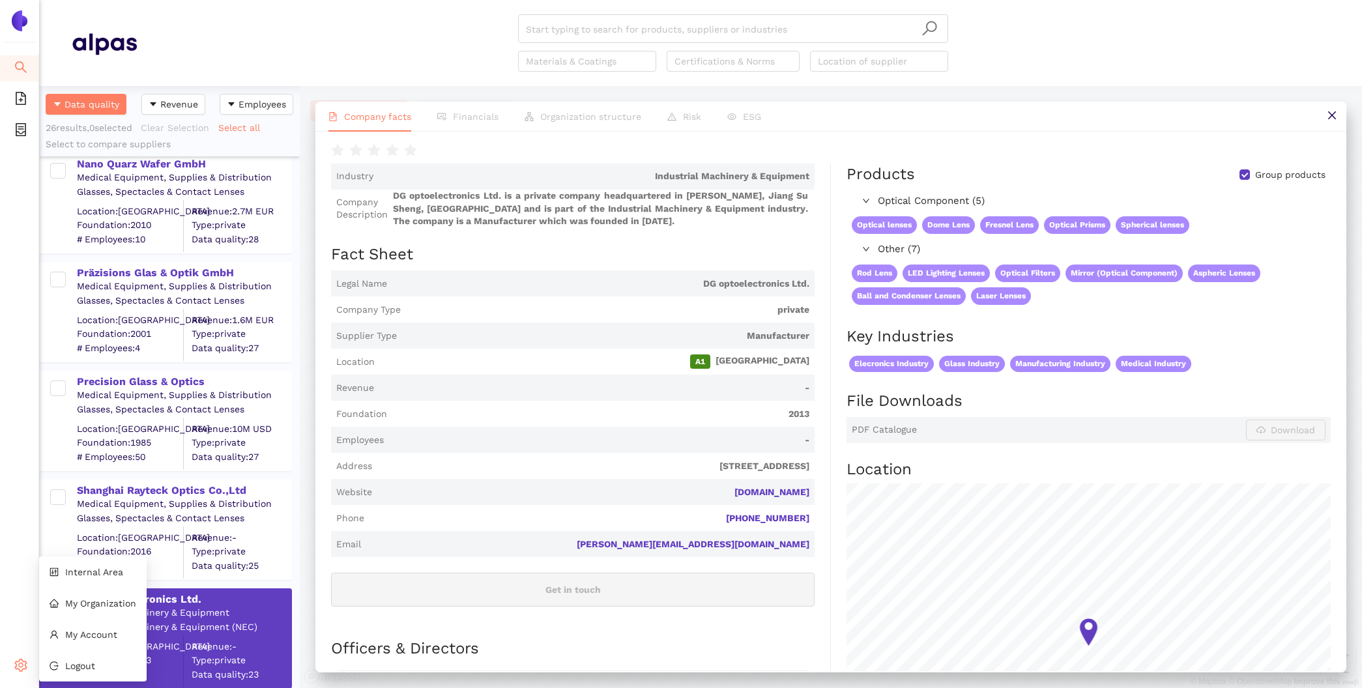
click at [33, 661] on div "Settings" at bounding box center [19, 667] width 39 height 26
click at [102, 570] on span "Internal Area" at bounding box center [94, 572] width 58 height 10
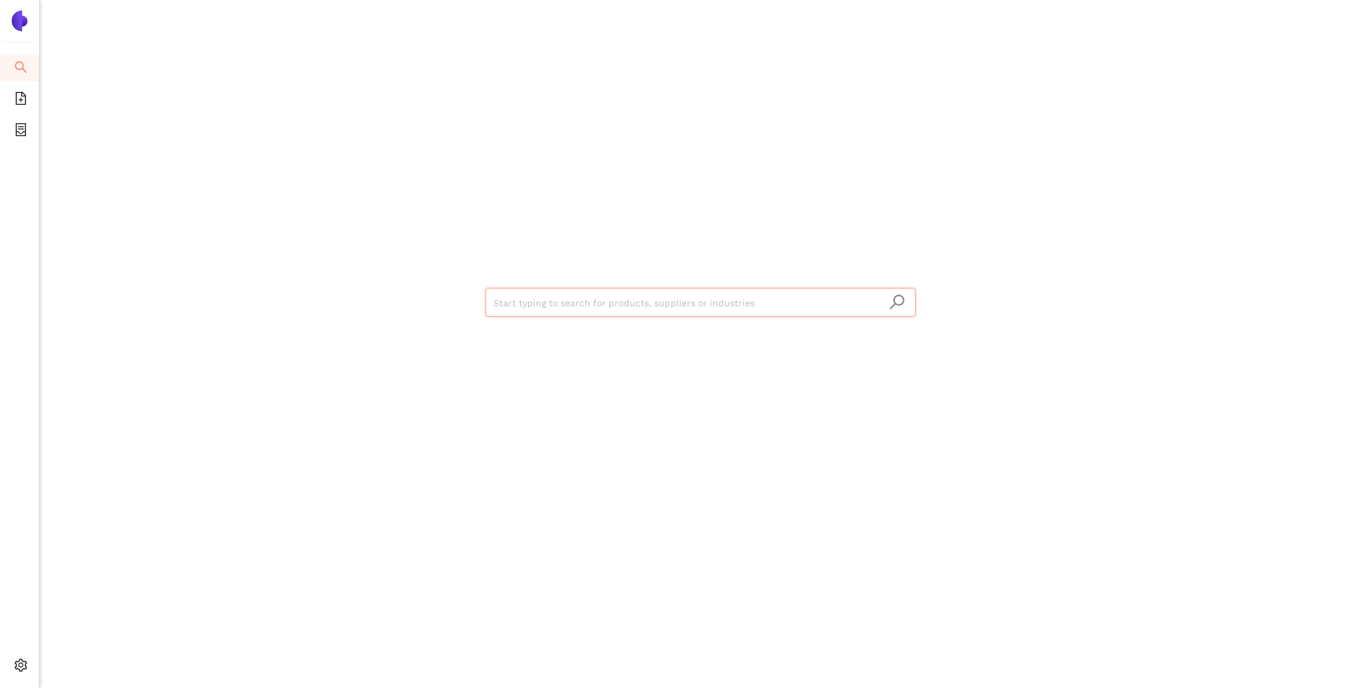
click at [723, 306] on input "search" at bounding box center [700, 303] width 414 height 29
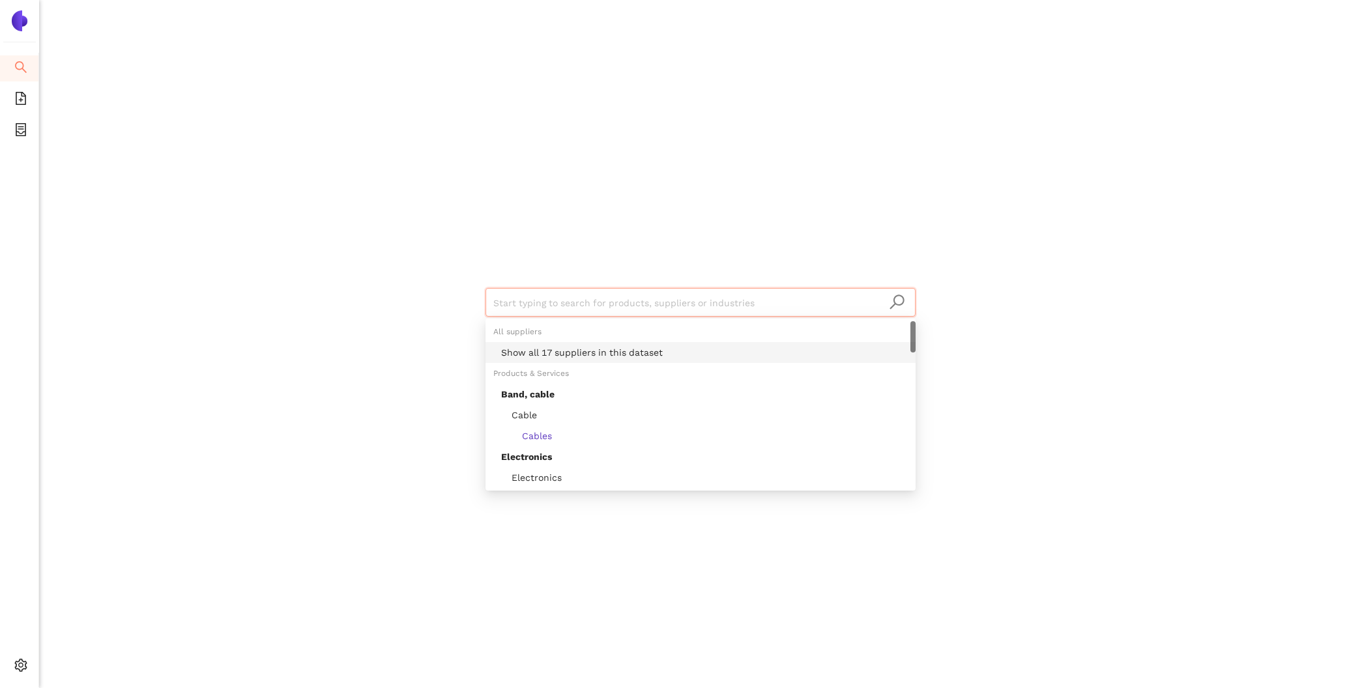
click at [725, 347] on div "Show all 17 suppliers in this dataset" at bounding box center [704, 352] width 407 height 14
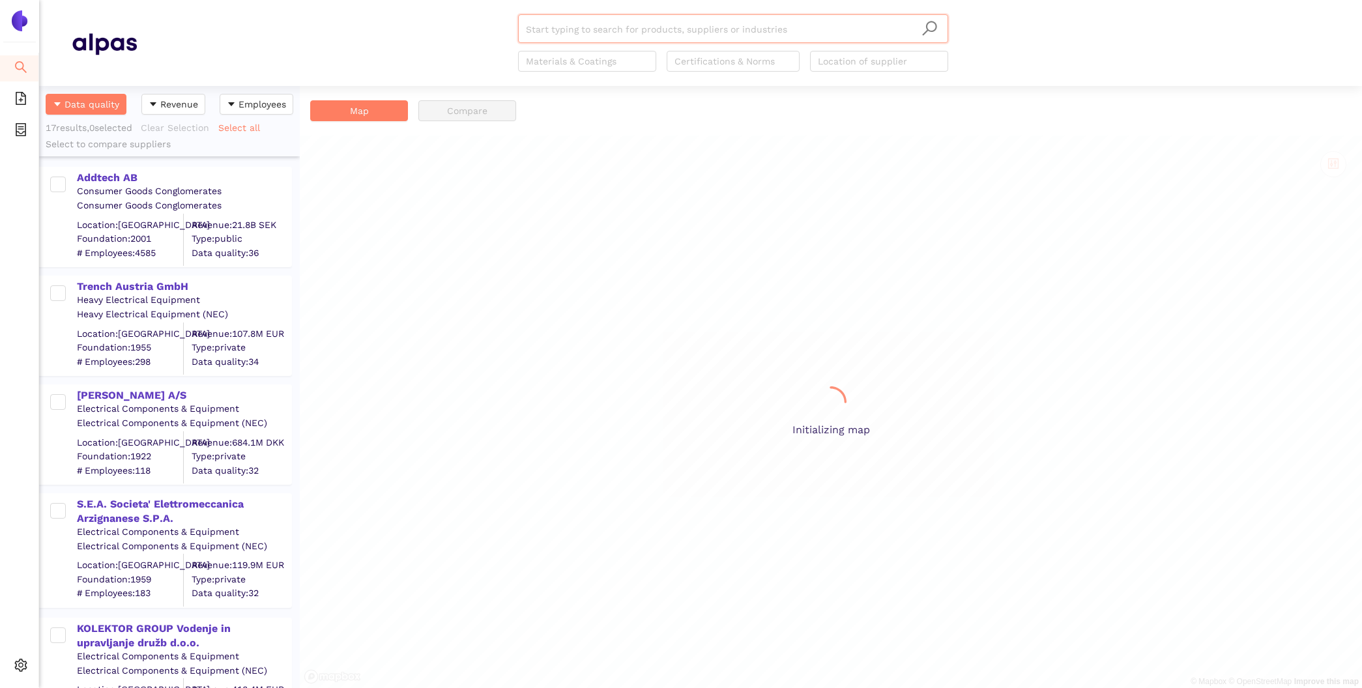
scroll to position [602, 261]
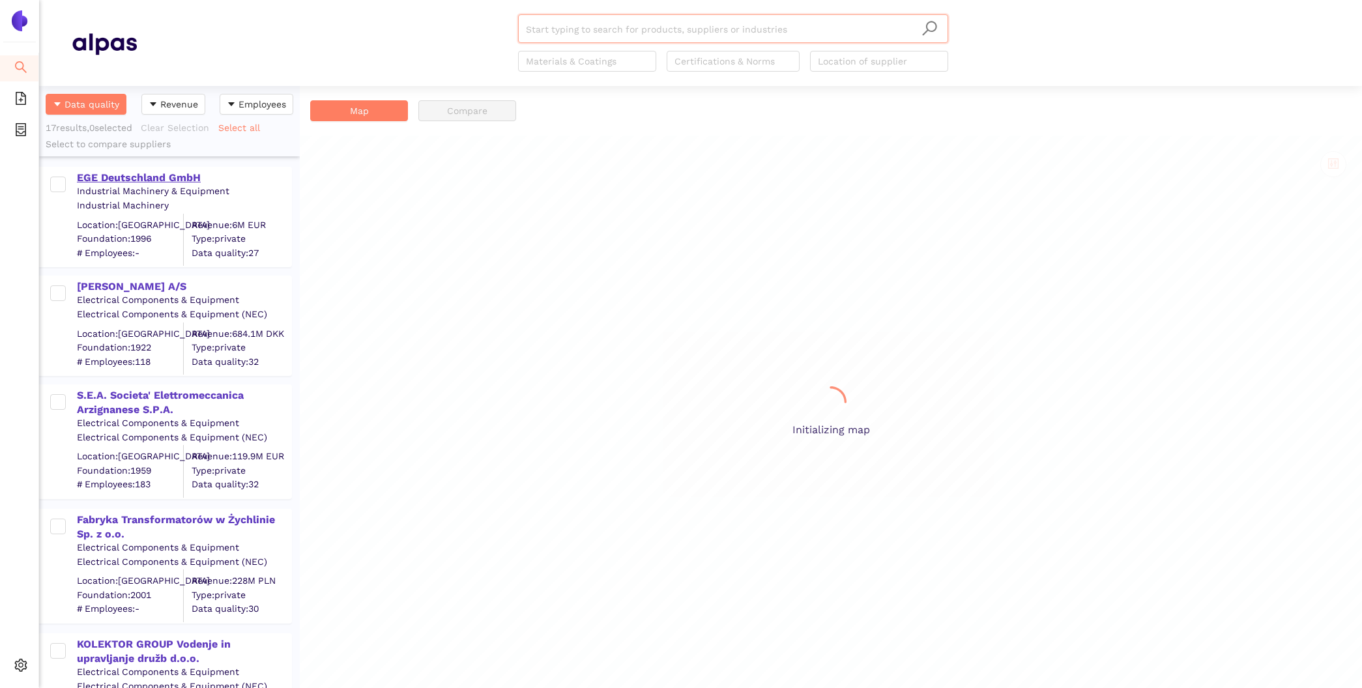
scroll to position [602, 261]
click at [139, 180] on div "EGE Deutschland GmbH" at bounding box center [184, 178] width 214 height 14
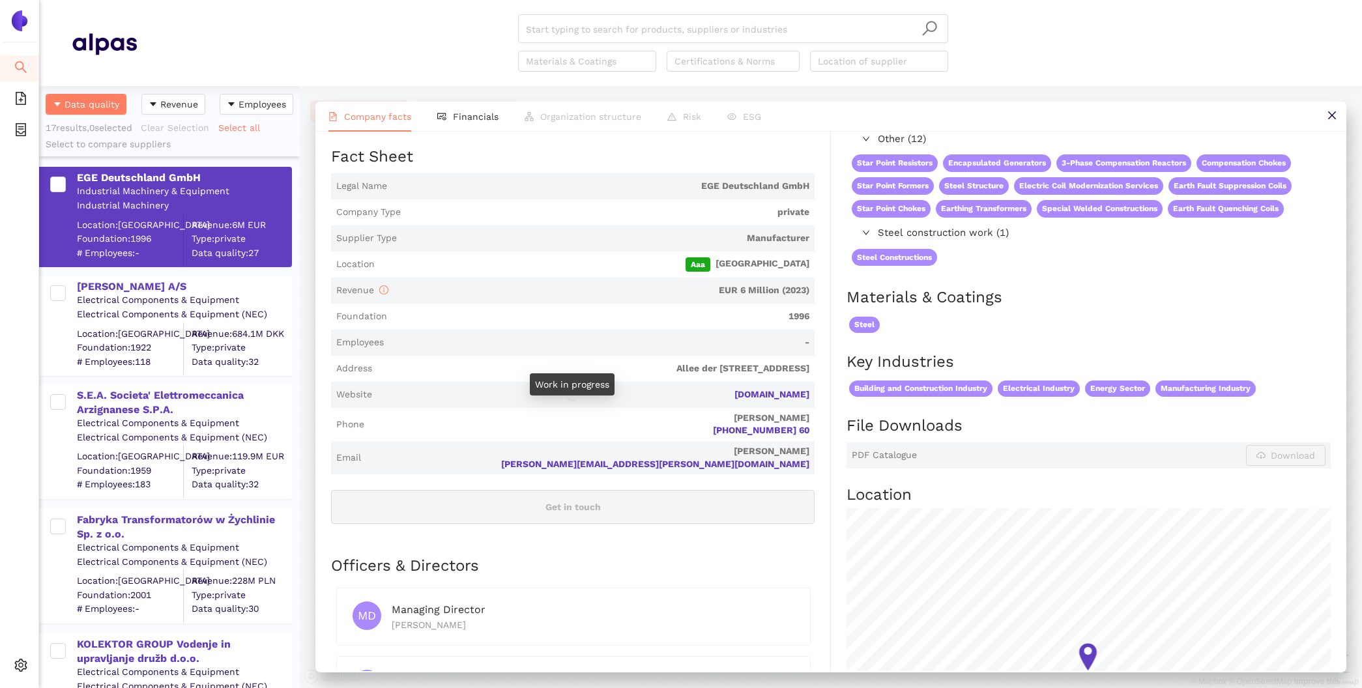
scroll to position [166, 0]
drag, startPoint x: 822, startPoint y: 382, endPoint x: 712, endPoint y: 379, distance: 110.1
click at [711, 379] on div "Industry Industrial Machinery & Equipment Company Description EGE Deutschland G…" at bounding box center [581, 453] width 500 height 796
copy link "[DOMAIN_NAME]"
click at [149, 285] on div "[PERSON_NAME] A/S" at bounding box center [184, 287] width 214 height 14
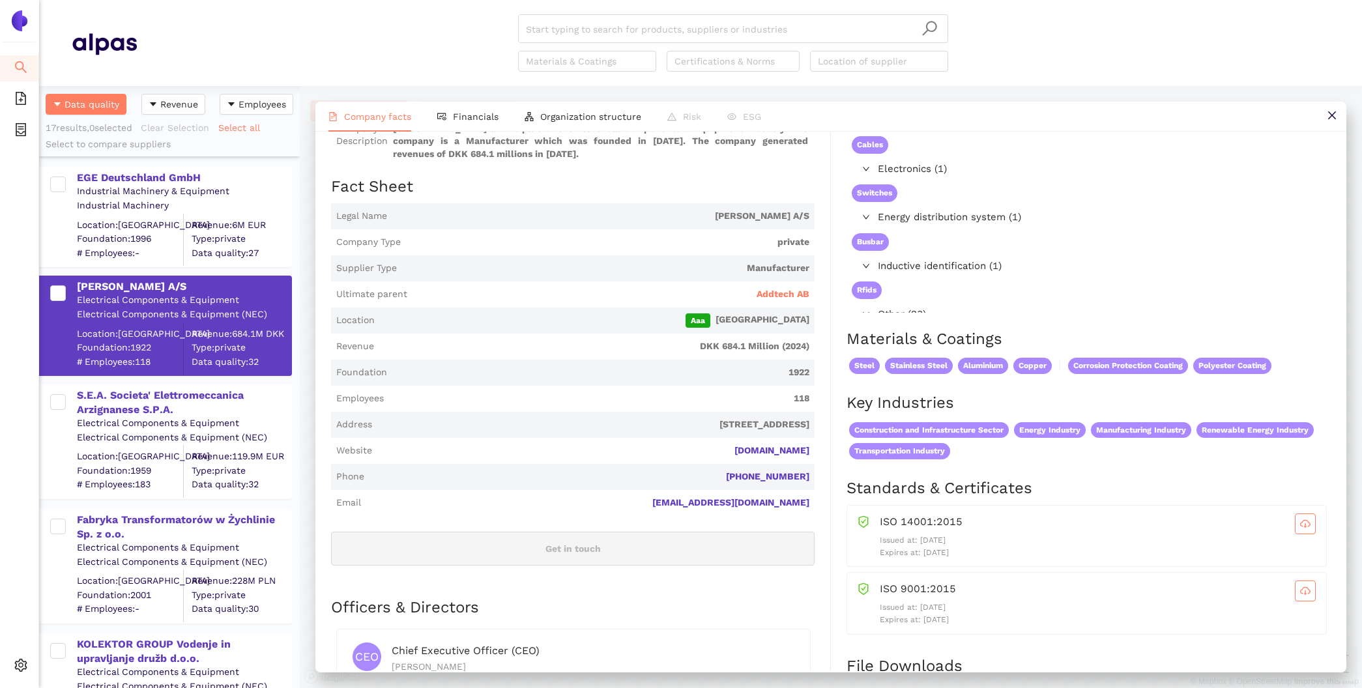
scroll to position [137, 0]
click at [463, 113] on span "Financials" at bounding box center [476, 116] width 46 height 10
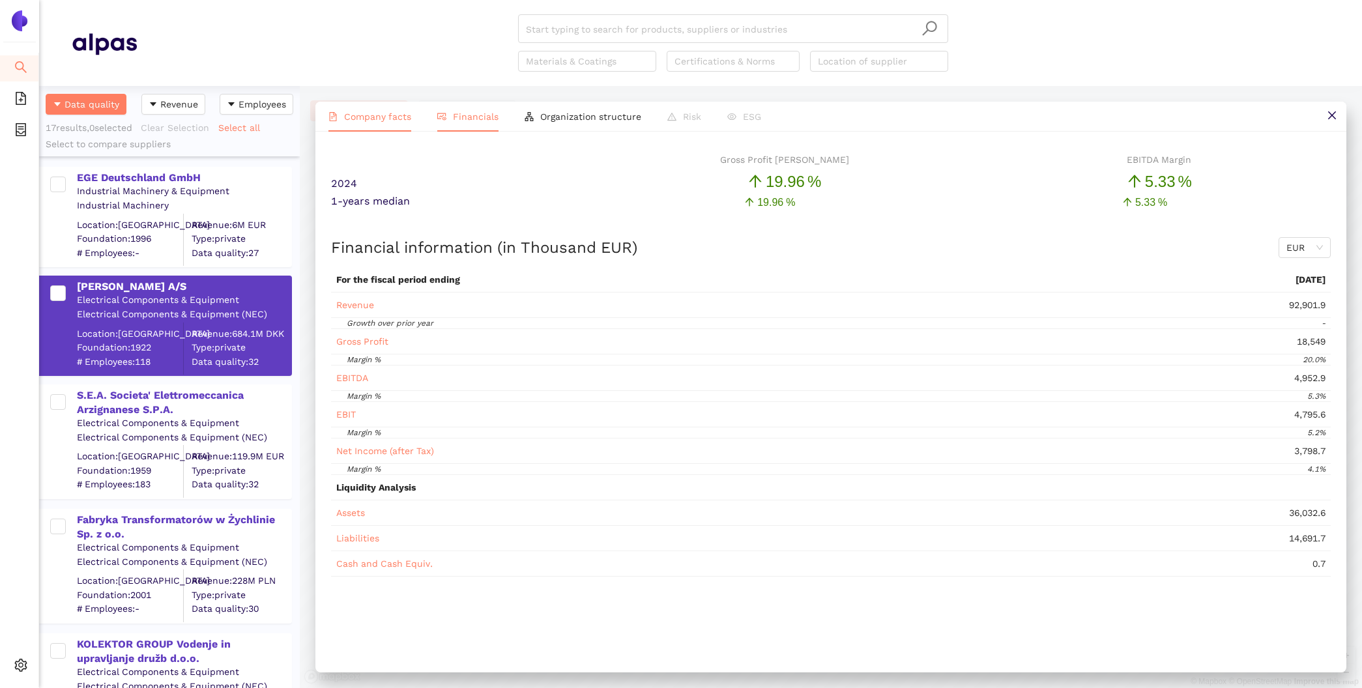
click at [374, 121] on span "Company facts" at bounding box center [377, 116] width 67 height 10
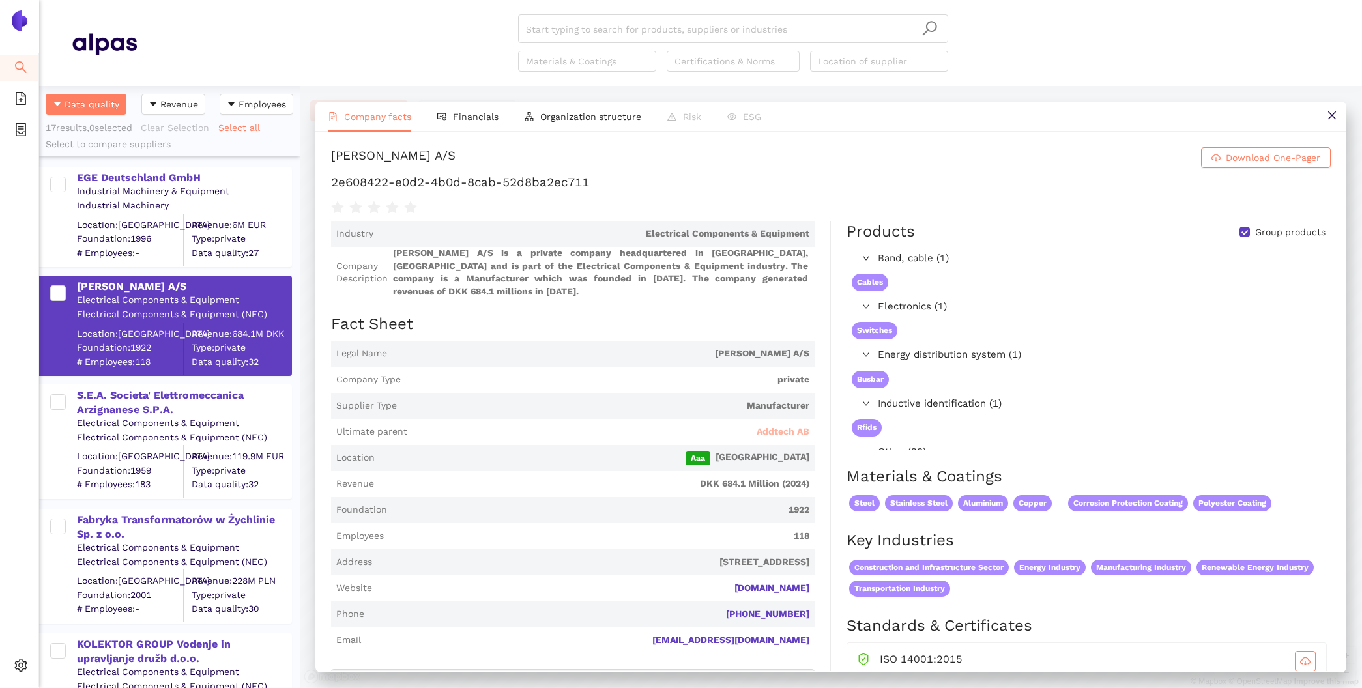
click at [802, 425] on span "Addtech AB" at bounding box center [782, 431] width 53 height 13
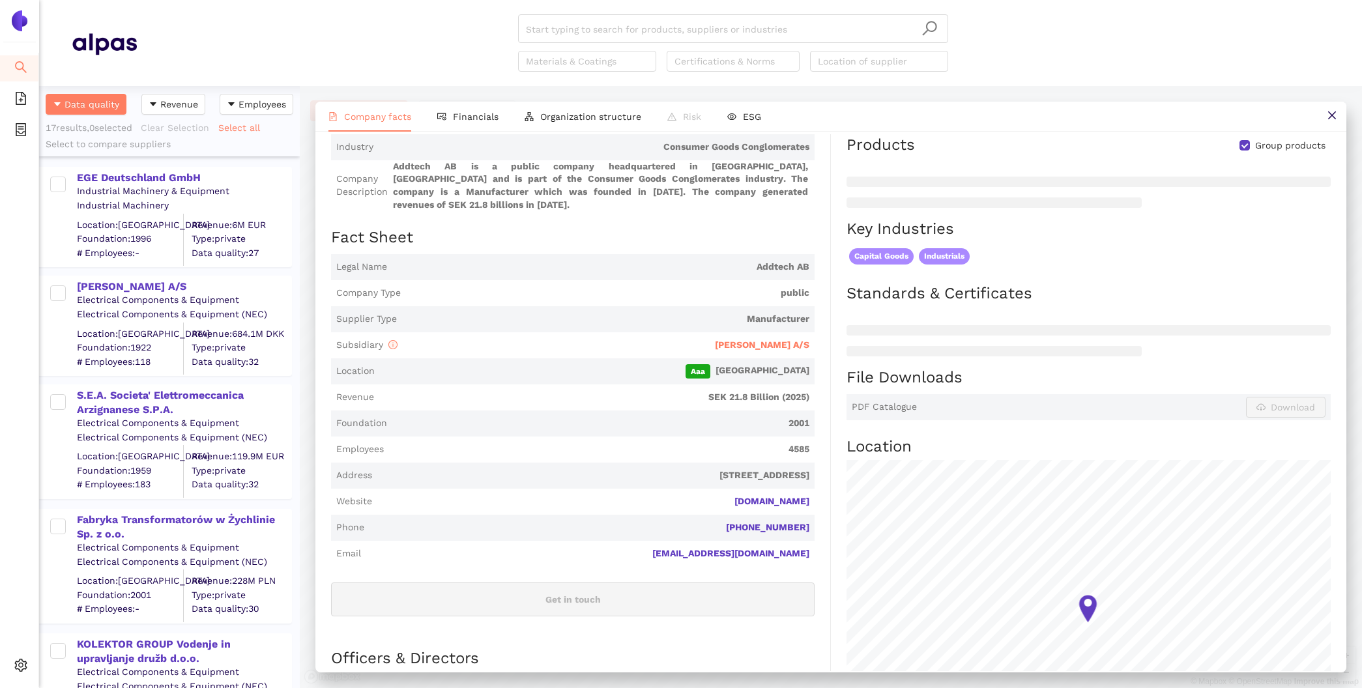
scroll to position [158, 0]
click at [460, 124] on li "Financials" at bounding box center [467, 117] width 87 height 30
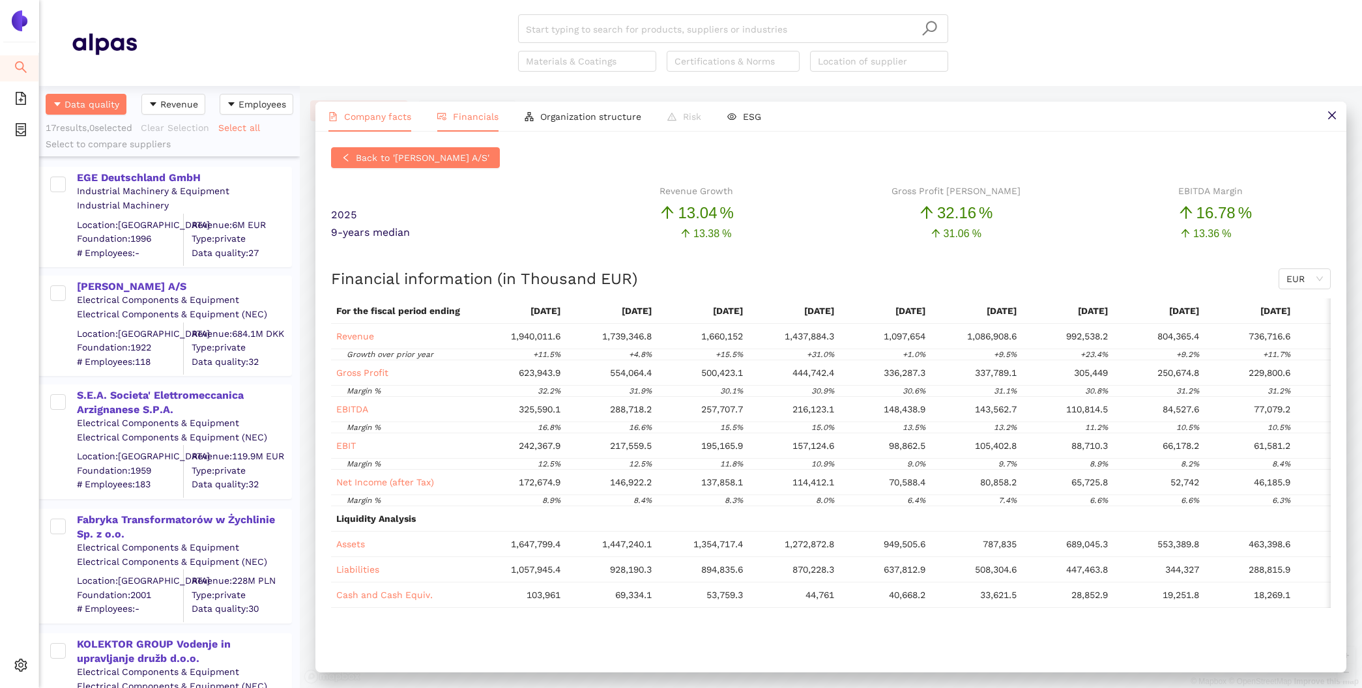
click at [377, 113] on span "Company facts" at bounding box center [377, 116] width 67 height 10
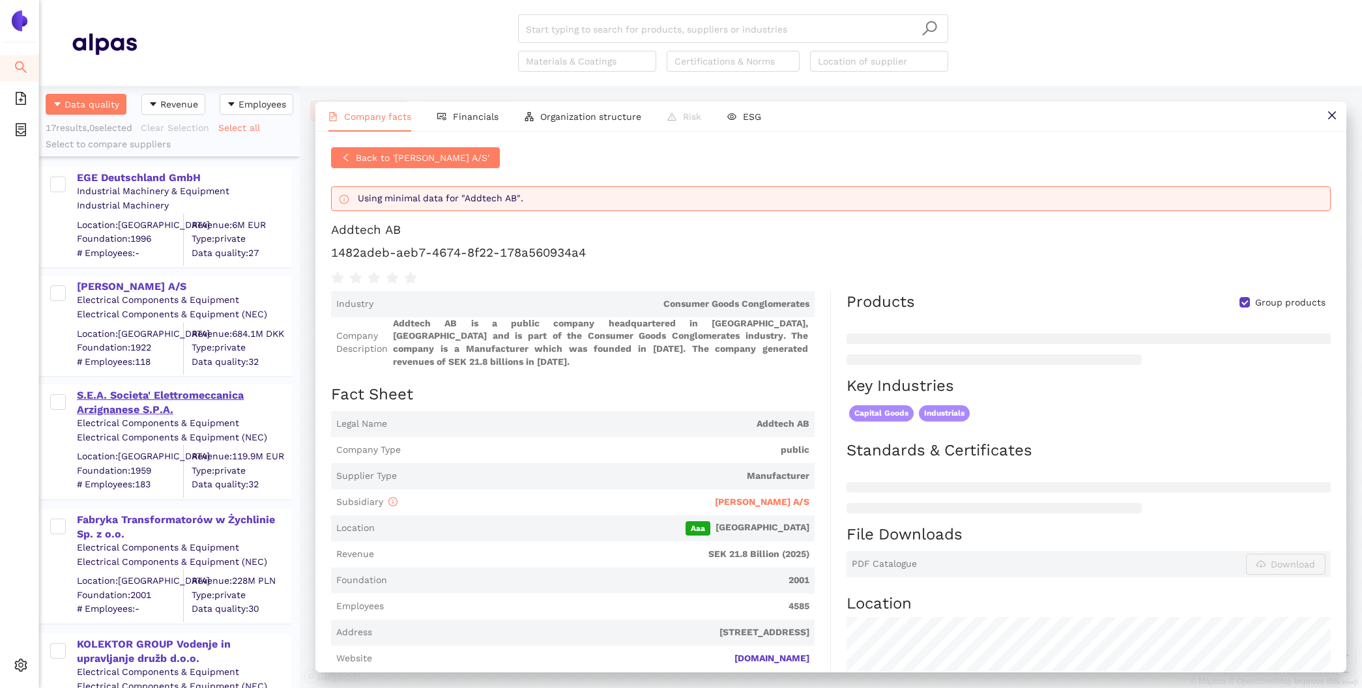
click at [151, 401] on div "S.E.A. Societa' Elettromeccanica Arzignanese S.P.A." at bounding box center [184, 402] width 214 height 29
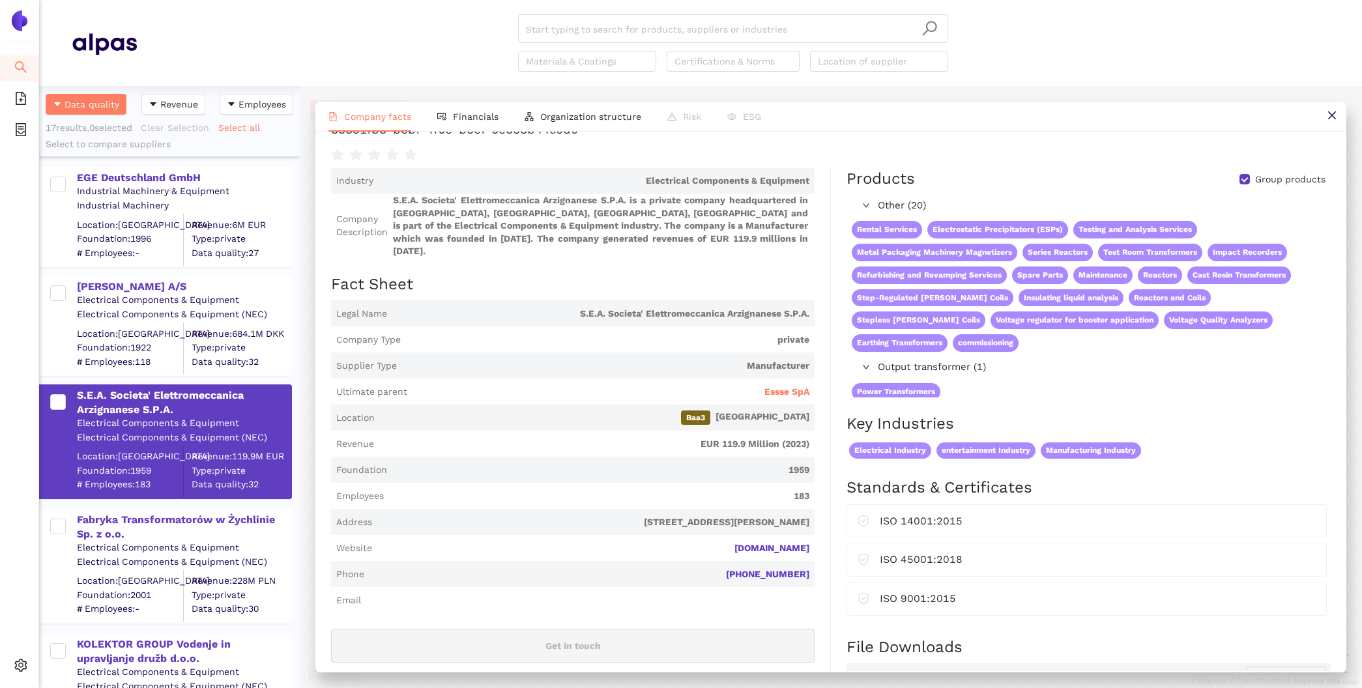
scroll to position [96, 0]
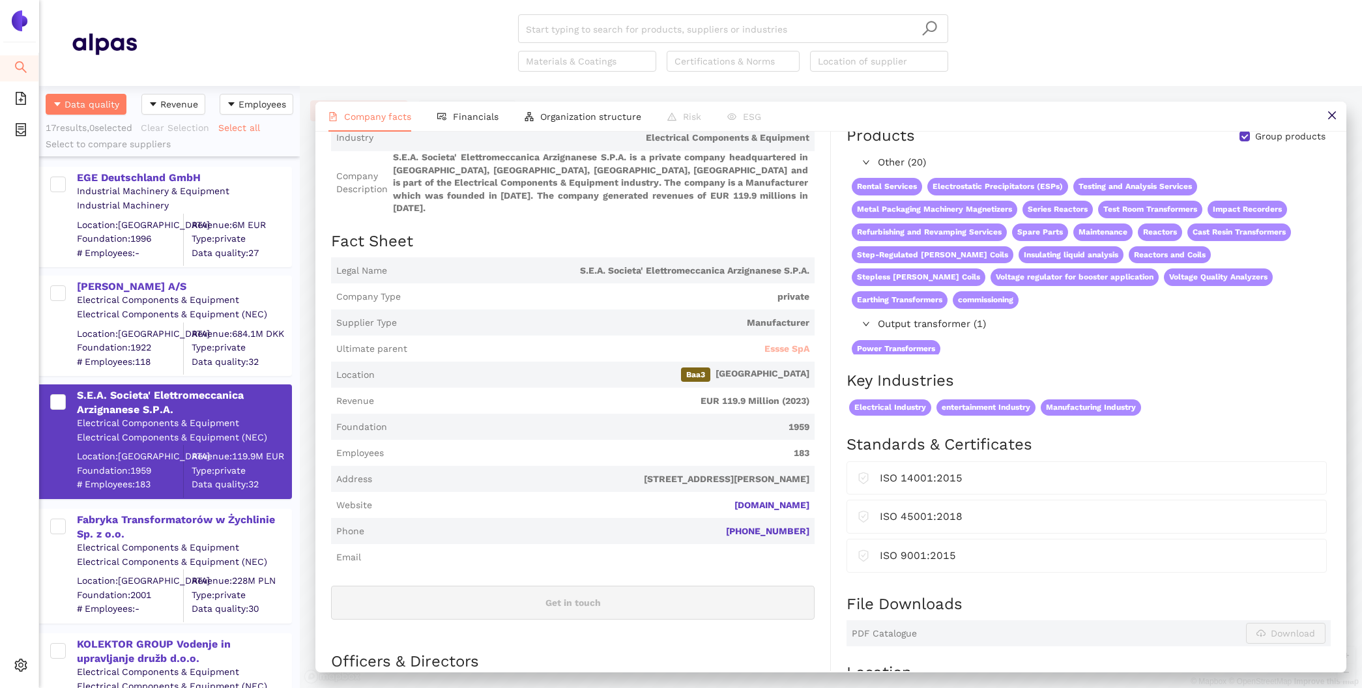
click at [796, 343] on span "Essse SpA" at bounding box center [786, 349] width 45 height 13
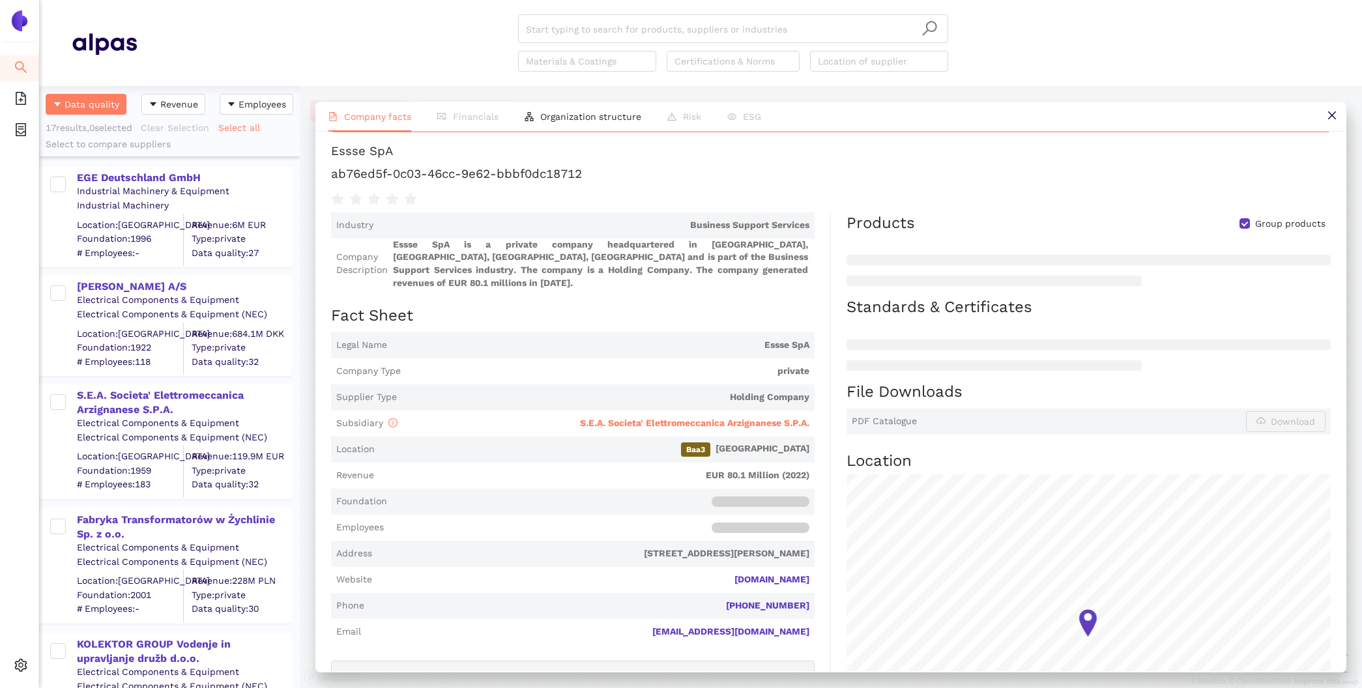
scroll to position [79, 0]
click at [781, 417] on span "S.E.A. Societa' Elettromeccanica Arzignanese S.P.A." at bounding box center [694, 422] width 229 height 10
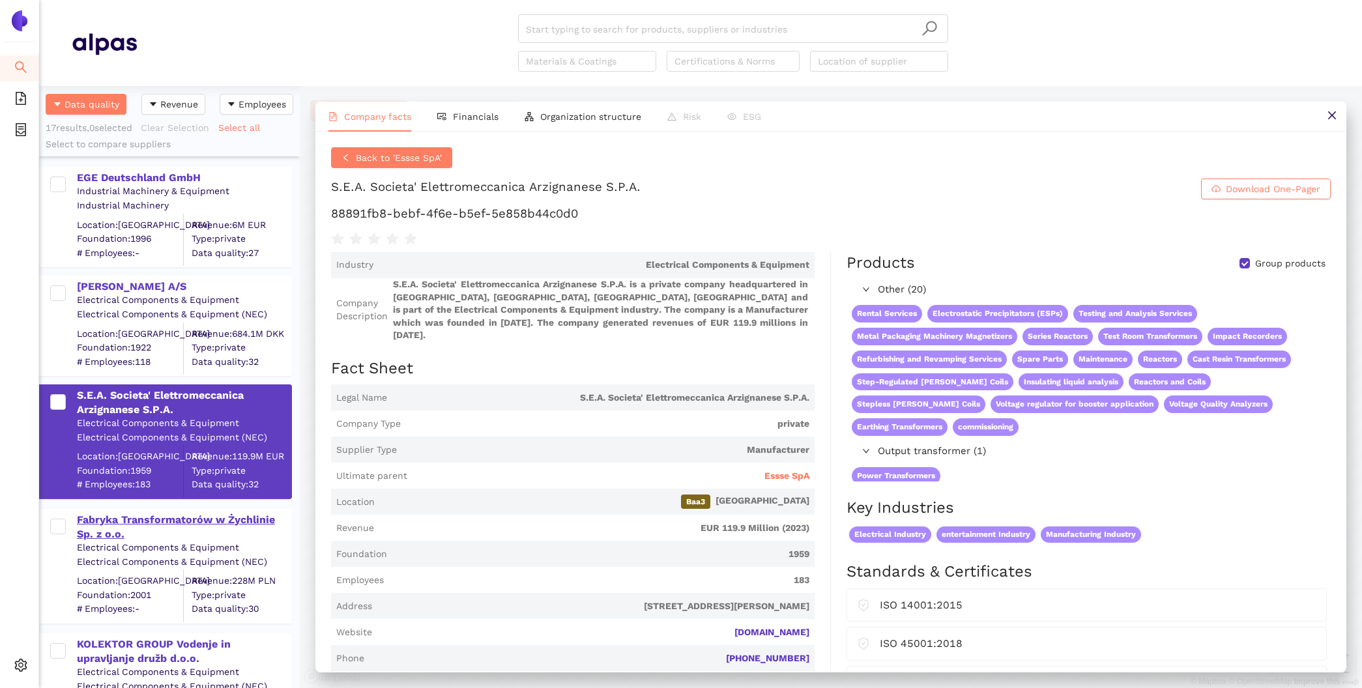
click at [251, 510] on div "Fabryka Transformatorów w Żychlinie Sp. z o.o." at bounding box center [184, 525] width 214 height 31
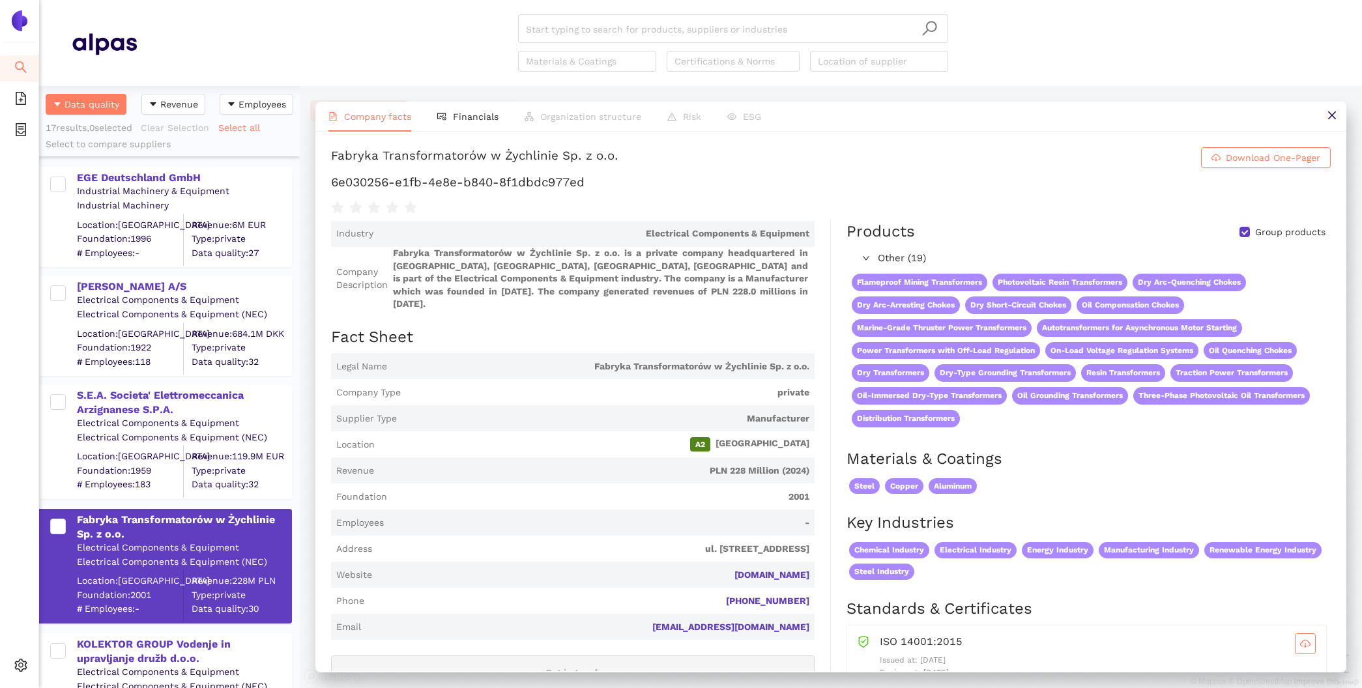
scroll to position [96, 0]
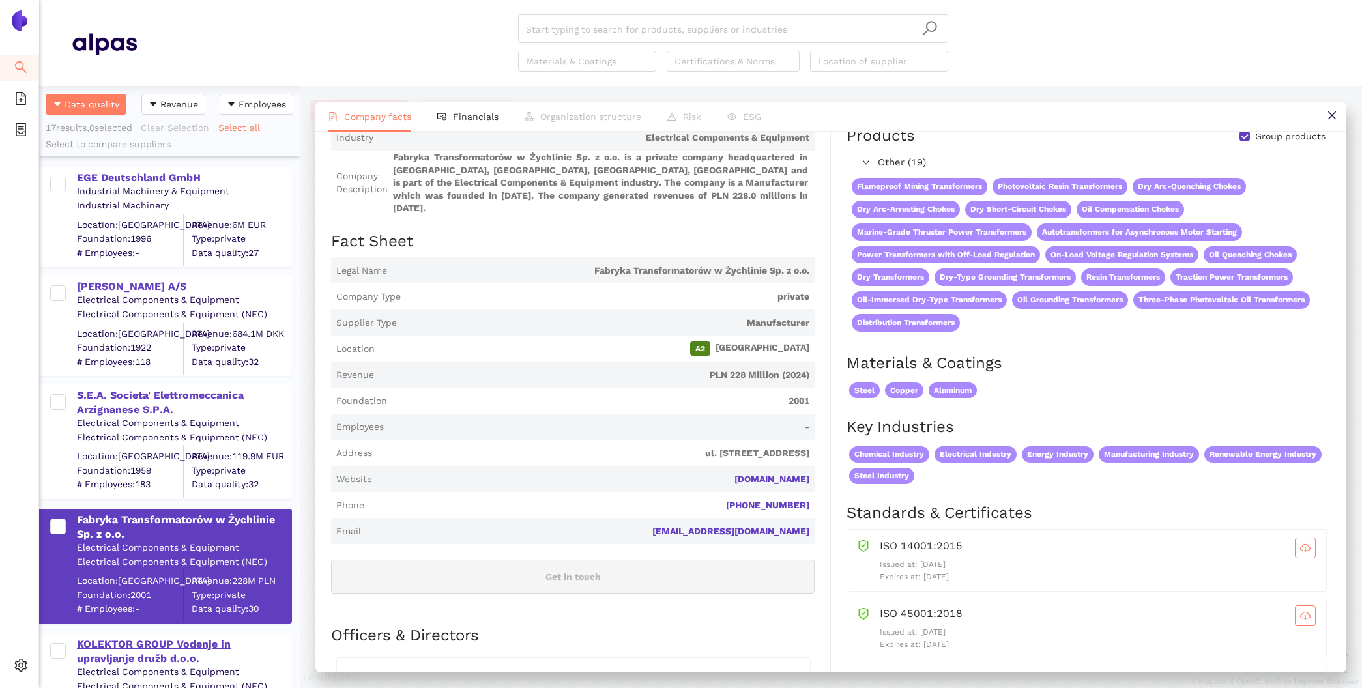
click at [171, 635] on div "KOLEKTOR GROUP Vodenje in upravljanje družb d.o.o." at bounding box center [184, 650] width 214 height 31
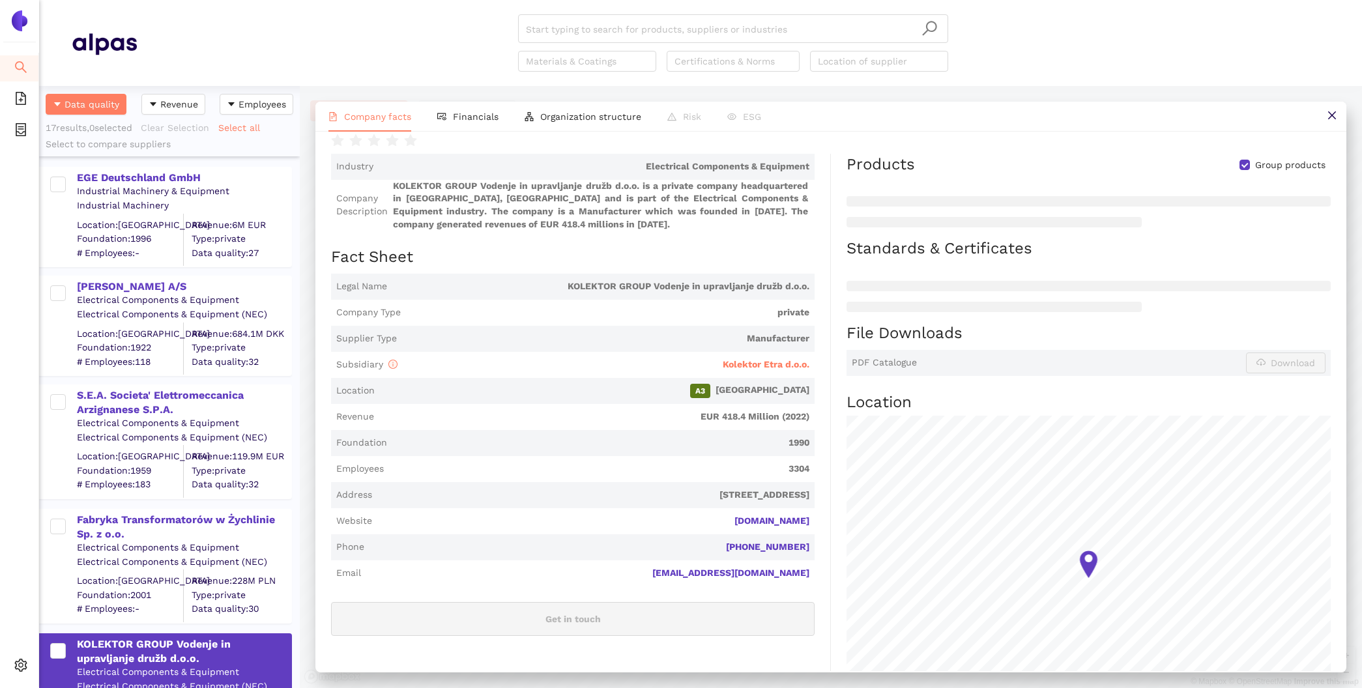
scroll to position [108, 0]
click at [493, 113] on span "Financials" at bounding box center [476, 116] width 46 height 10
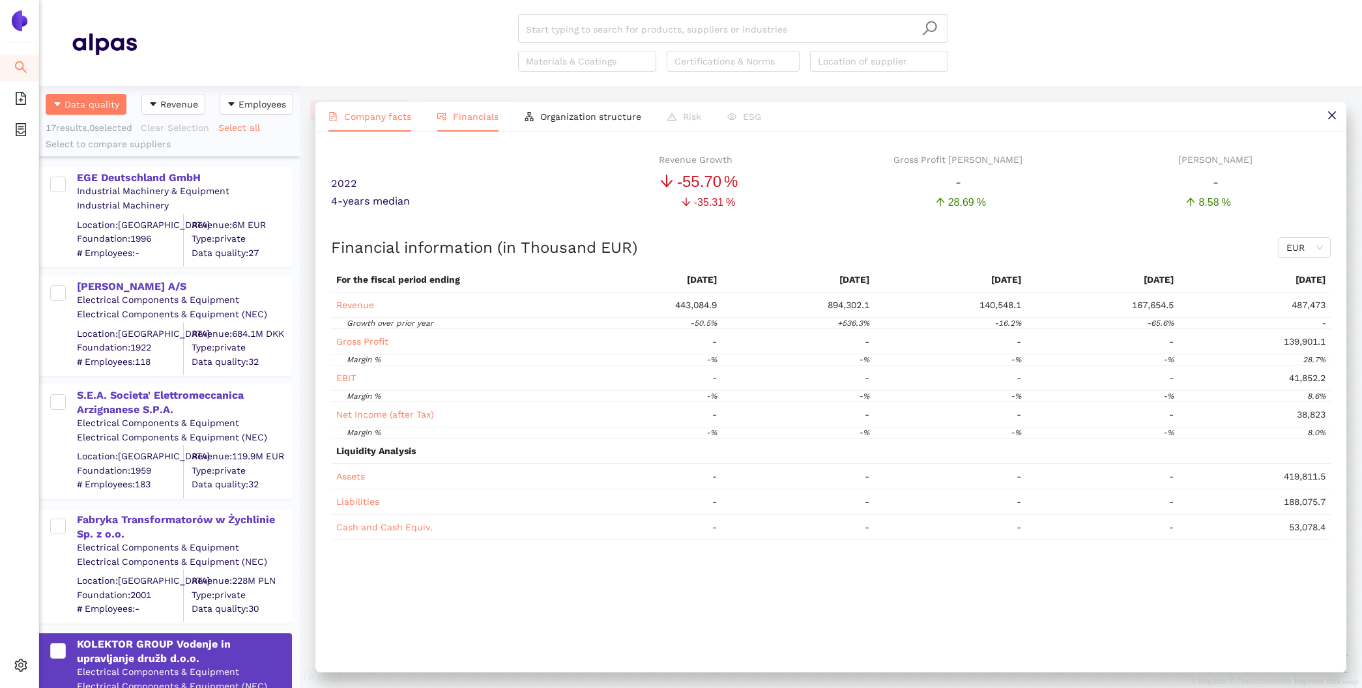
click at [371, 117] on span "Company facts" at bounding box center [377, 116] width 67 height 10
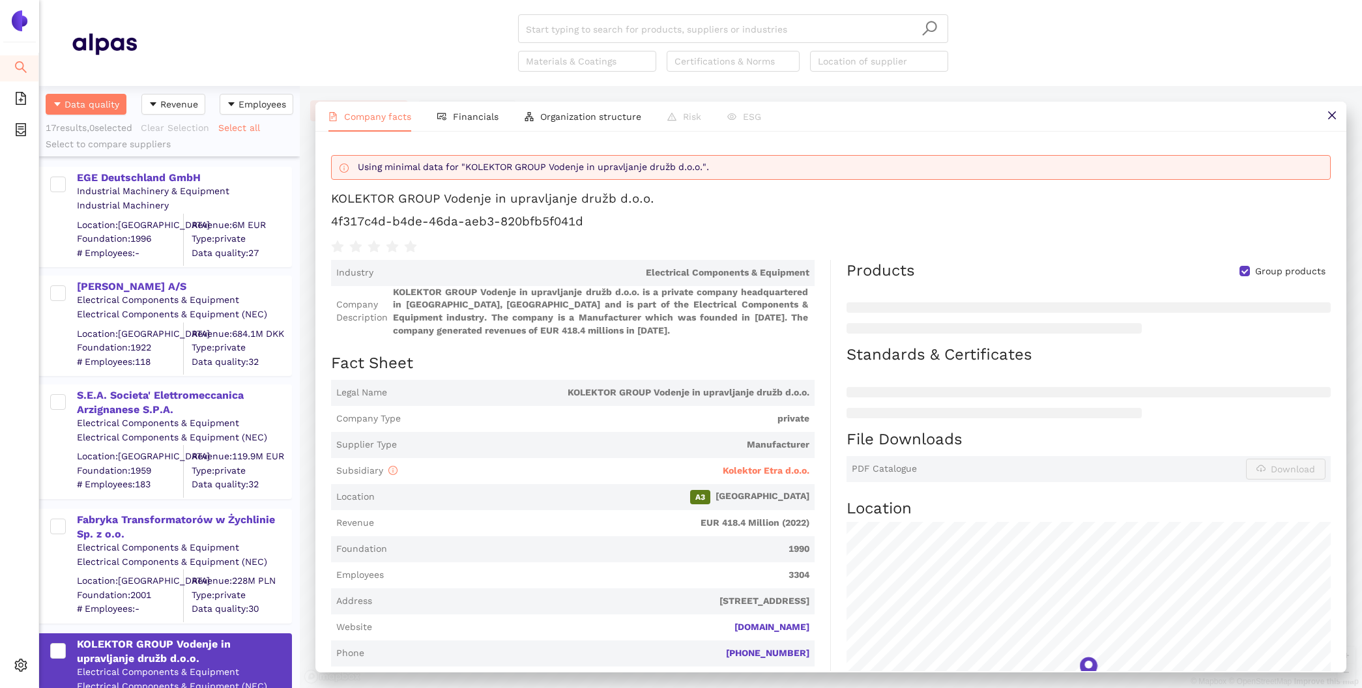
click at [801, 463] on span "Kolektor Etra d.o.o." at bounding box center [606, 471] width 407 height 18
click at [801, 468] on span "Kolektor Etra d.o.o." at bounding box center [766, 470] width 87 height 10
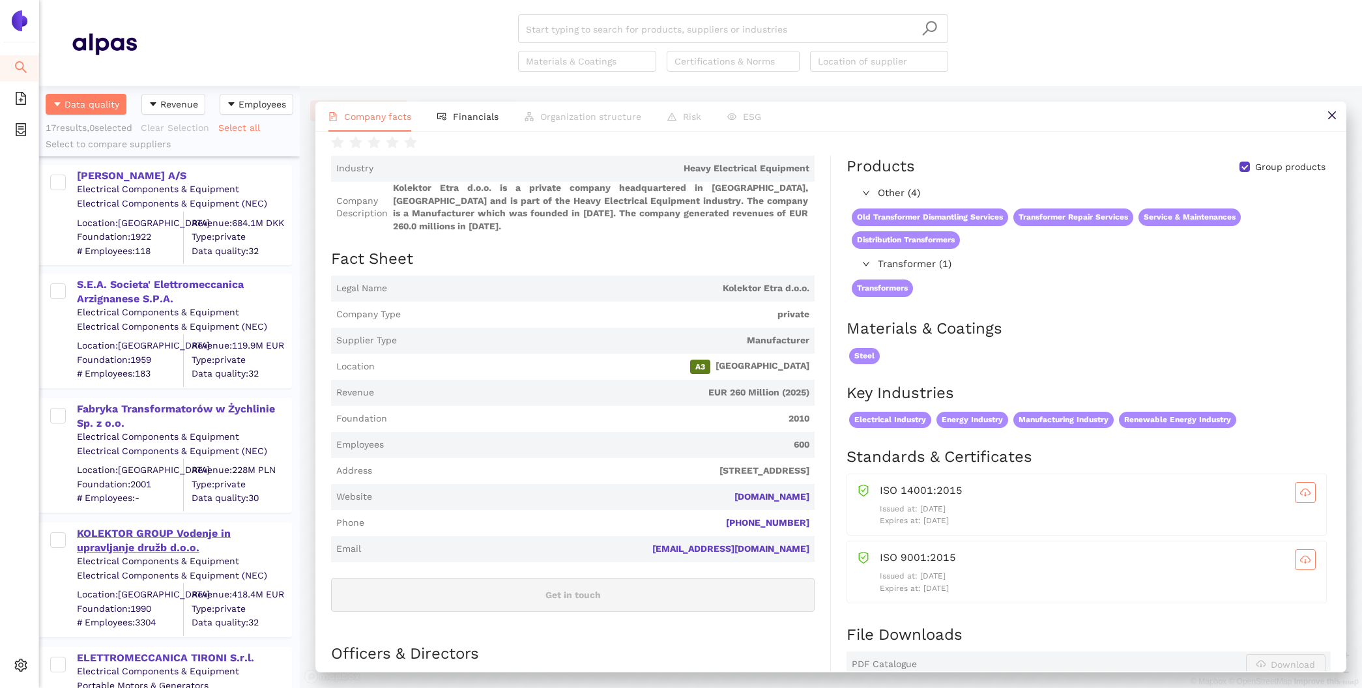
scroll to position [141, 0]
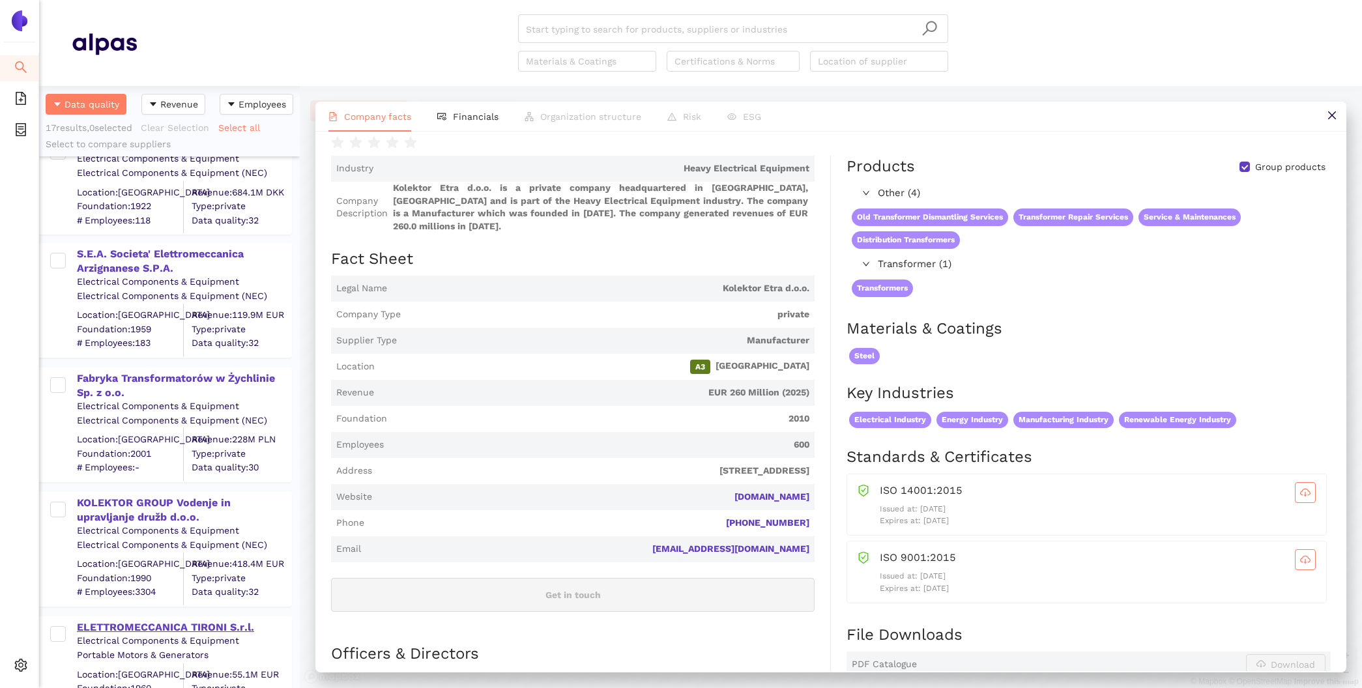
click at [119, 627] on div "ELETTROMECCANICA TIRONI S.r.l." at bounding box center [184, 627] width 214 height 14
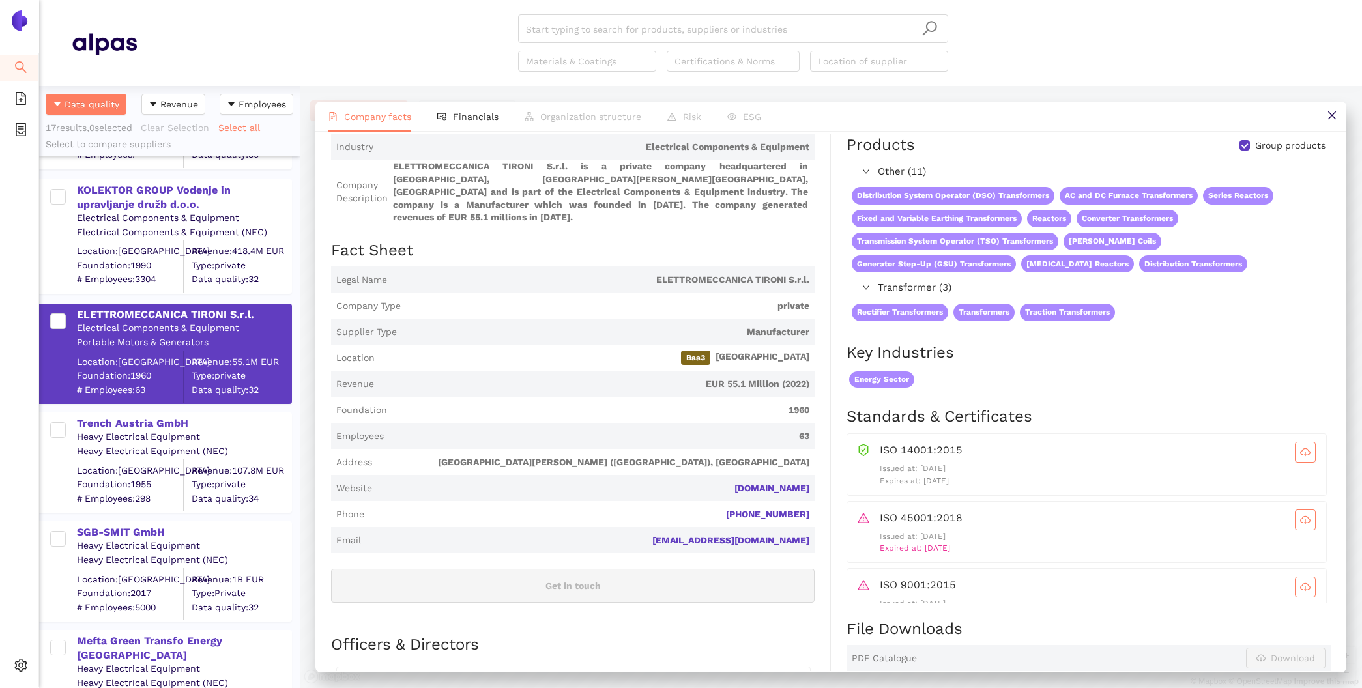
scroll to position [86, 0]
click at [465, 129] on li "Financials" at bounding box center [467, 117] width 87 height 30
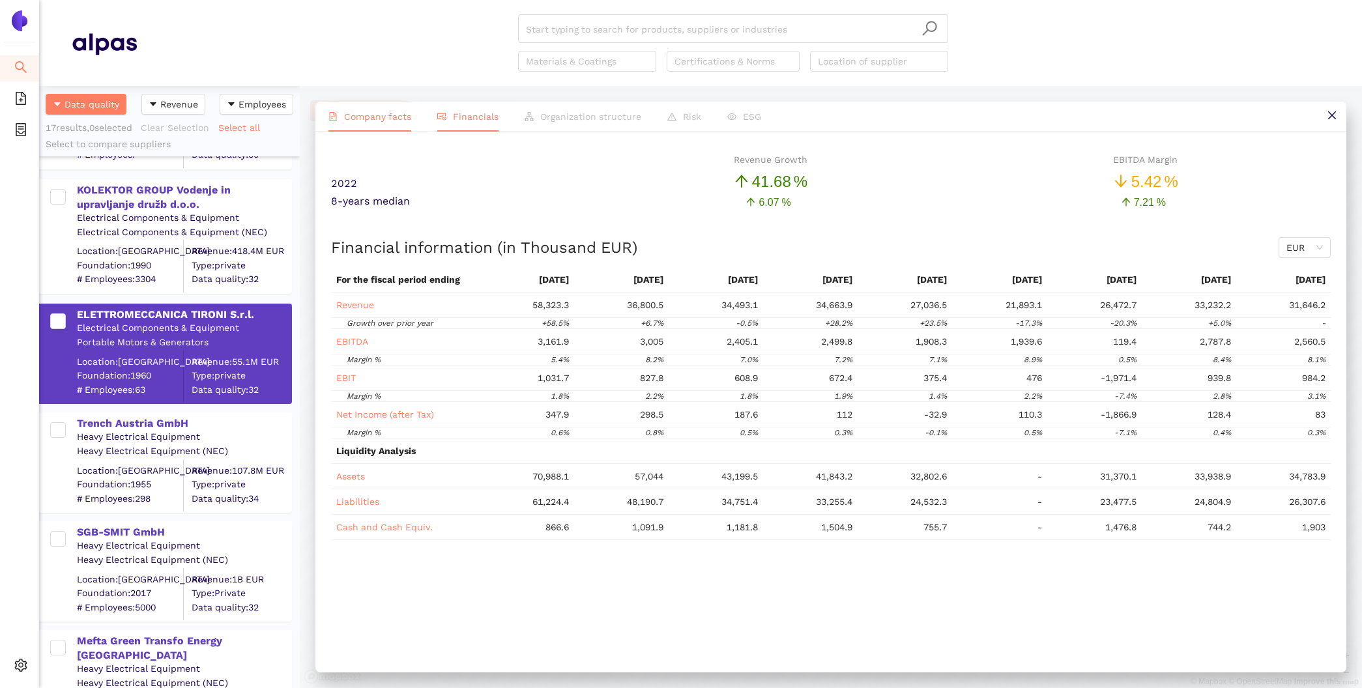
click at [373, 118] on span "Company facts" at bounding box center [377, 116] width 67 height 10
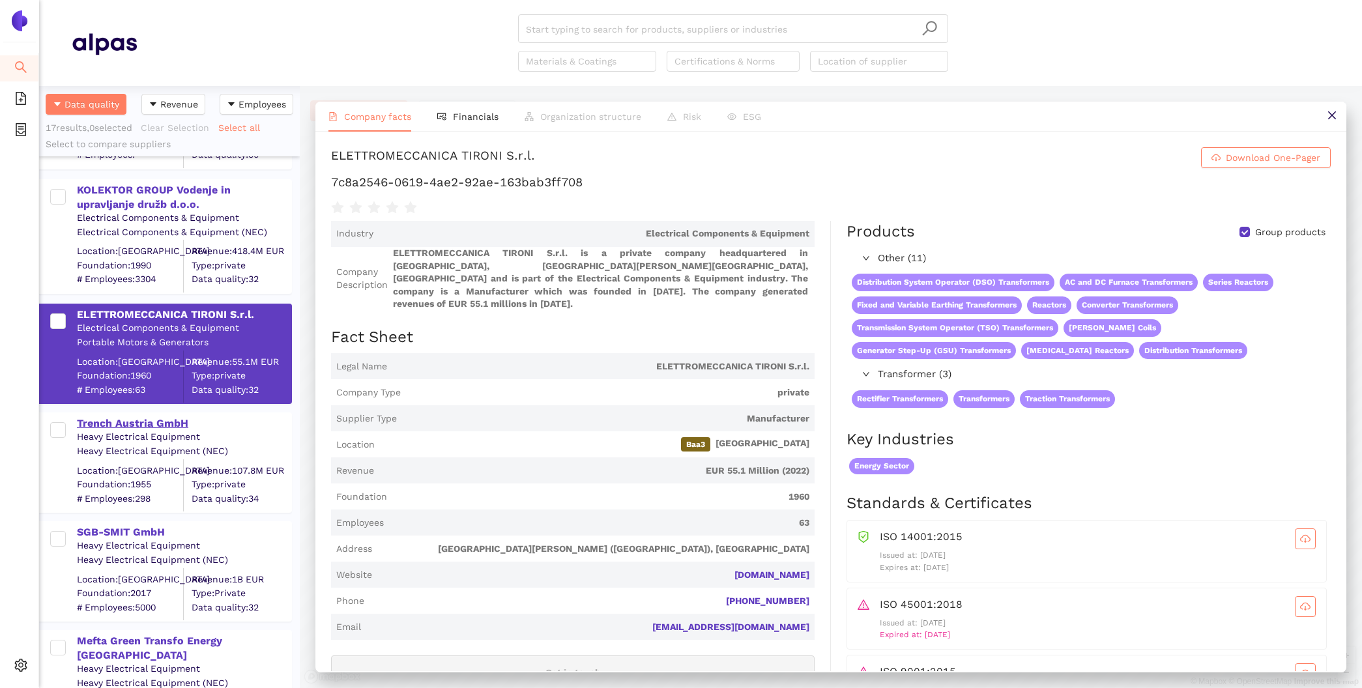
click at [179, 420] on div "Trench Austria GmbH" at bounding box center [184, 423] width 214 height 14
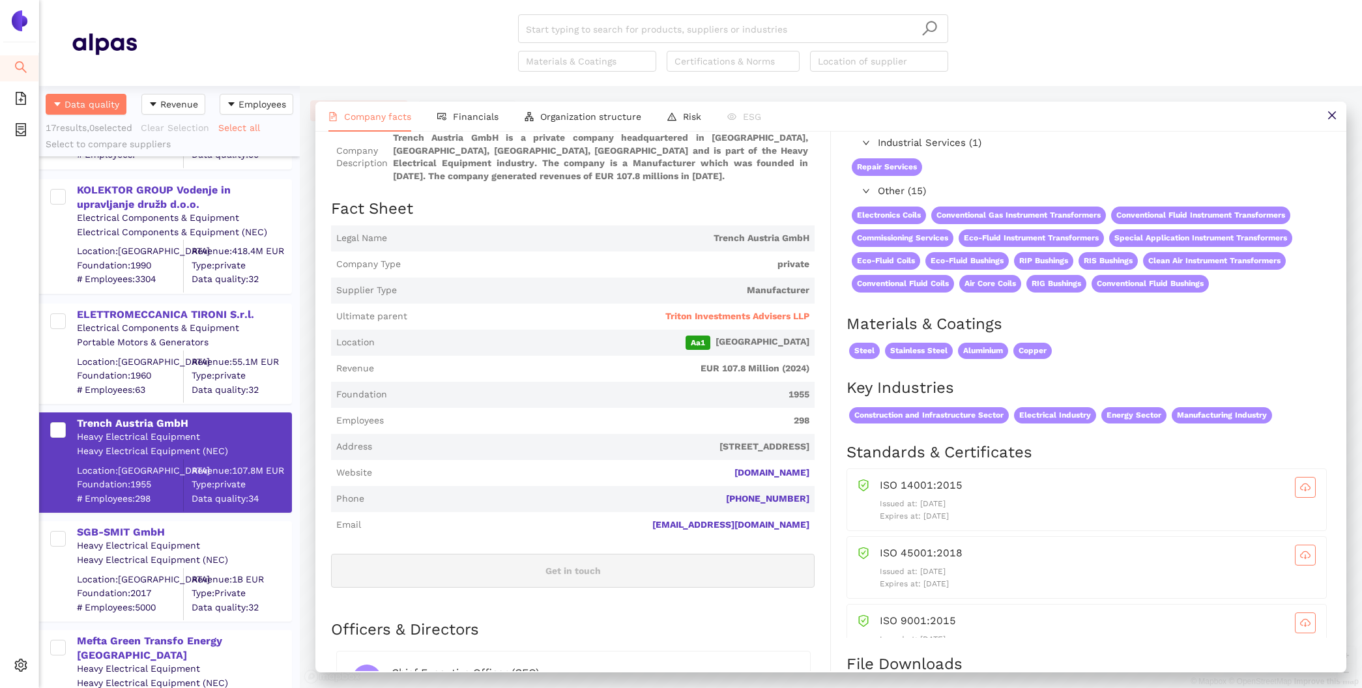
scroll to position [117, 0]
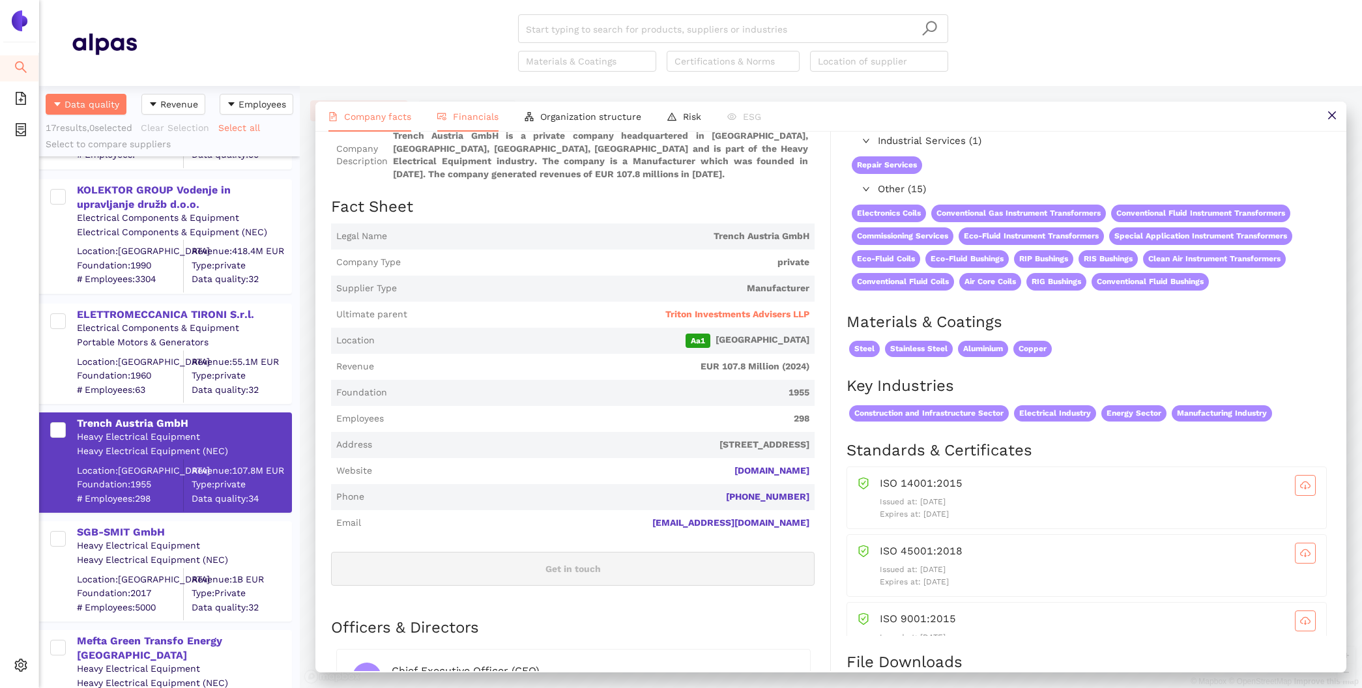
click at [445, 120] on icon "fund-view" at bounding box center [441, 116] width 9 height 9
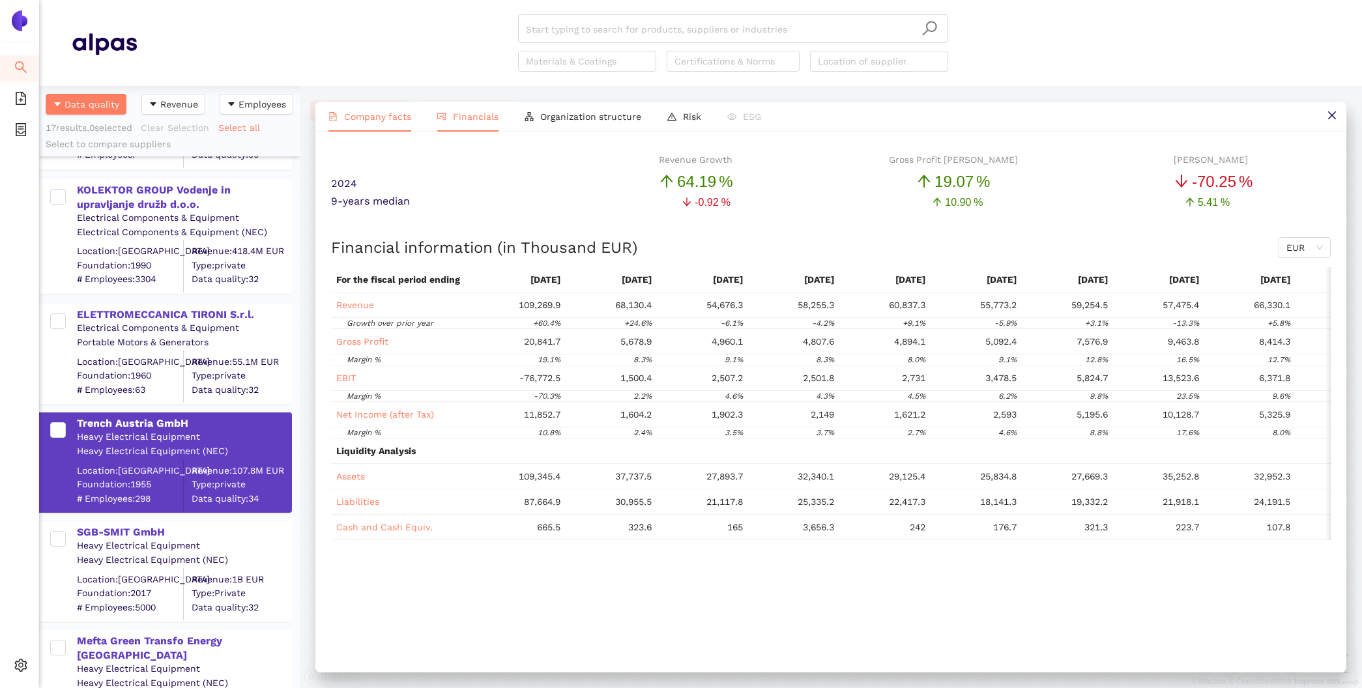
click at [344, 117] on span "Company facts" at bounding box center [377, 116] width 67 height 10
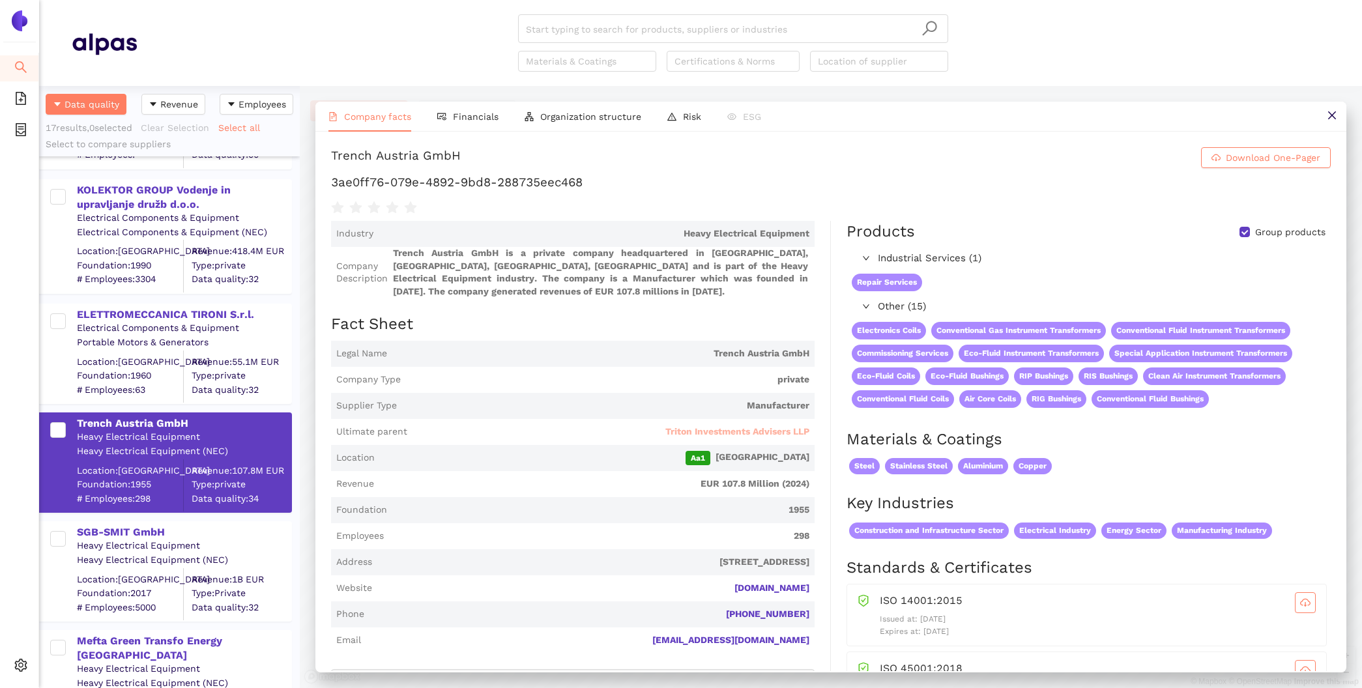
click at [740, 435] on span "Triton Investments Advisers LLP" at bounding box center [737, 431] width 144 height 13
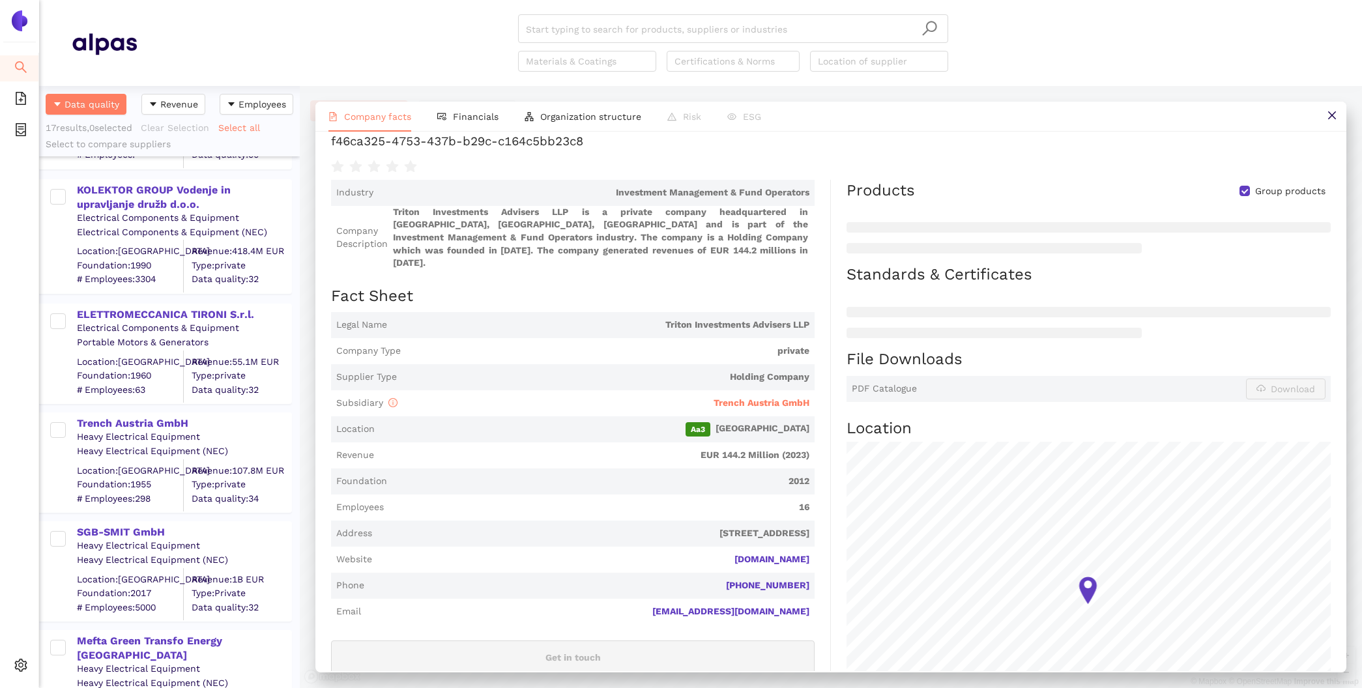
scroll to position [116, 0]
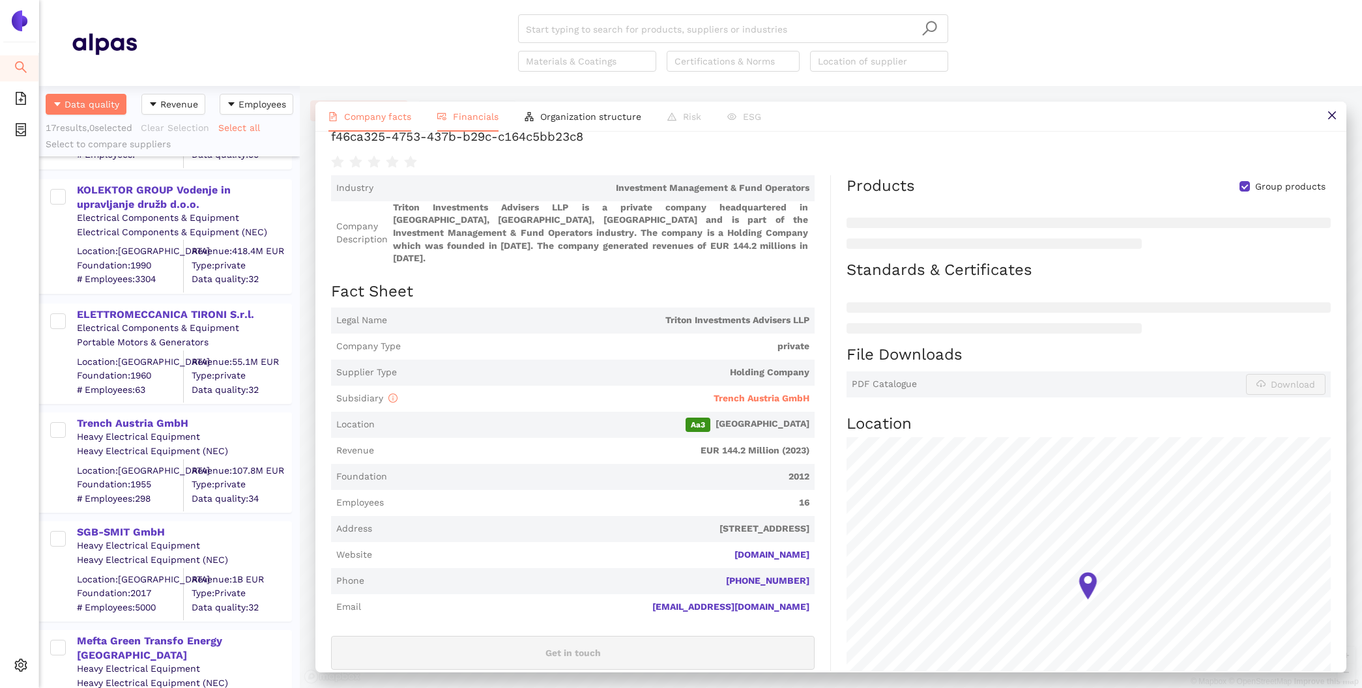
click at [453, 119] on span "Financials" at bounding box center [476, 116] width 46 height 10
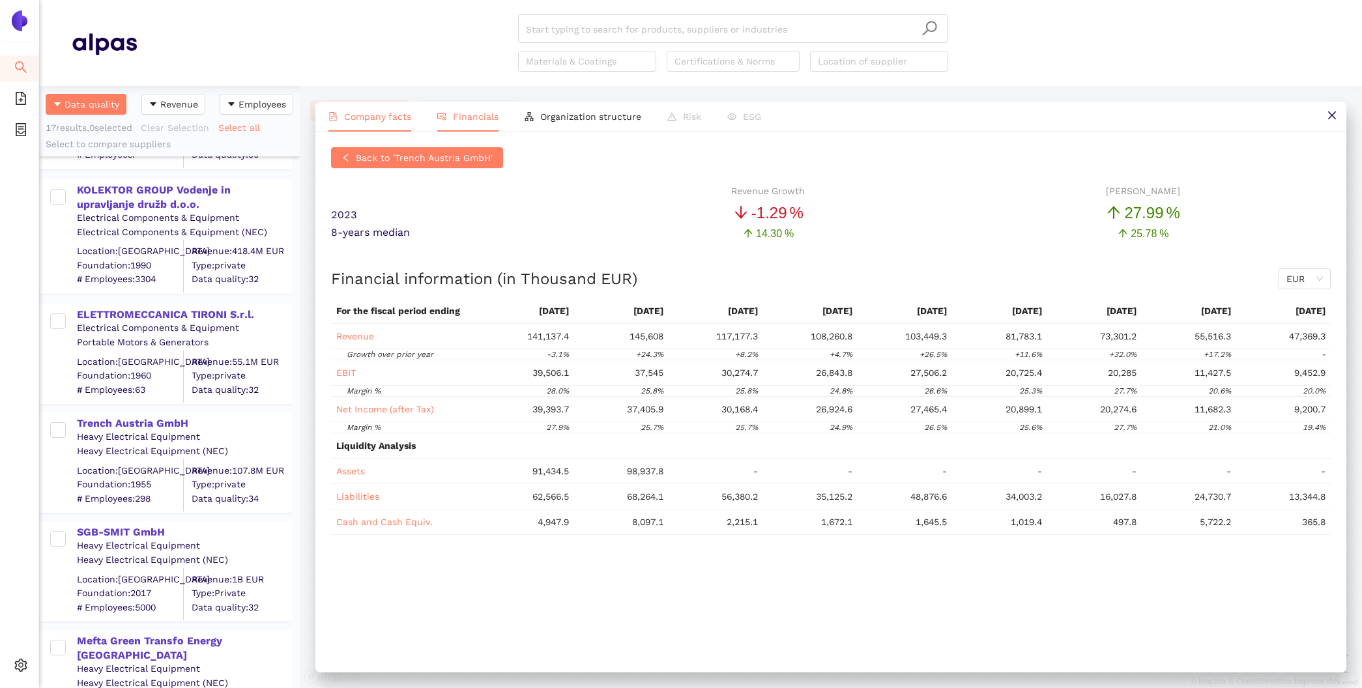
click at [347, 117] on span "Company facts" at bounding box center [377, 116] width 67 height 10
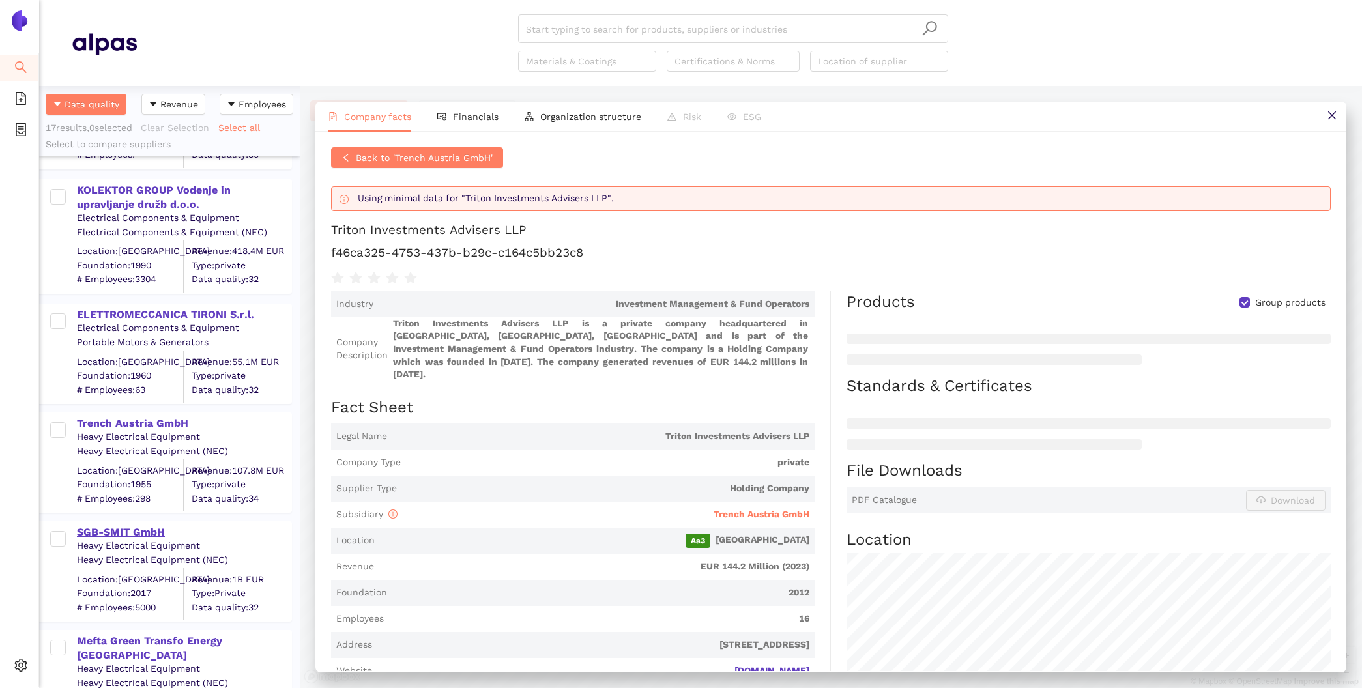
click at [126, 532] on div "SGB-SMIT GmbH" at bounding box center [184, 532] width 214 height 14
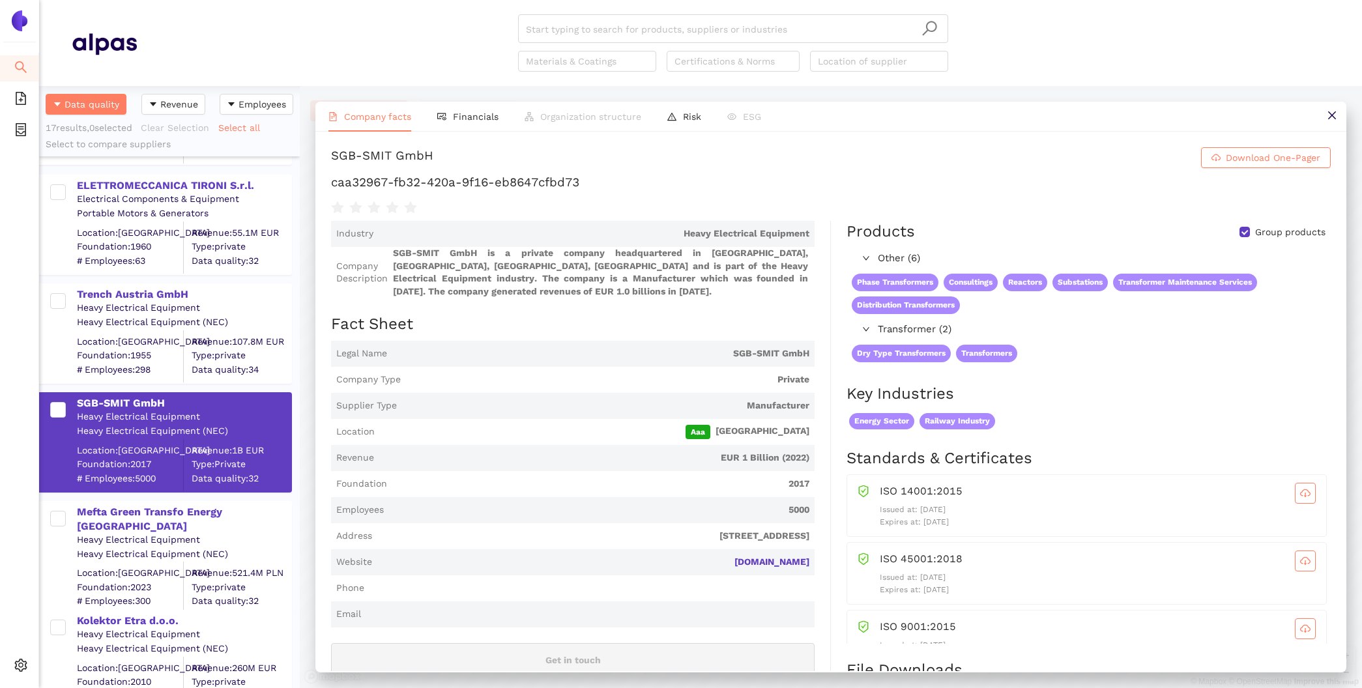
scroll to position [54, 0]
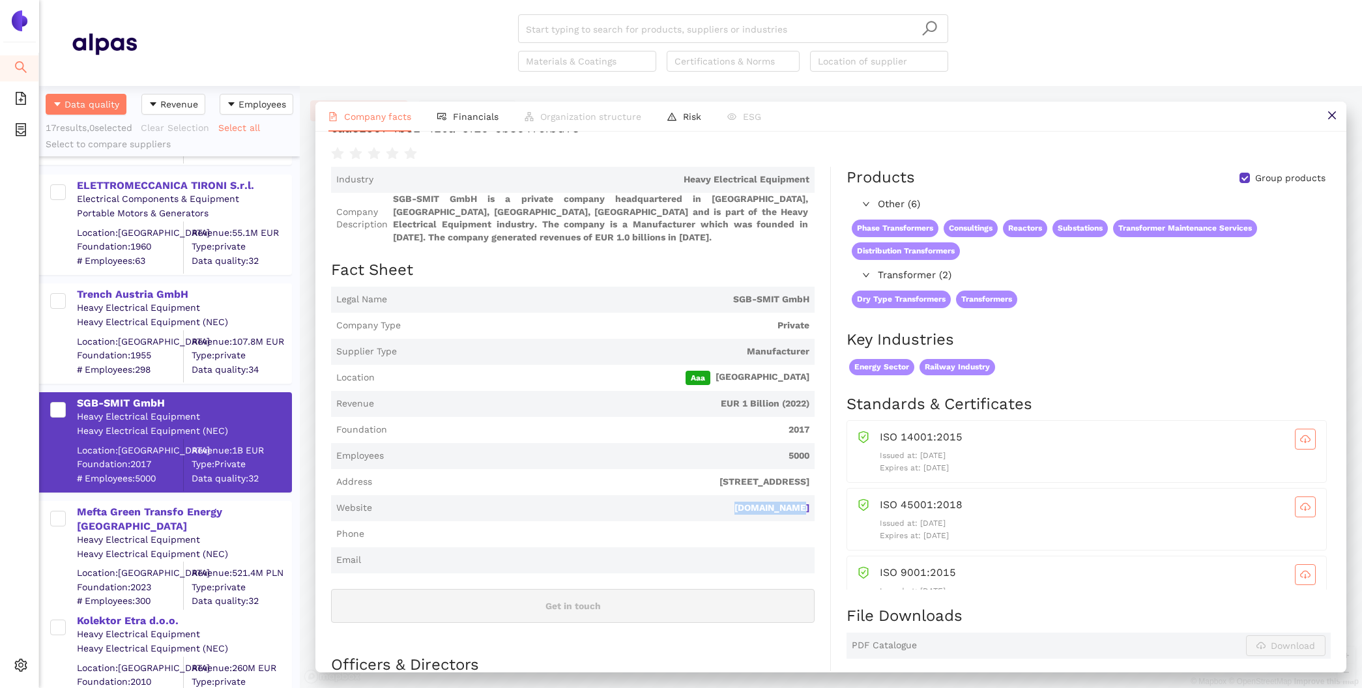
drag, startPoint x: 818, startPoint y: 504, endPoint x: 745, endPoint y: 503, distance: 73.0
click at [745, 503] on div "Industry Heavy Electrical Equipment Company Description SGB-SMIT GmbH is a priv…" at bounding box center [581, 603] width 500 height 873
copy link "[DOMAIN_NAME]"
click at [462, 112] on span "Financials" at bounding box center [476, 116] width 46 height 10
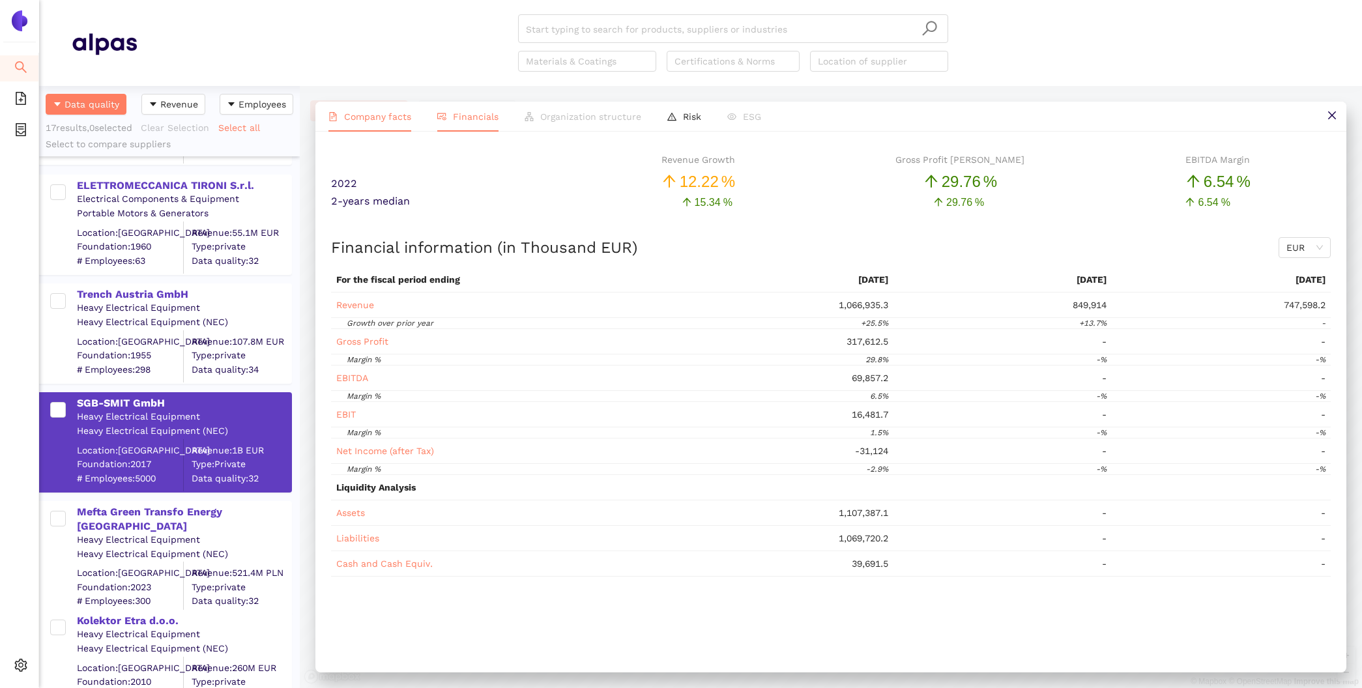
click at [379, 108] on li "Company facts" at bounding box center [369, 117] width 109 height 30
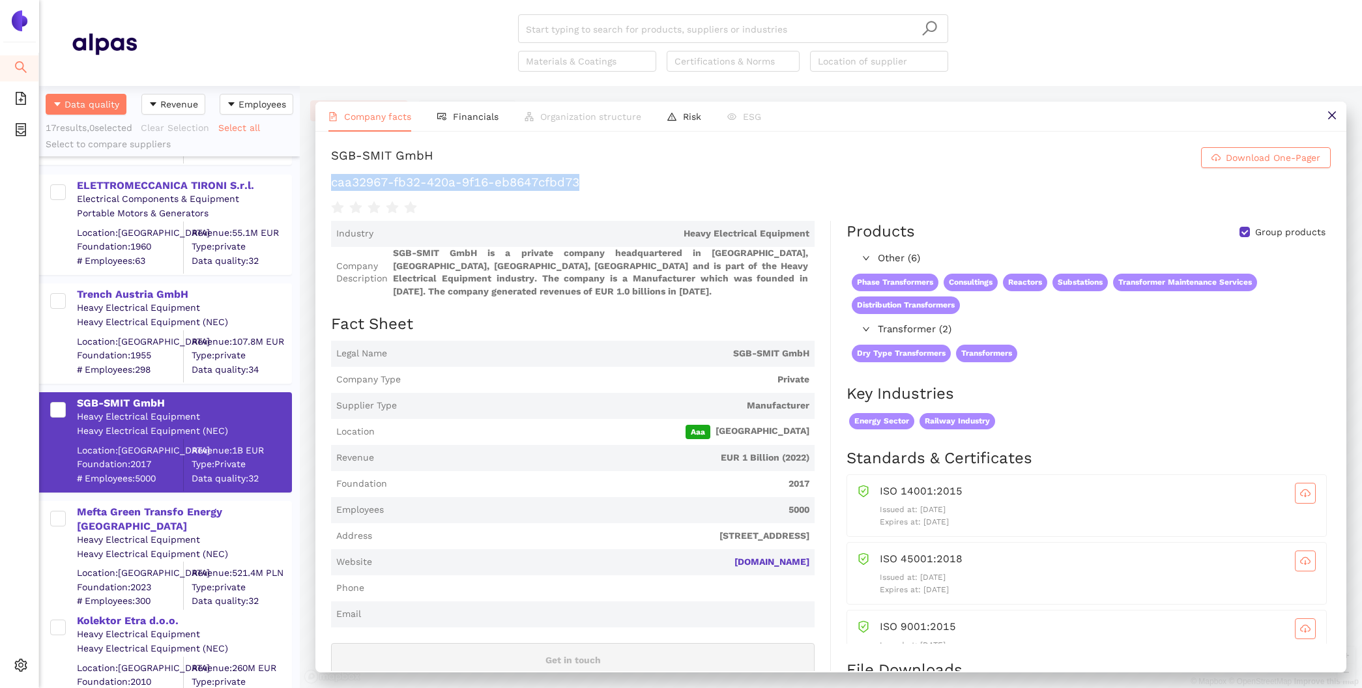
drag, startPoint x: 612, startPoint y: 183, endPoint x: 313, endPoint y: 188, distance: 299.1
click at [313, 188] on div "Company facts Financials Organization structure Risk ESG SGB-SMIT GmbH Download…" at bounding box center [831, 387] width 1062 height 602
copy h1 "caa32967-fb32-420a-9f16-eb8647cfbd73"
click at [205, 510] on div "Mefta Green Transfo Energy [GEOGRAPHIC_DATA]" at bounding box center [184, 519] width 214 height 29
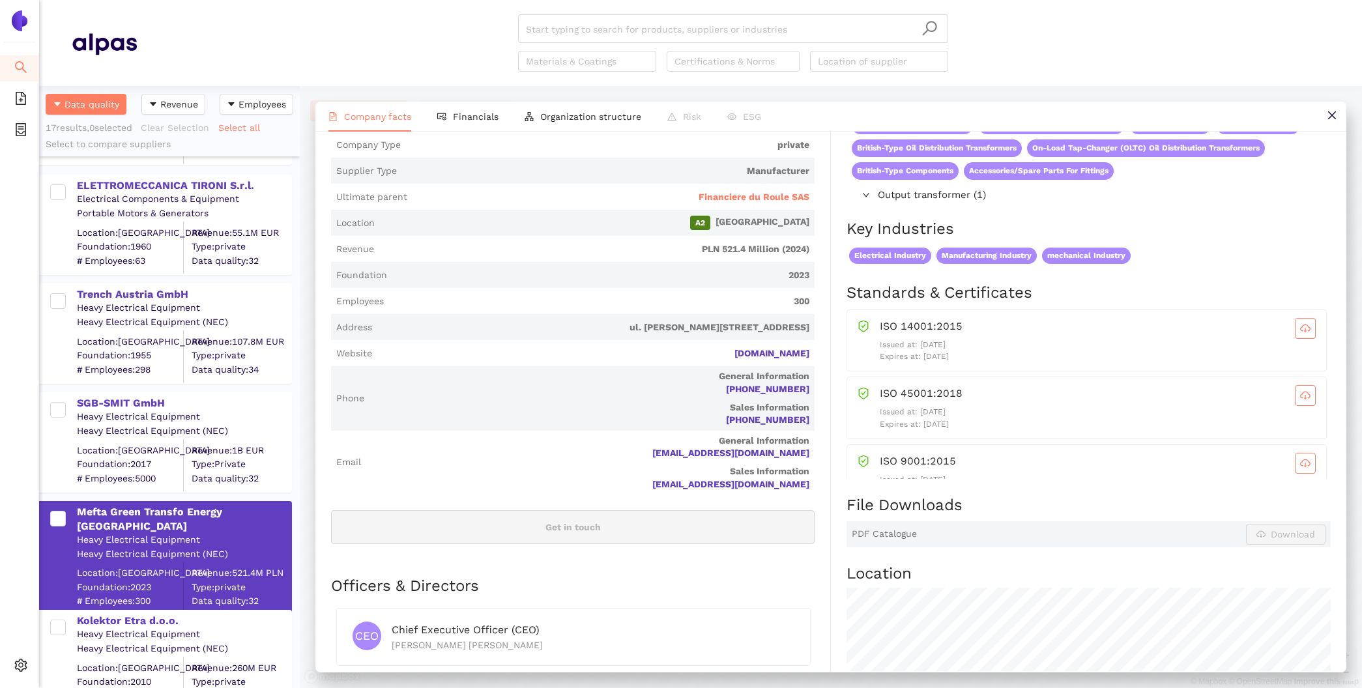
scroll to position [244, 0]
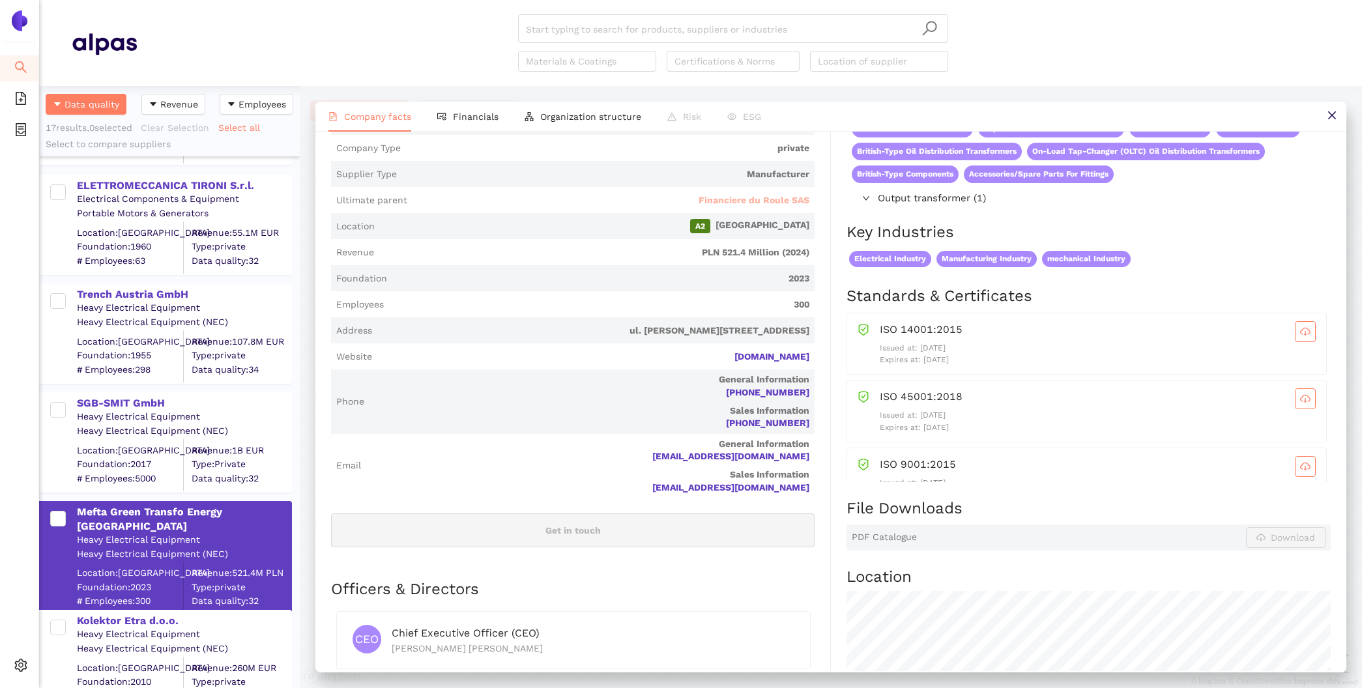
click at [762, 194] on span "Financiere du Roule SAS" at bounding box center [753, 200] width 111 height 13
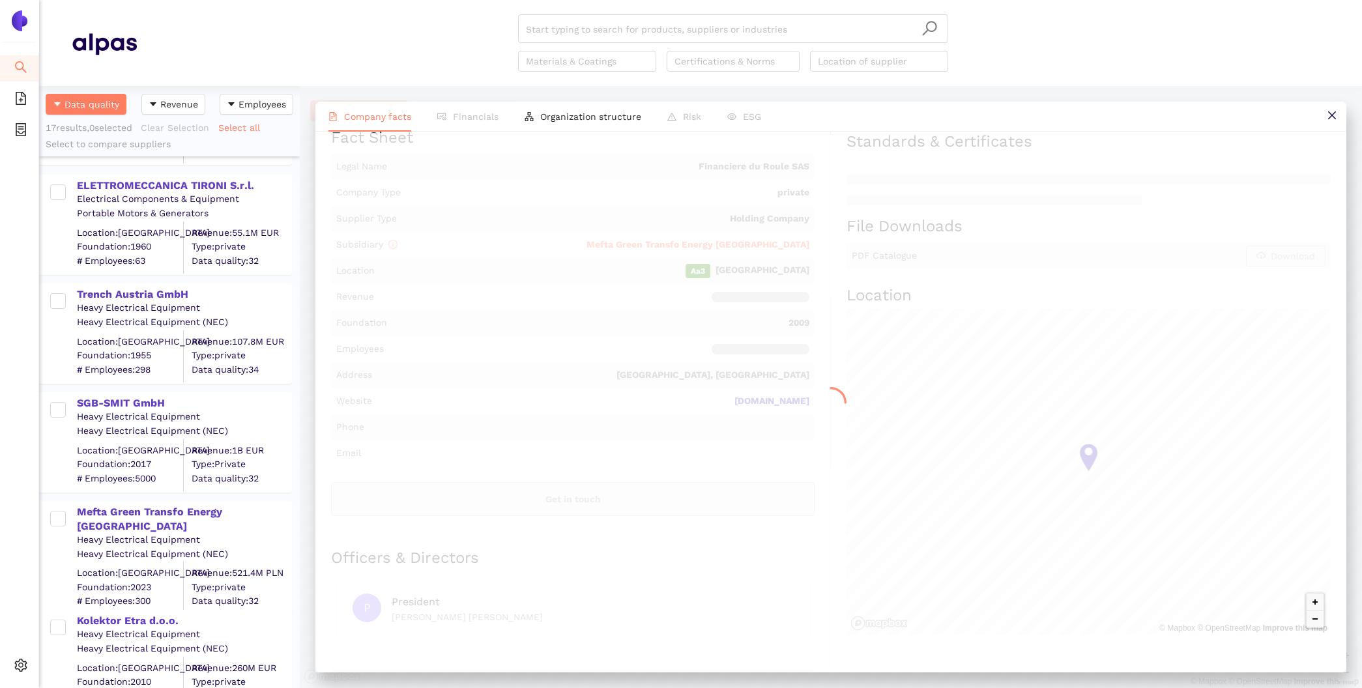
scroll to position [0, 0]
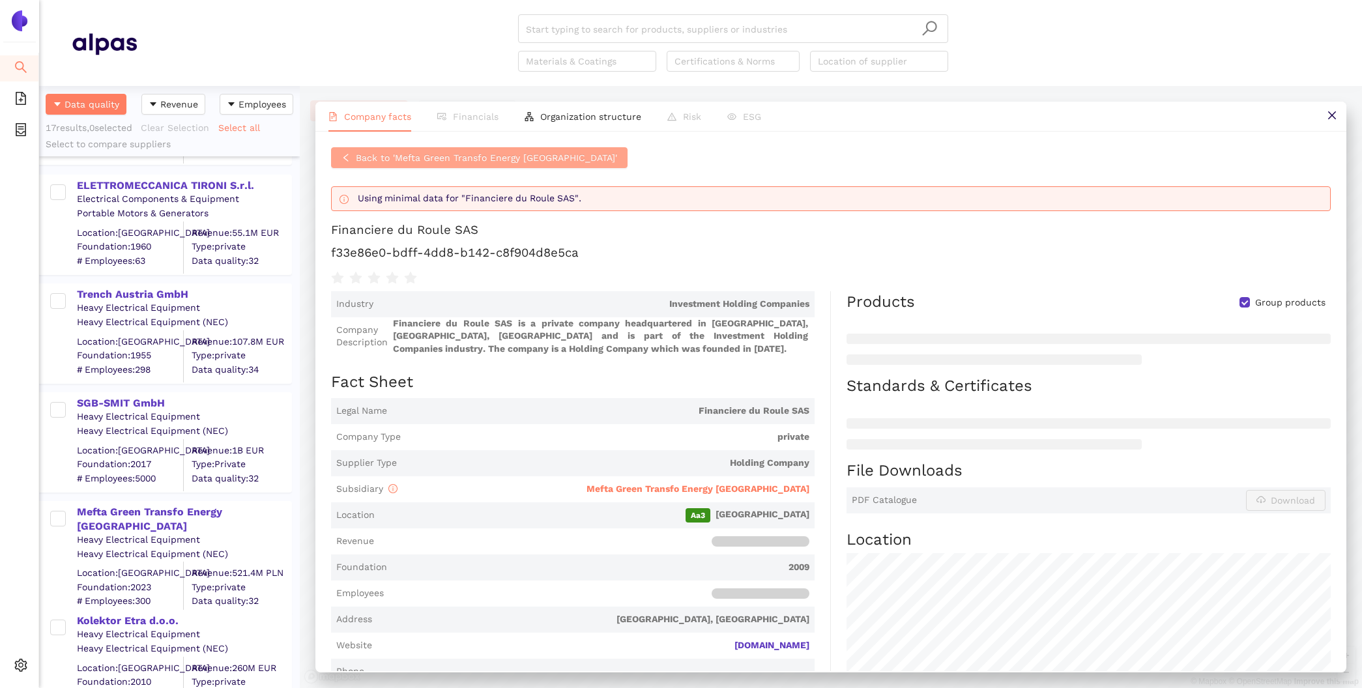
click at [343, 150] on button "Back to 'Mefta Green Transfo Energy [GEOGRAPHIC_DATA]'" at bounding box center [479, 157] width 296 height 21
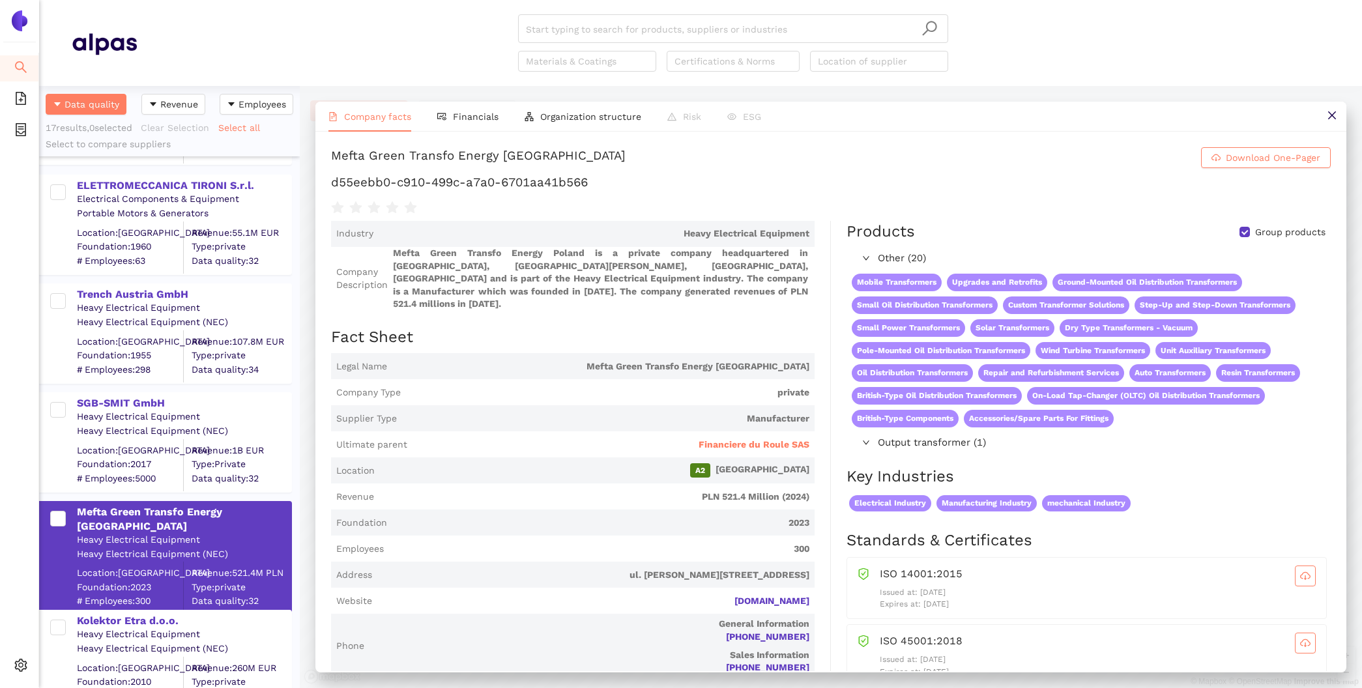
scroll to position [756, 0]
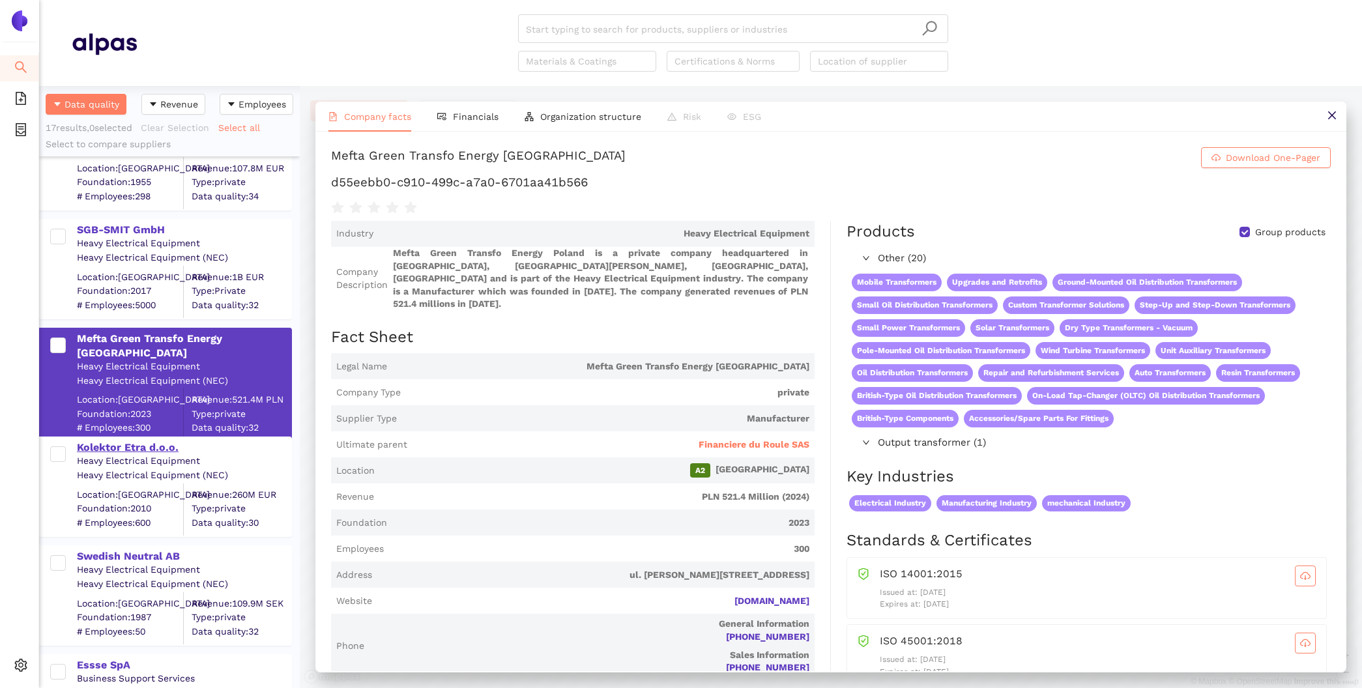
click at [156, 447] on div "Kolektor Etra d.o.o." at bounding box center [184, 447] width 214 height 14
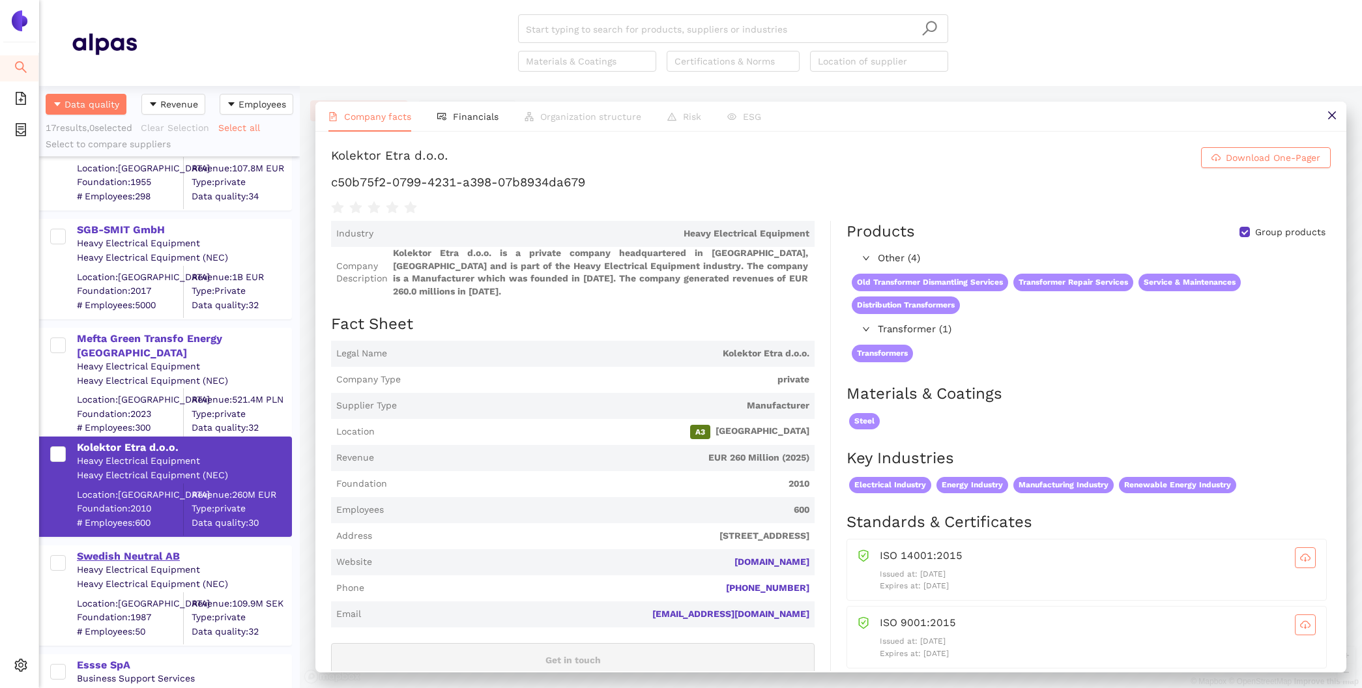
click at [156, 559] on div "Swedish Neutral AB" at bounding box center [184, 556] width 214 height 14
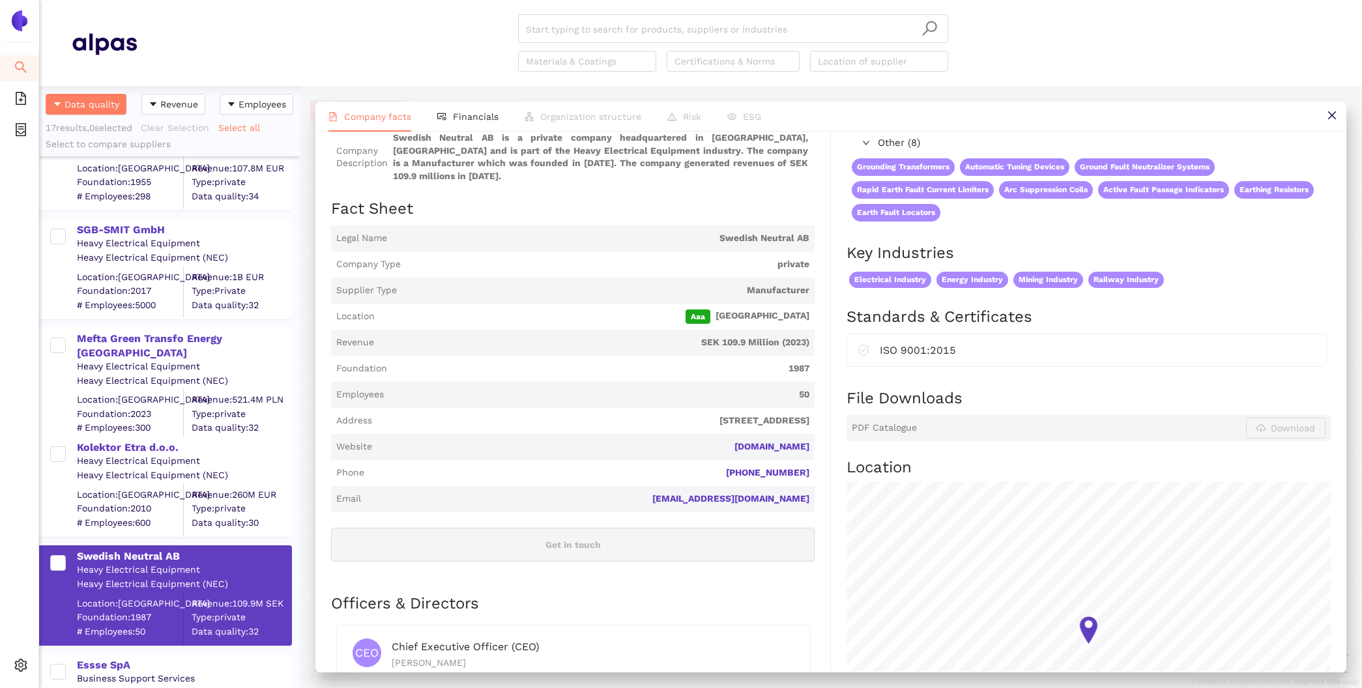
scroll to position [122, 0]
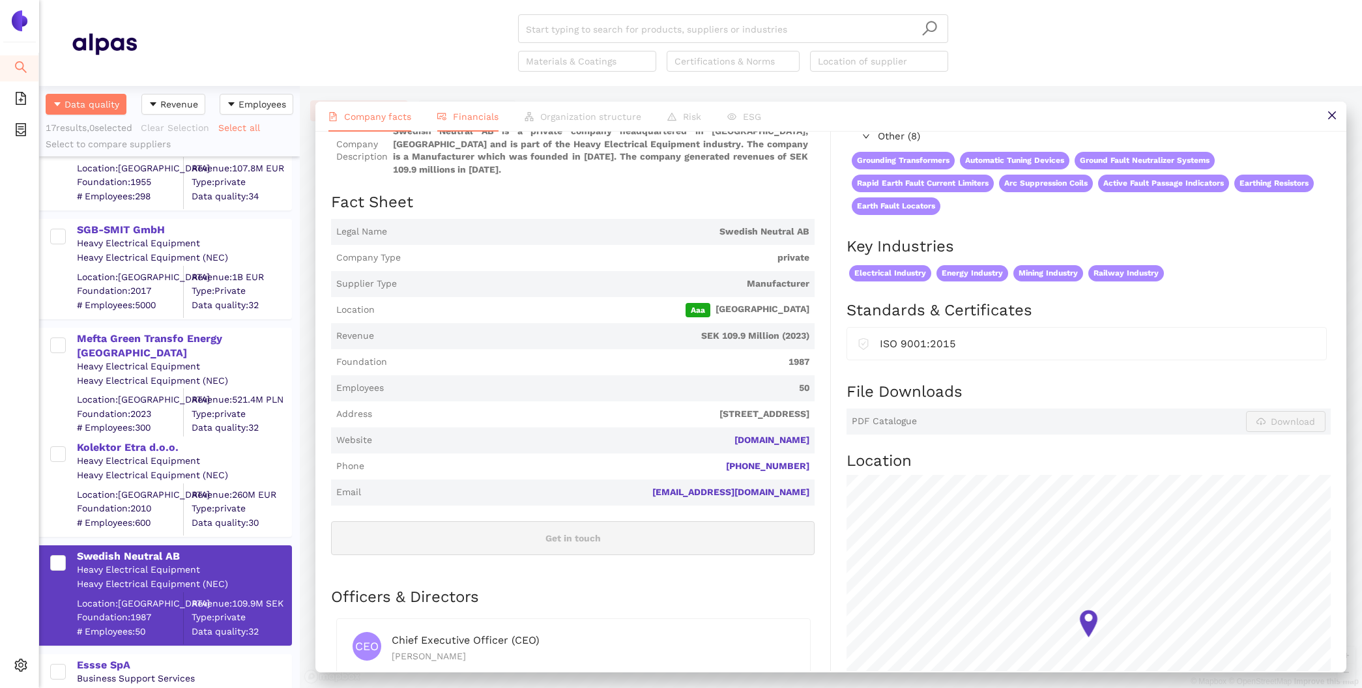
click at [482, 120] on span "Financials" at bounding box center [476, 116] width 46 height 10
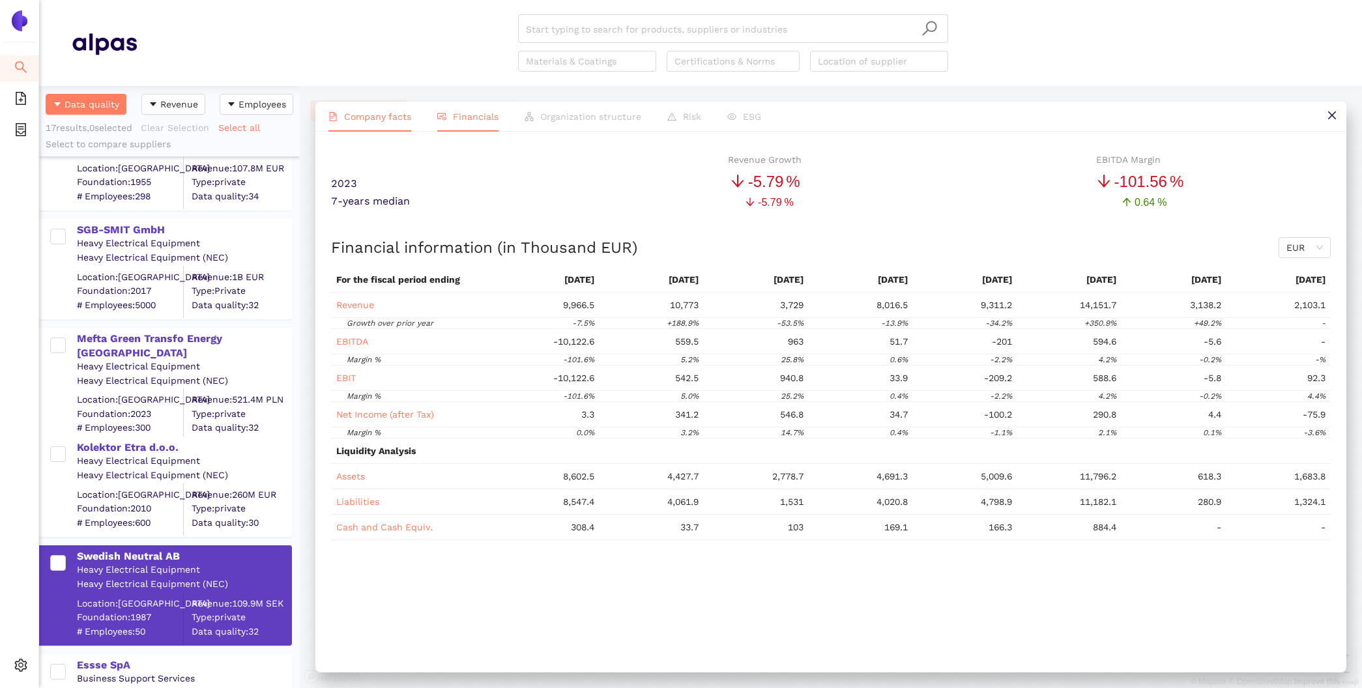
click at [360, 119] on span "Company facts" at bounding box center [377, 116] width 67 height 10
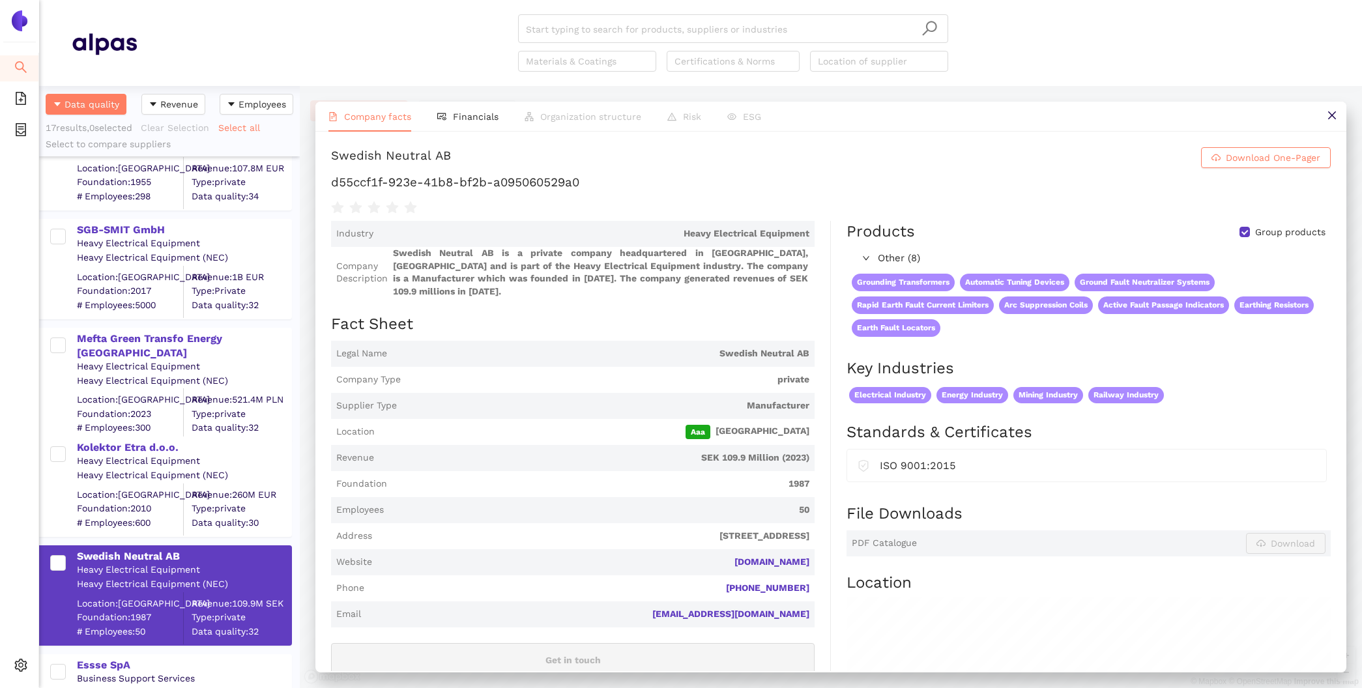
scroll to position [917, 0]
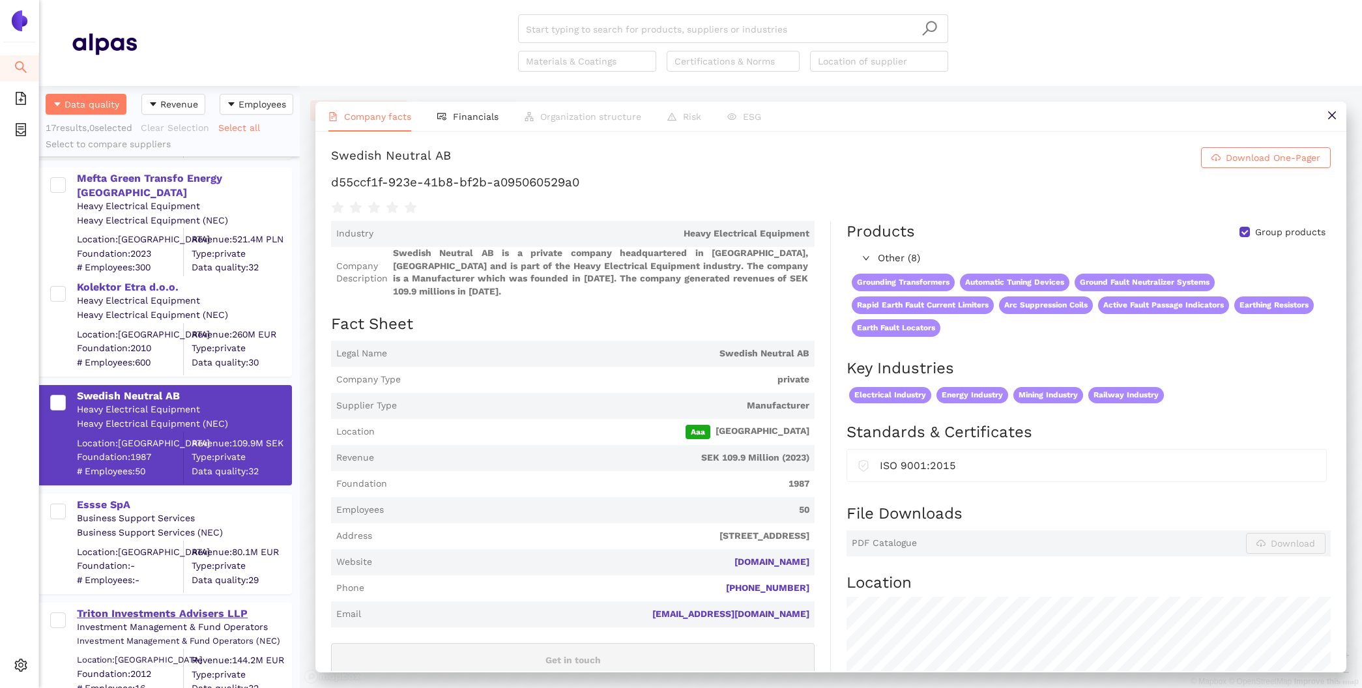
click at [144, 612] on div "Triton Investments Advisers LLP" at bounding box center [184, 614] width 214 height 14
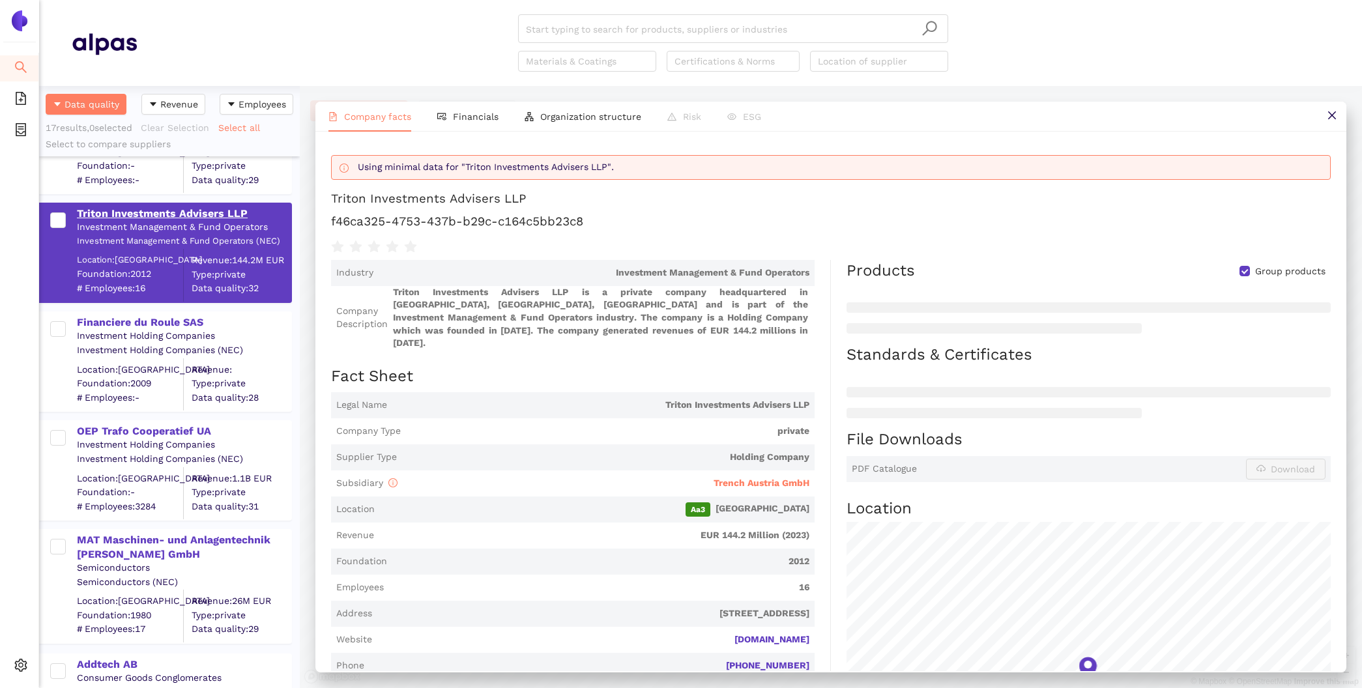
scroll to position [1382, 0]
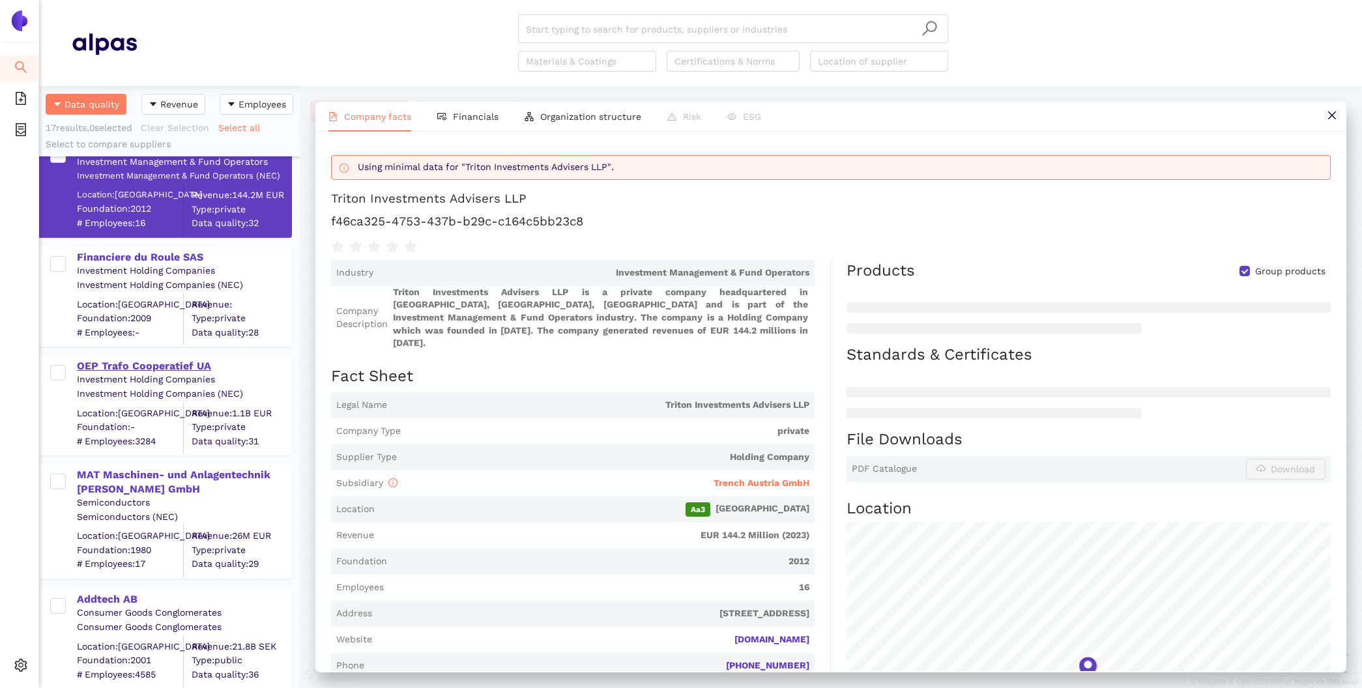
click at [164, 363] on div "OEP Trafo Cooperatief UA" at bounding box center [184, 366] width 214 height 14
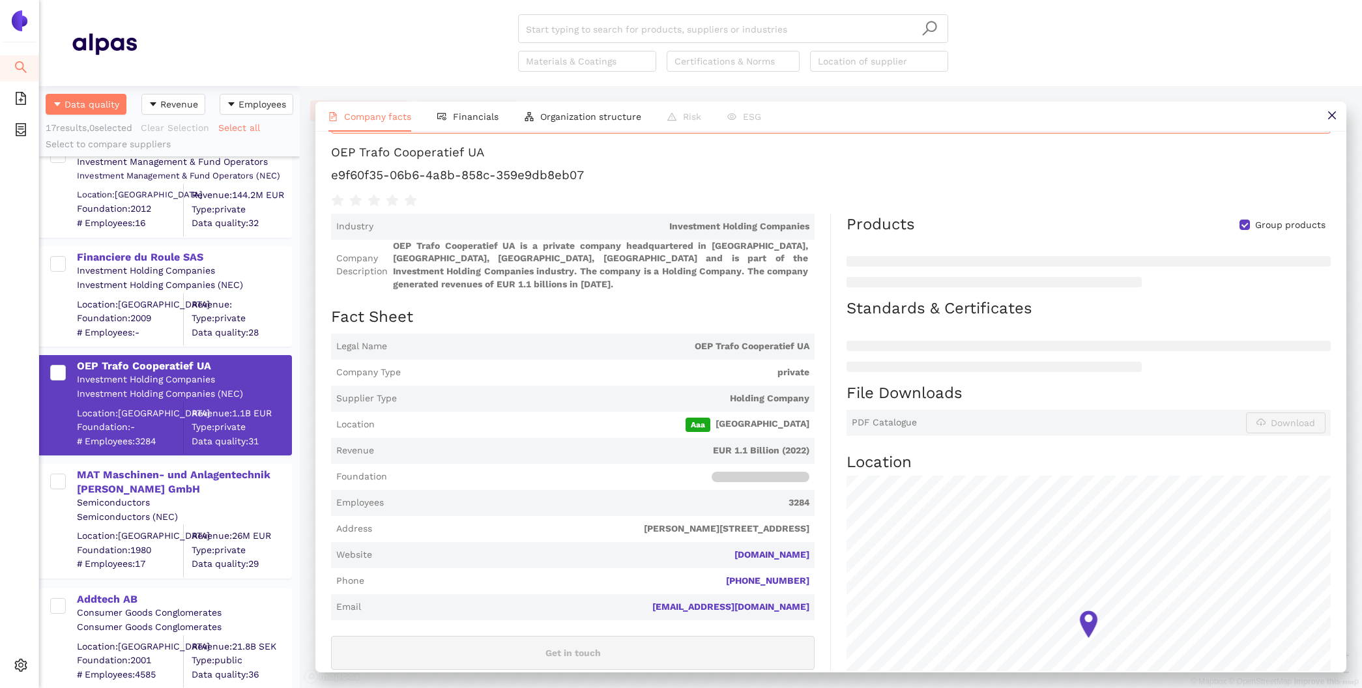
scroll to position [36, 0]
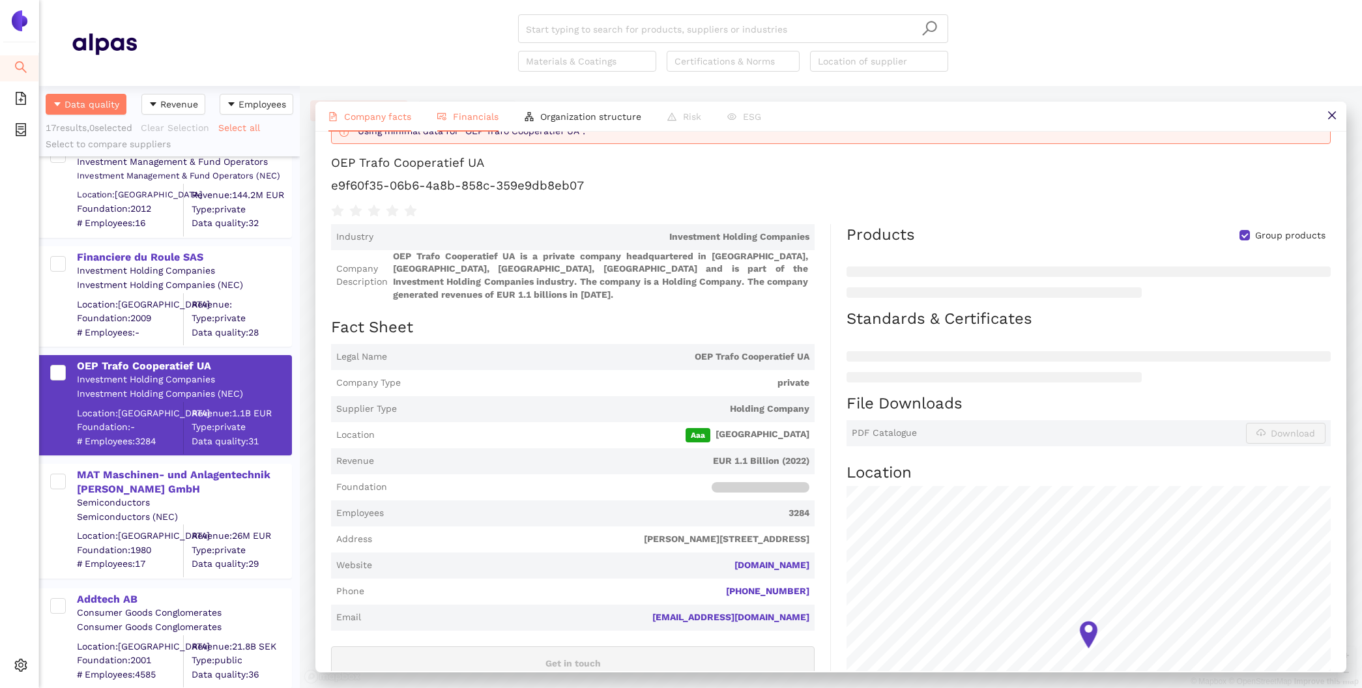
click at [487, 106] on li "Financials" at bounding box center [467, 117] width 87 height 30
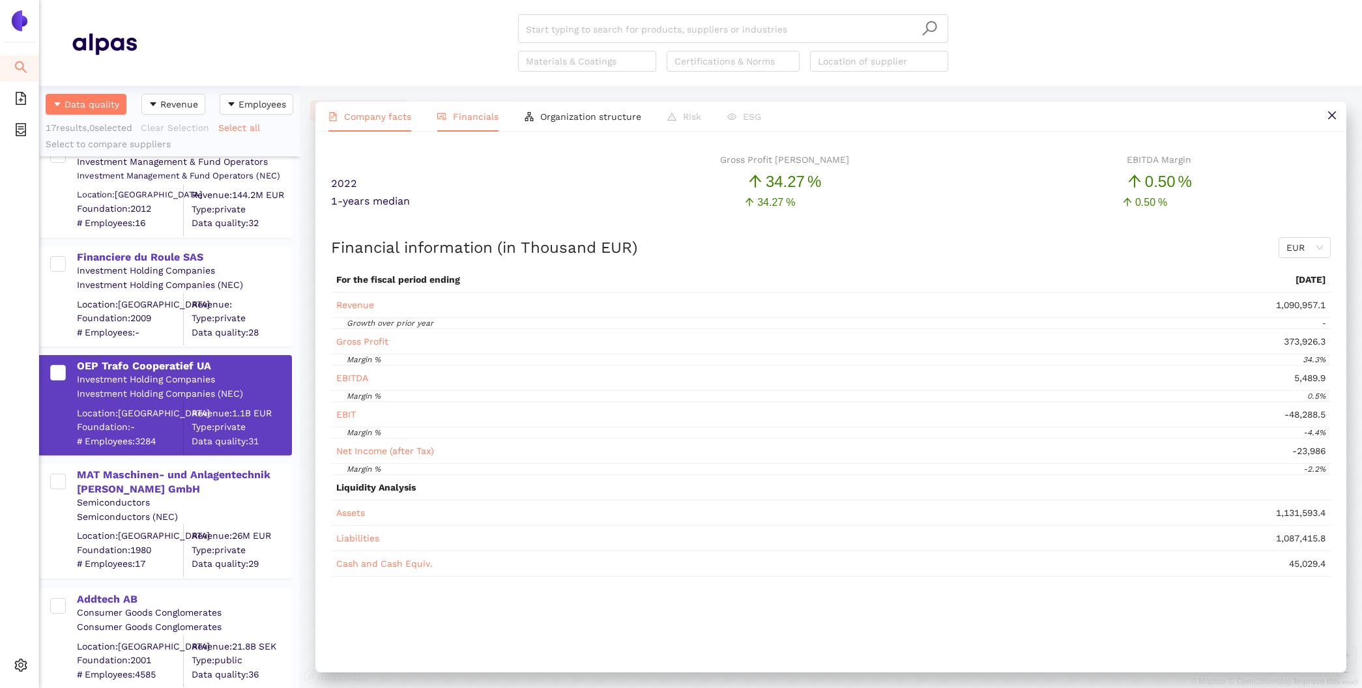
click at [391, 113] on span "Company facts" at bounding box center [377, 116] width 67 height 10
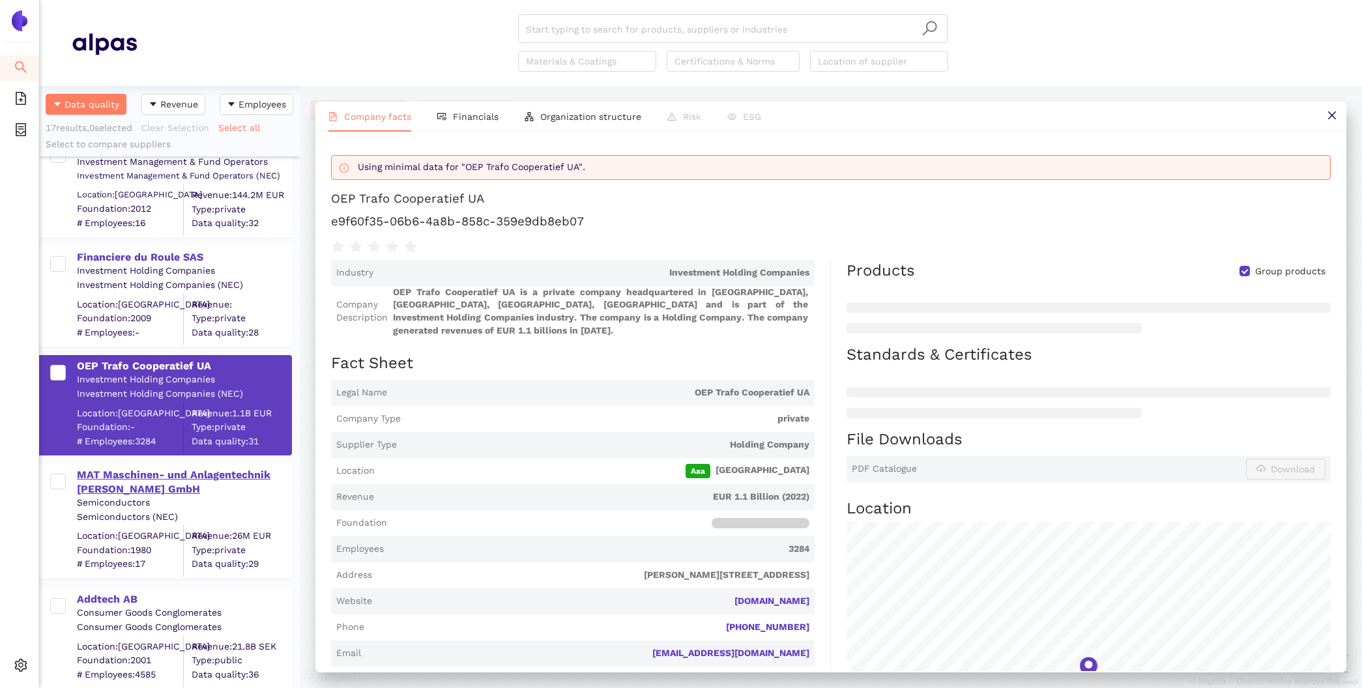
click at [131, 483] on div "MAT Maschinen- und Anlagentechnik [PERSON_NAME] GmbH" at bounding box center [184, 482] width 214 height 29
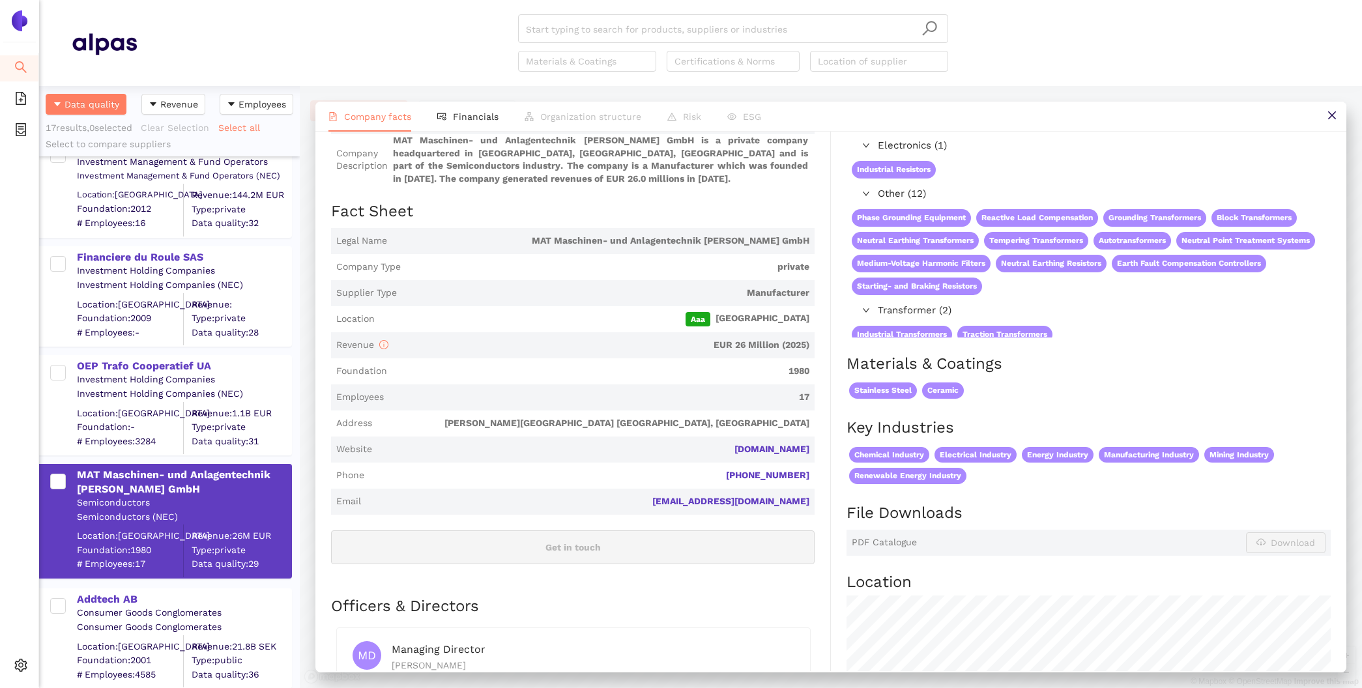
scroll to position [115, 0]
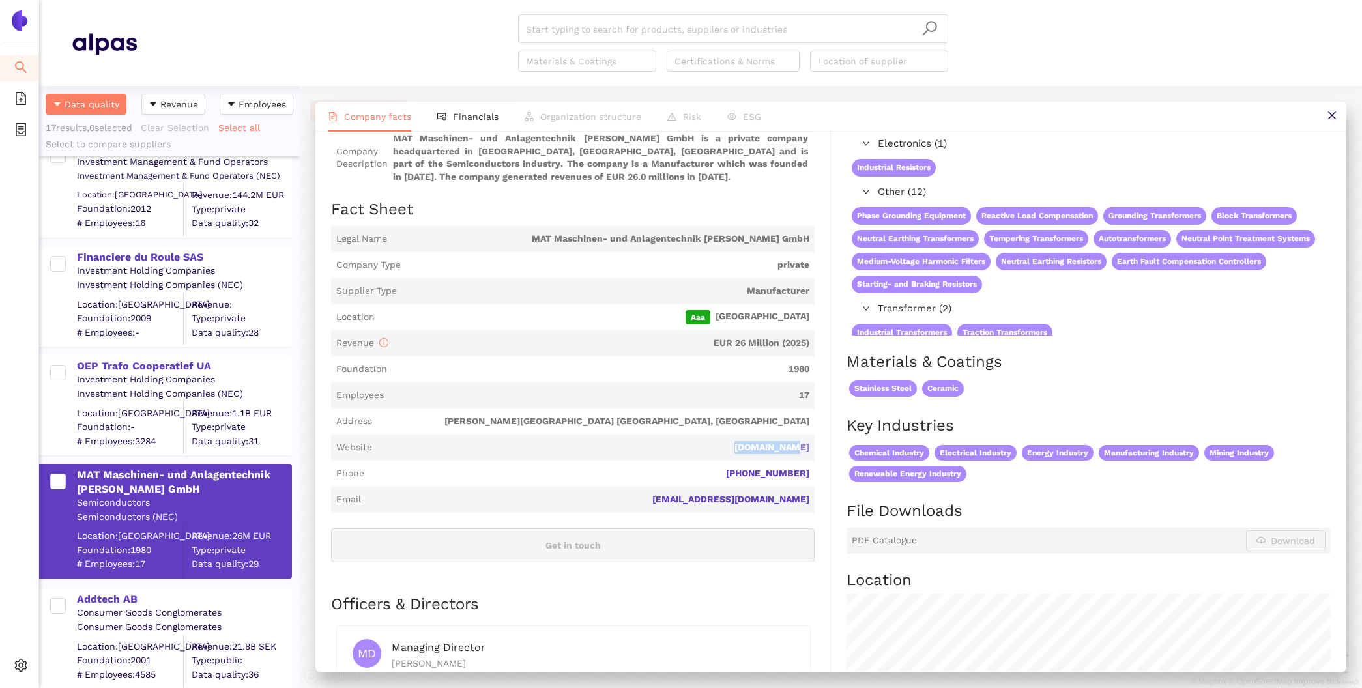
drag, startPoint x: 817, startPoint y: 446, endPoint x: 755, endPoint y: 449, distance: 62.0
click at [755, 449] on div "Industry Semiconductors Company Description MAT Maschinen- und Anlagentechnik […" at bounding box center [581, 672] width 500 height 1132
copy link "[DOMAIN_NAME]"
click at [91, 610] on div "Consumer Goods Conglomerates" at bounding box center [184, 613] width 214 height 13
click at [98, 598] on div "Addtech AB" at bounding box center [184, 599] width 214 height 14
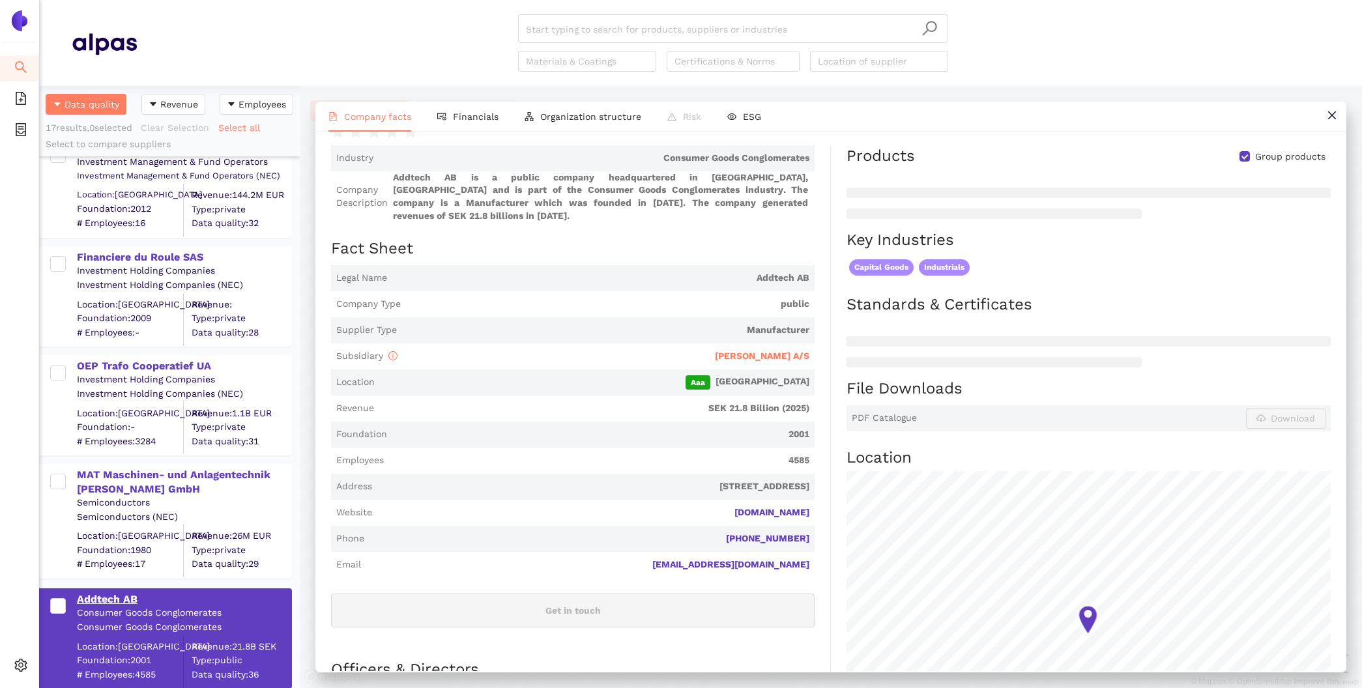
scroll to position [0, 0]
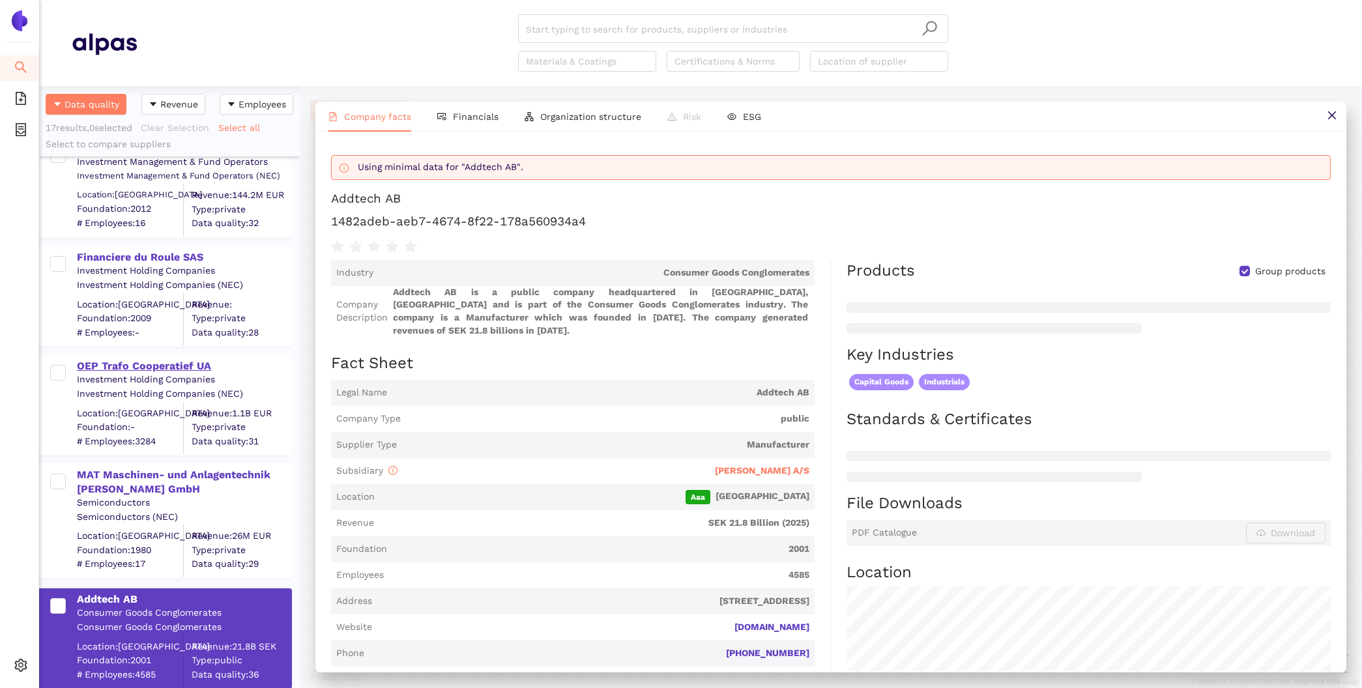
click at [139, 364] on div "OEP Trafo Cooperatief UA" at bounding box center [184, 366] width 214 height 14
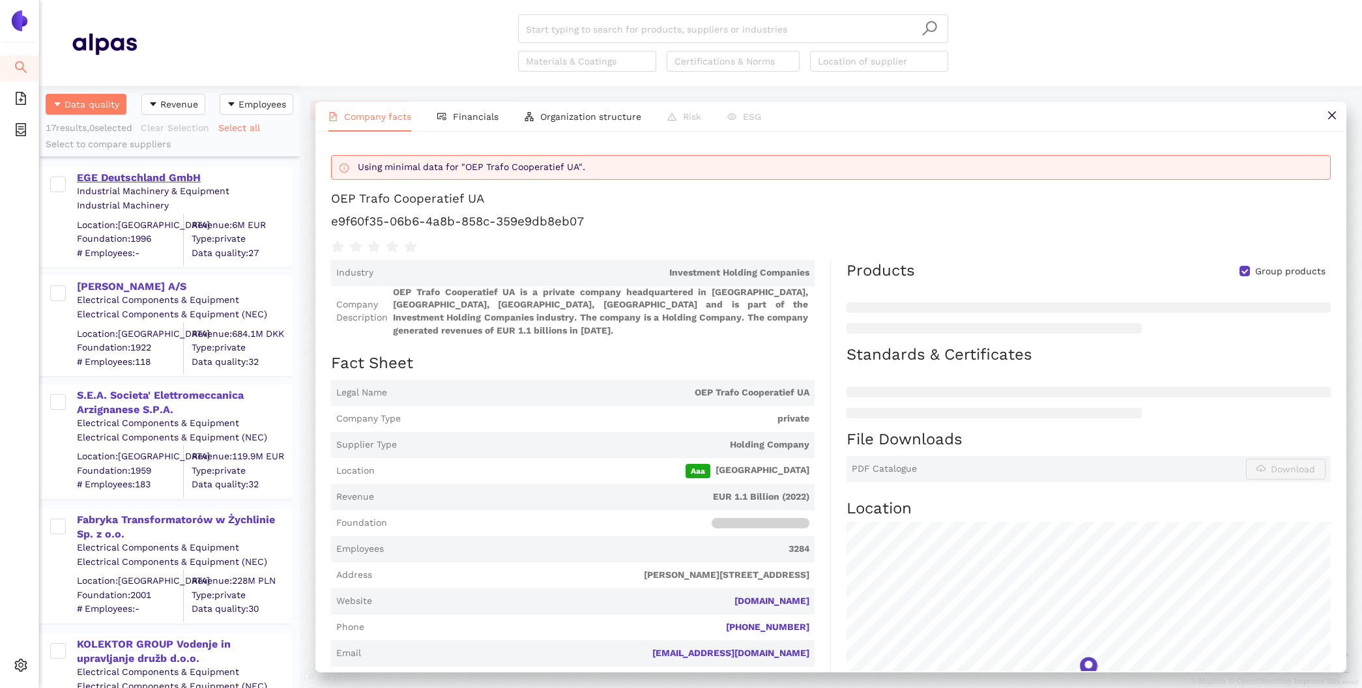
click at [124, 179] on div "EGE Deutschland GmbH" at bounding box center [184, 178] width 214 height 14
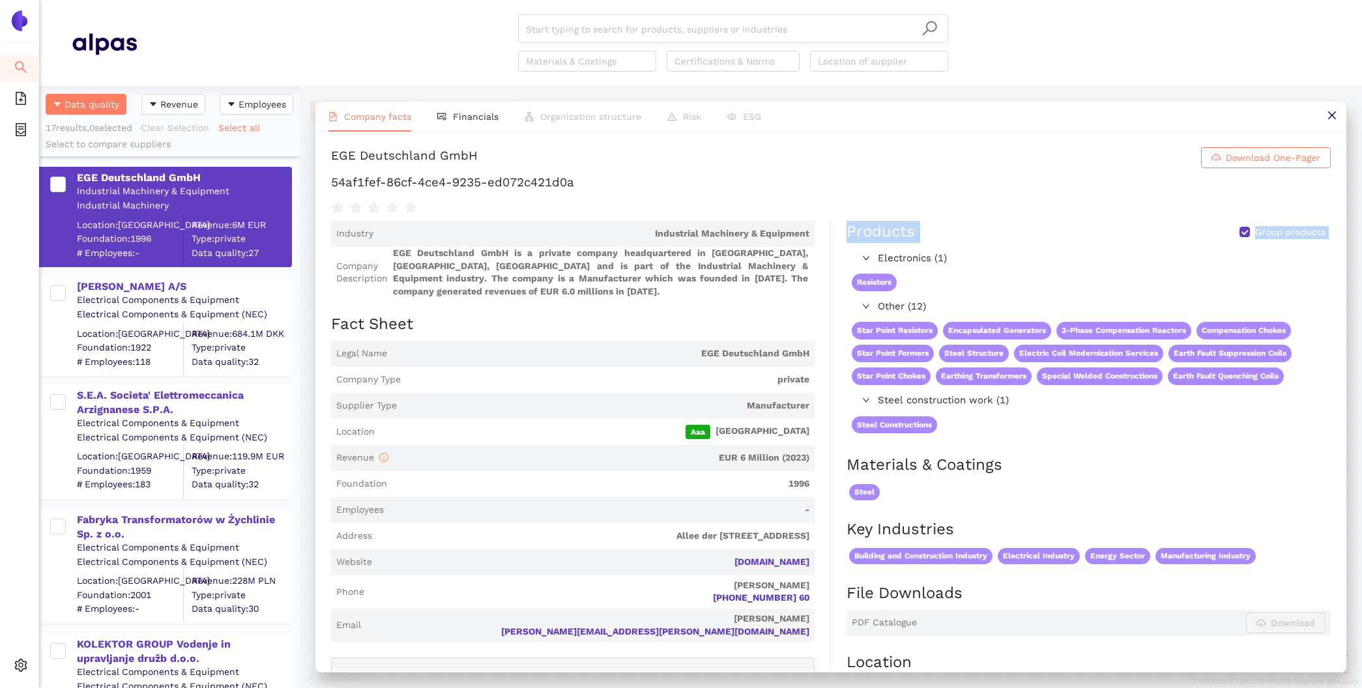
drag, startPoint x: 841, startPoint y: 222, endPoint x: 932, endPoint y: 244, distance: 93.2
click at [933, 246] on div "Products Group products Electronics (1) Resistors Other (12) Star Point Resisto…" at bounding box center [1081, 619] width 500 height 796
click at [1067, 216] on div "EGE Deutschland GmbH Download One-Pager 54af1fef-86cf-4ce4-9235-ed072c421d0a In…" at bounding box center [830, 401] width 1031 height 539
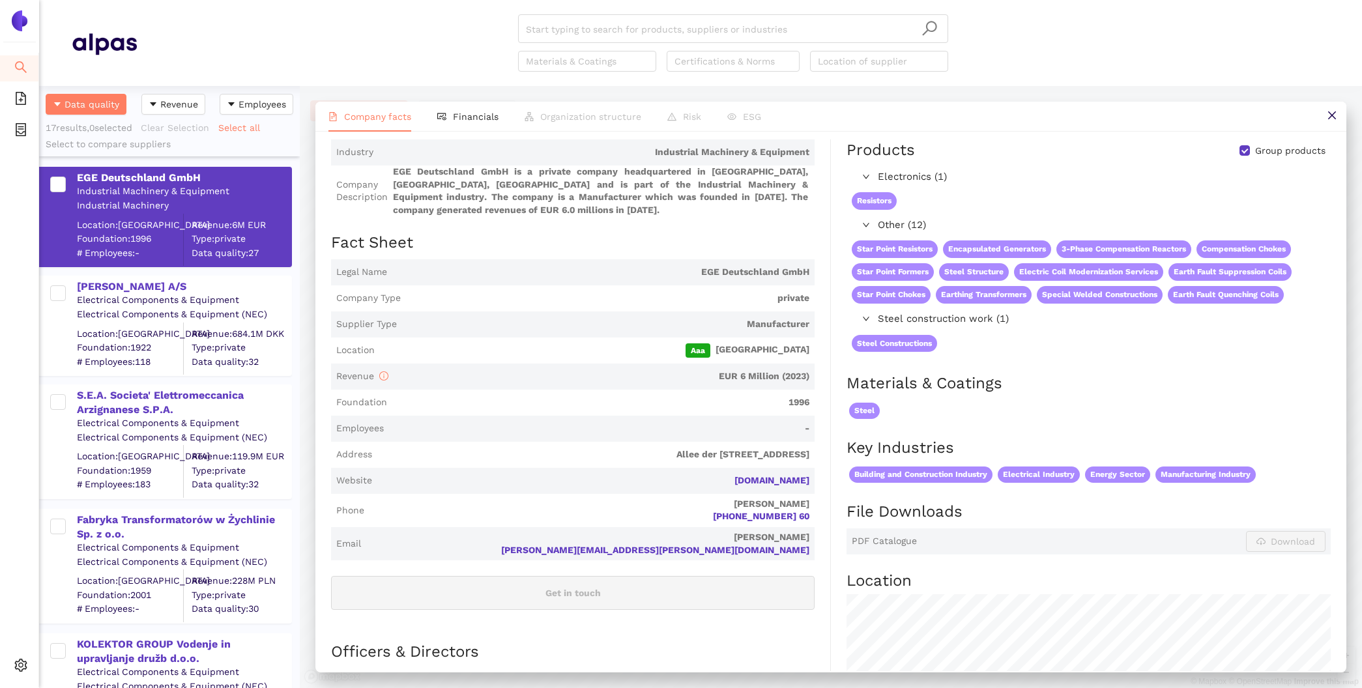
scroll to position [79, 0]
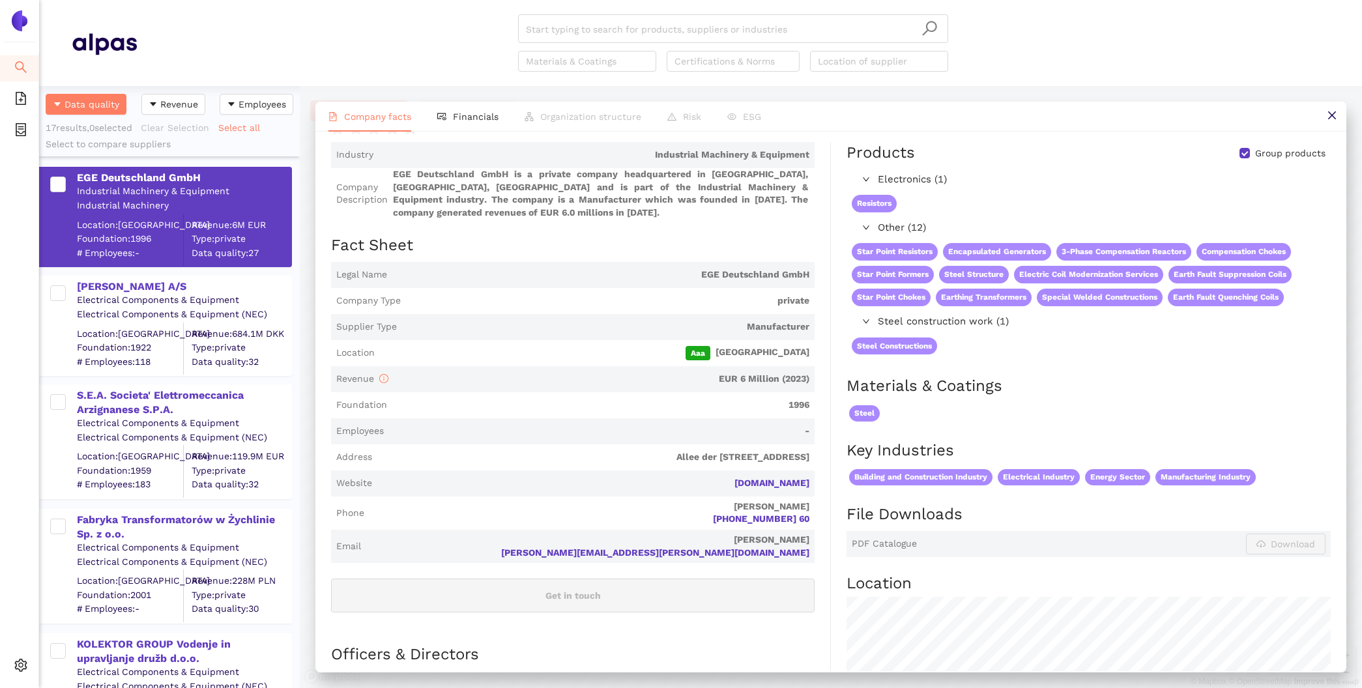
drag, startPoint x: 928, startPoint y: 227, endPoint x: 860, endPoint y: 229, distance: 68.4
click at [858, 229] on div "Other (12)" at bounding box center [1087, 228] width 483 height 21
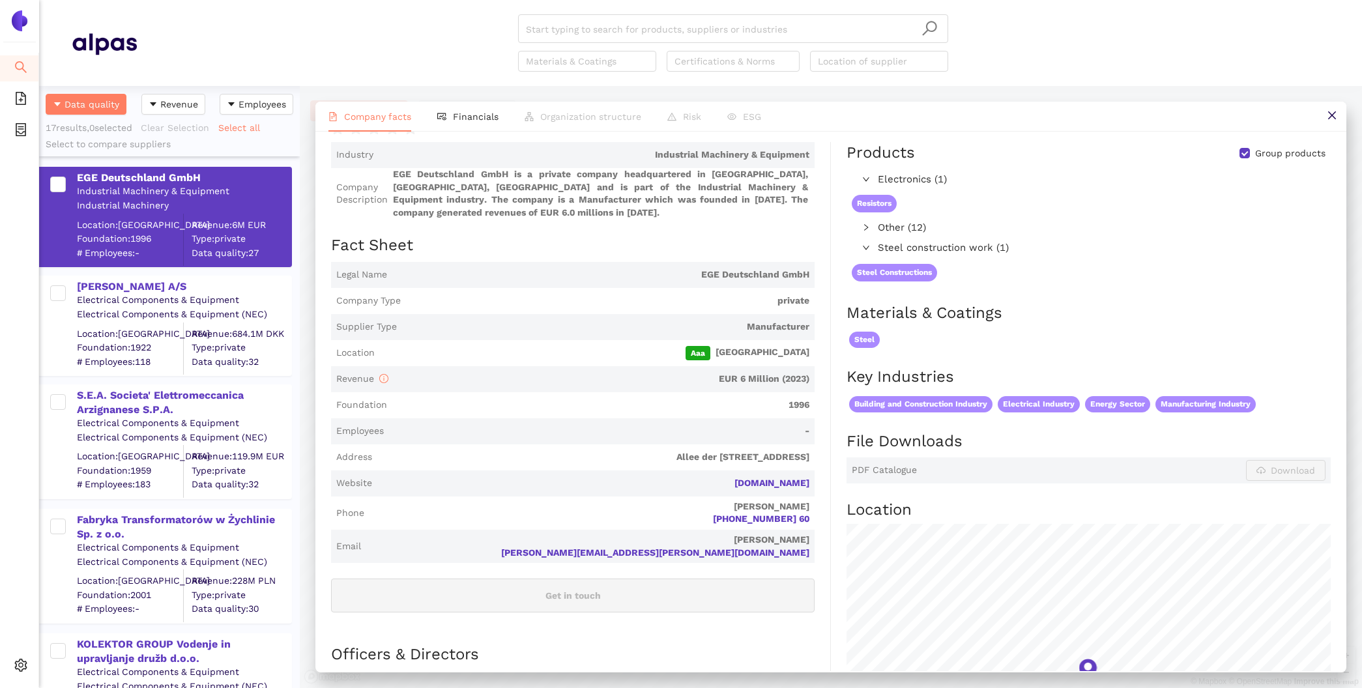
click at [905, 223] on span "Other (12)" at bounding box center [943, 228] width 131 height 16
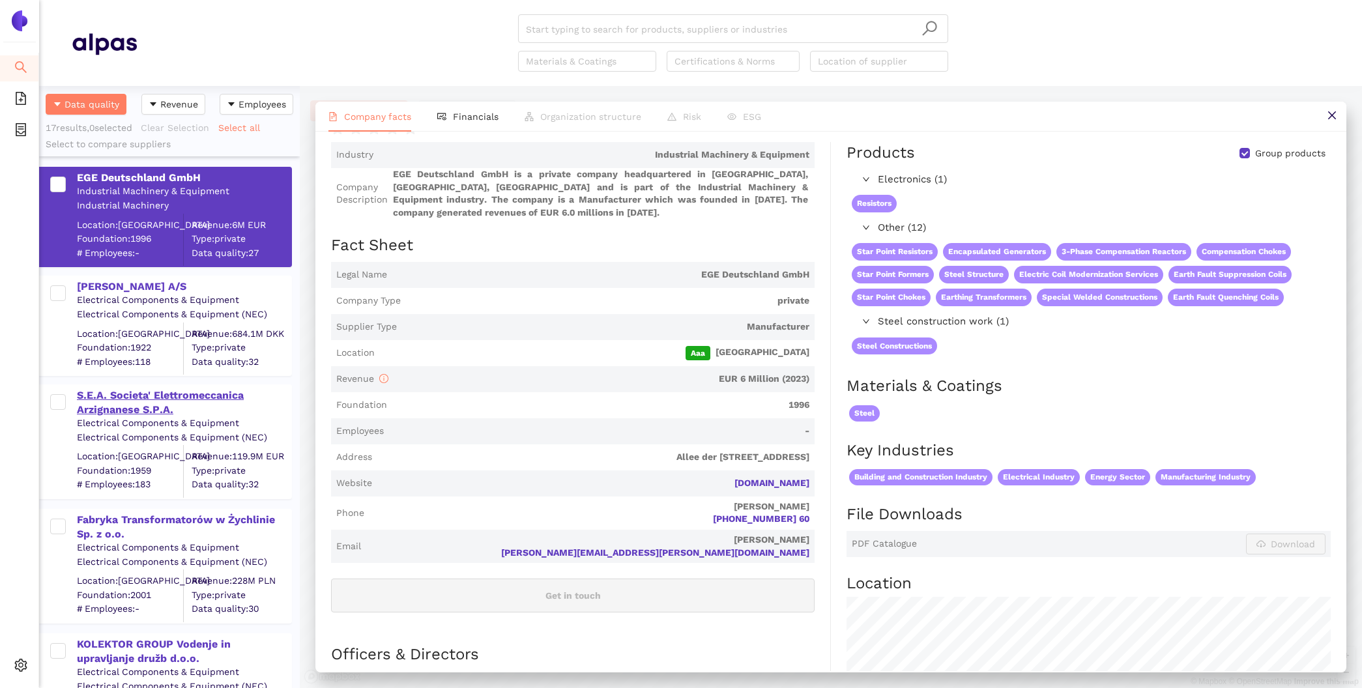
click at [182, 398] on div "S.E.A. Societa' Elettromeccanica Arzignanese S.P.A." at bounding box center [184, 402] width 214 height 29
